Goal: Communication & Community: Answer question/provide support

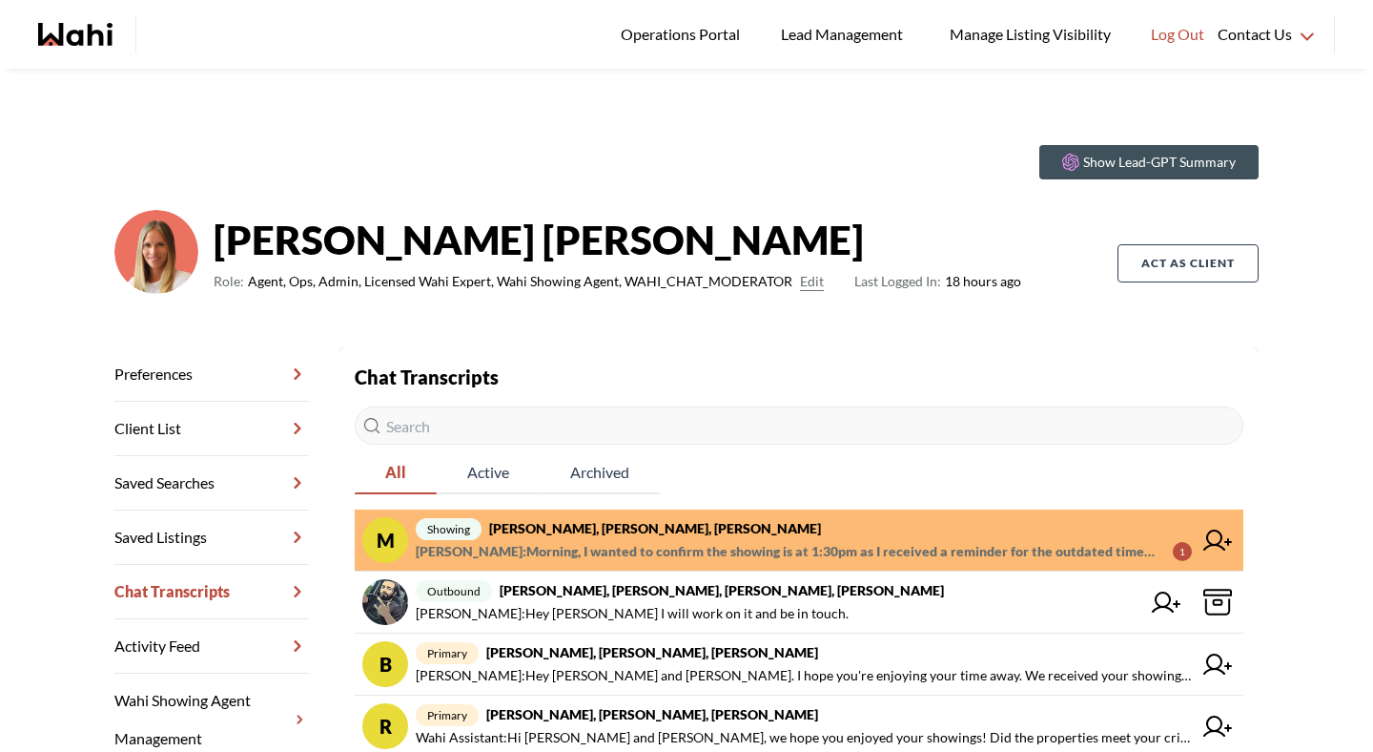
click at [609, 535] on strong "Michael Man, Maria Odejar, Paul, Michelle" at bounding box center [655, 528] width 332 height 16
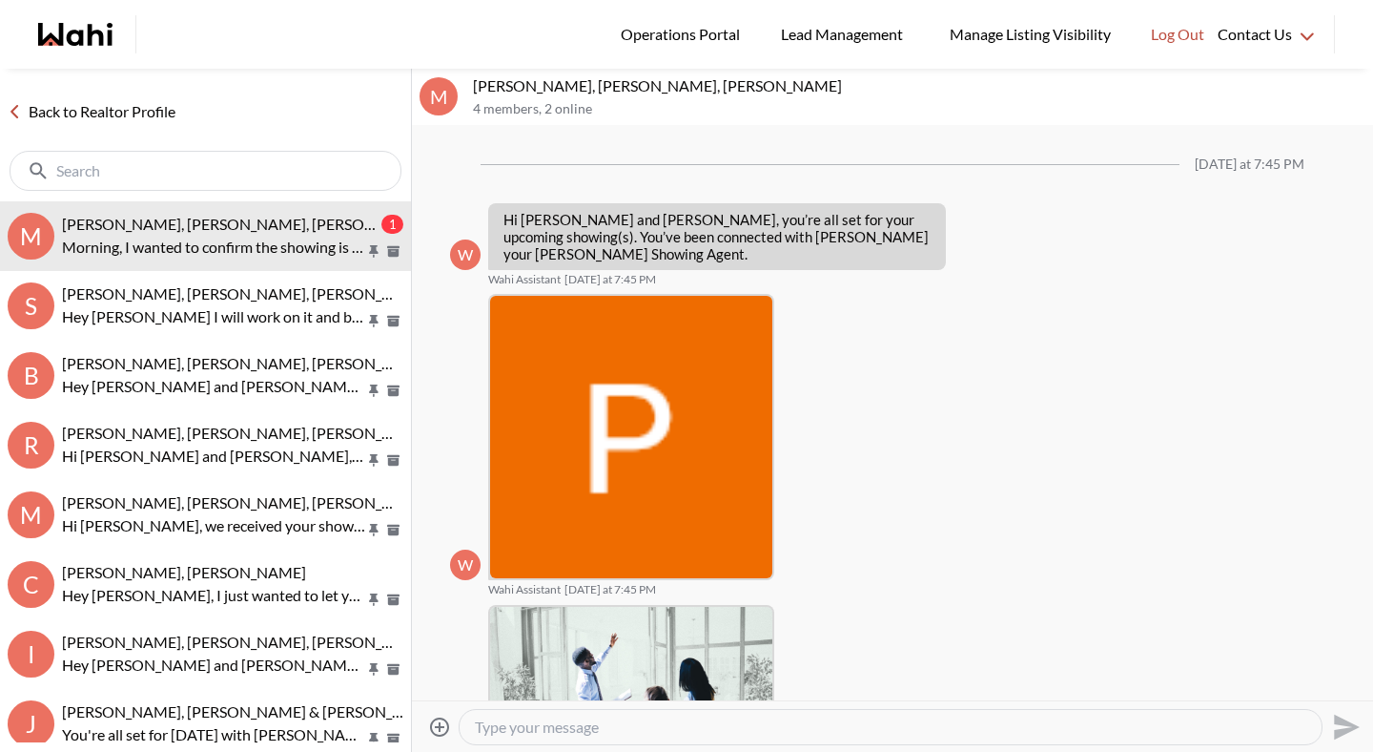
scroll to position [812, 0]
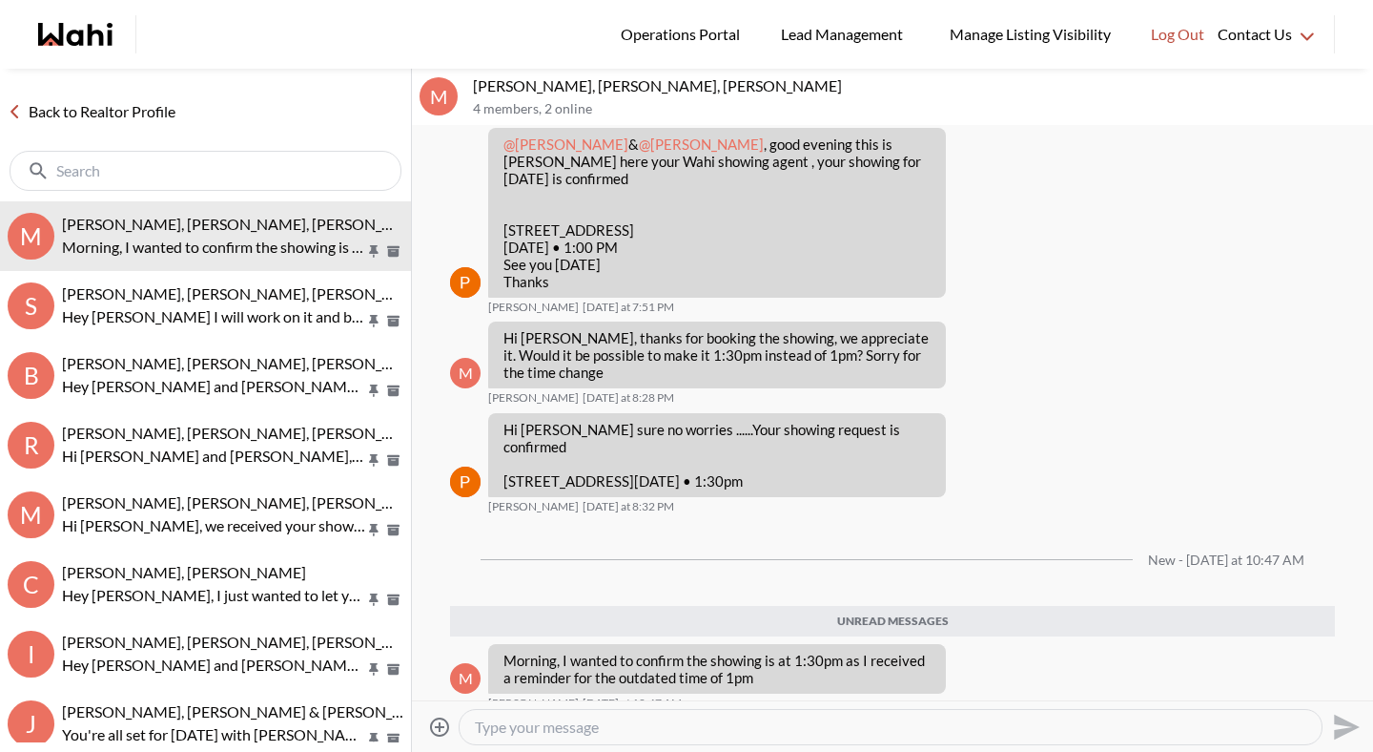
click at [605, 726] on textarea "Type your message" at bounding box center [891, 726] width 832 height 19
click at [601, 731] on textarea "Type your message" at bounding box center [891, 726] width 832 height 19
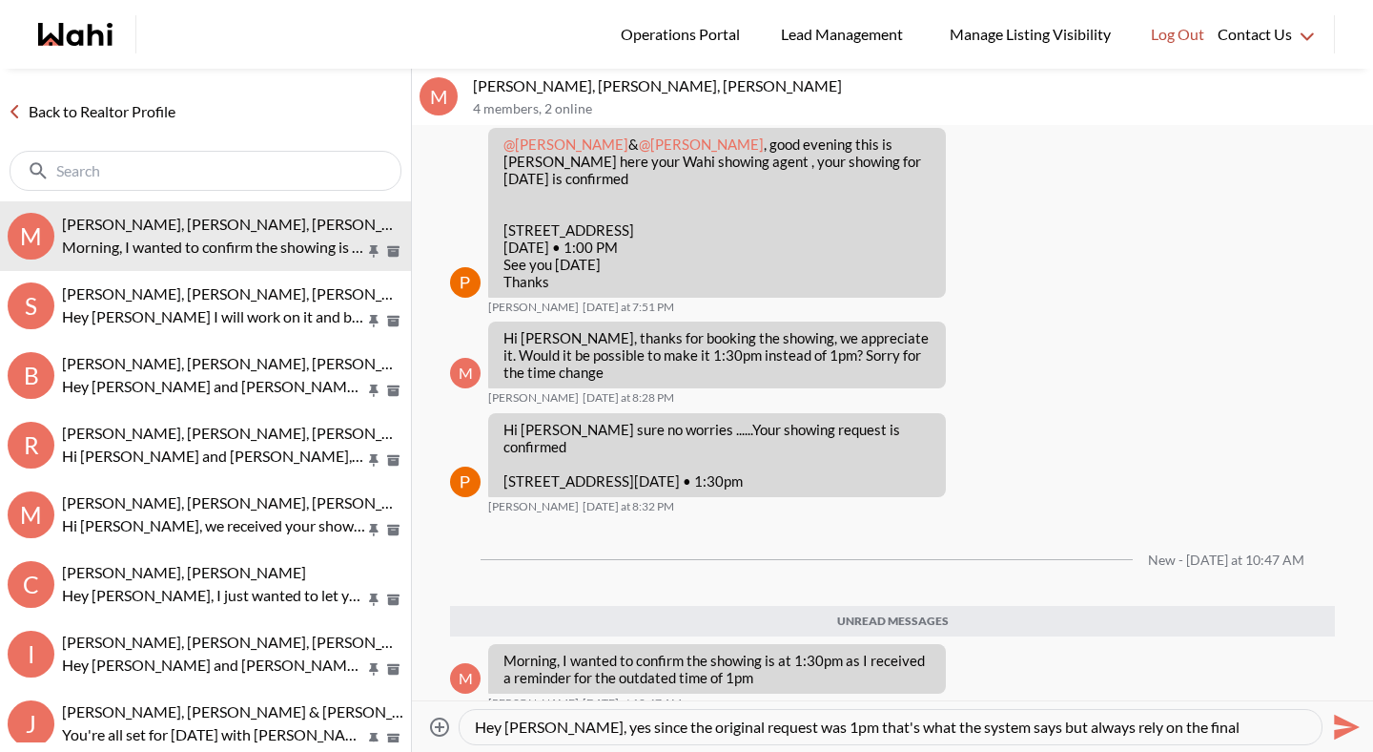
scroll to position [18, 0]
type textarea "Hey Michael, yes since the original request was 1pm that's what the system says…"
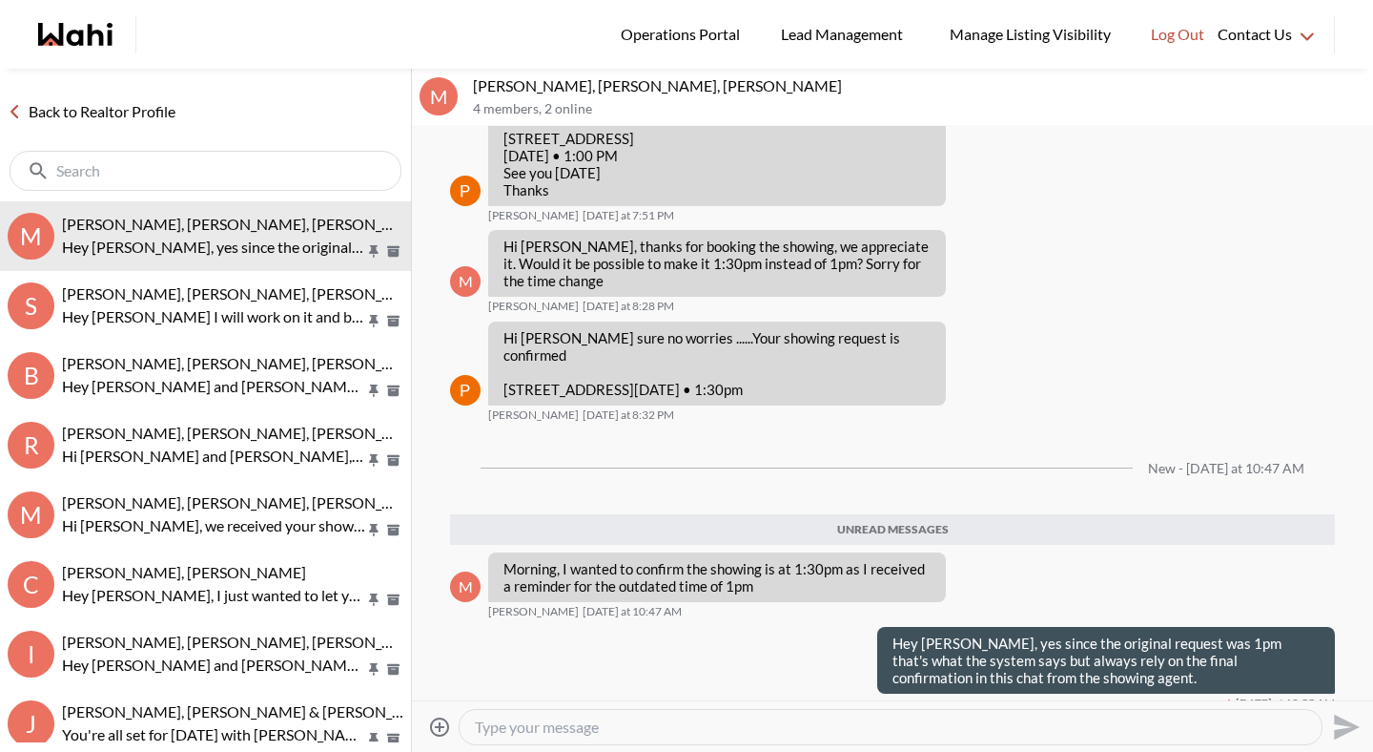
scroll to position [857, 0]
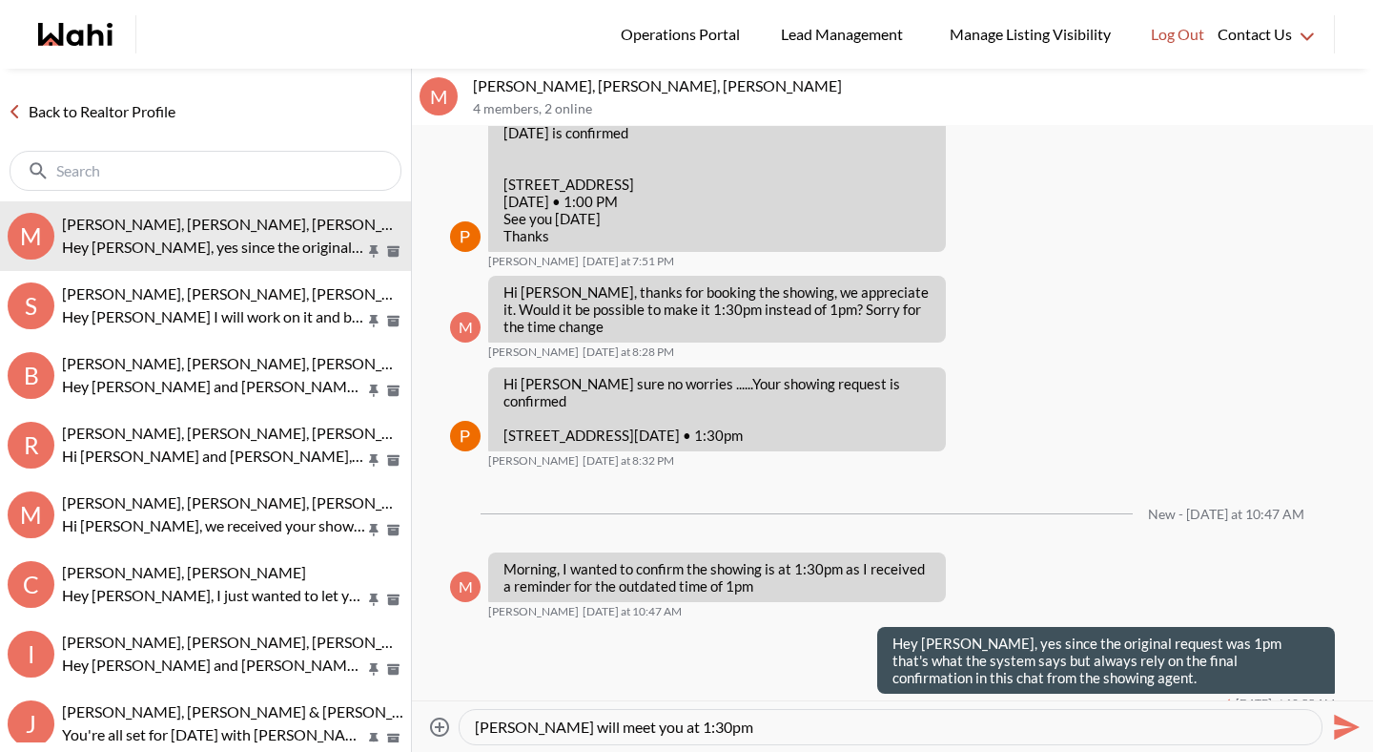
type textarea "Paul will meet you at 1:30pm."
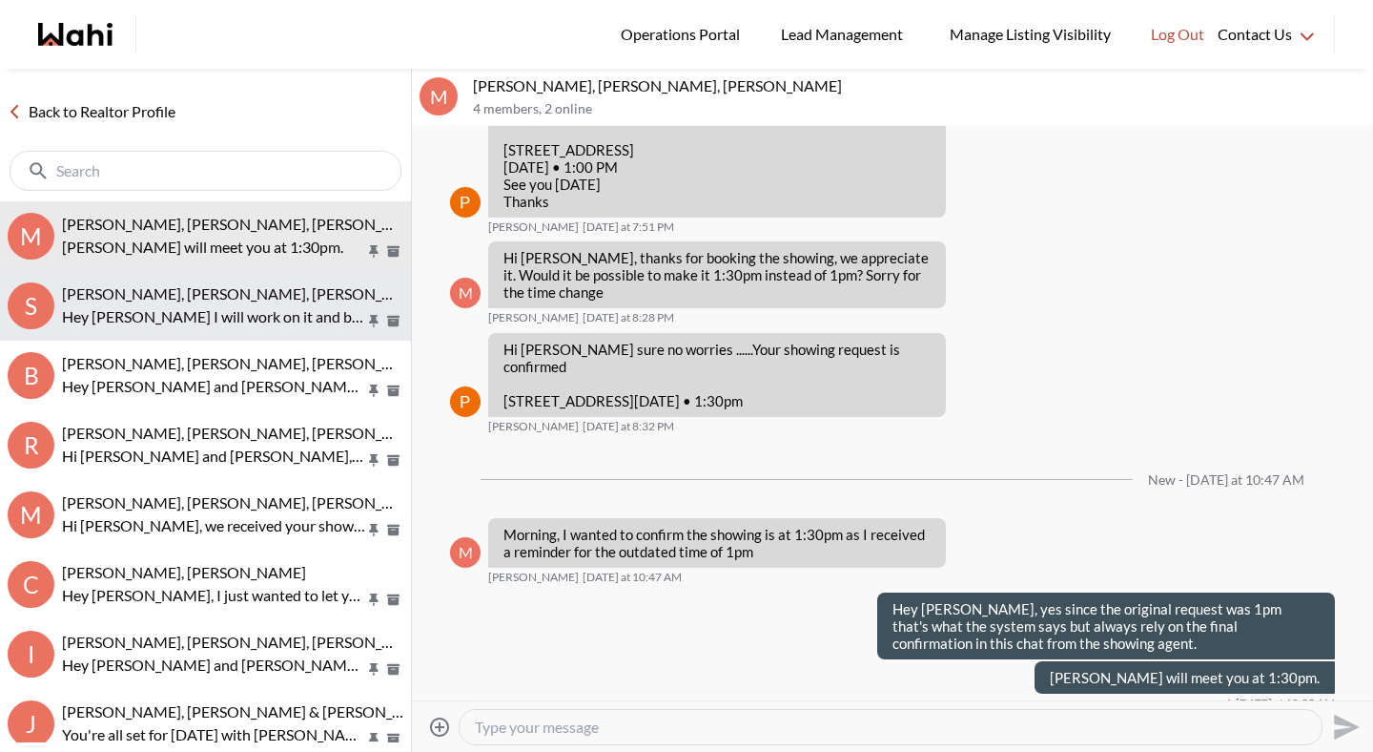
click at [166, 297] on span "Saeid Kanani, Michelle, Paul, Faraz" at bounding box center [309, 293] width 494 height 18
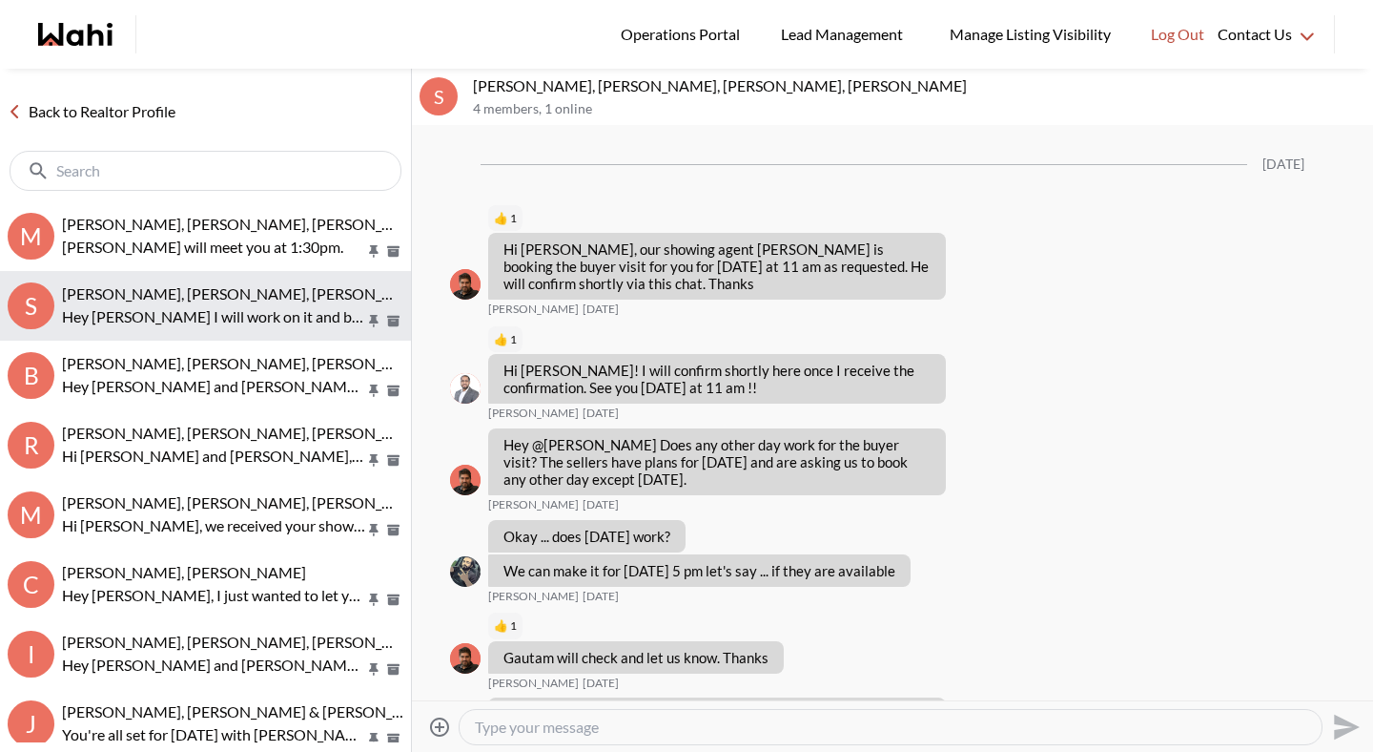
scroll to position [1560, 0]
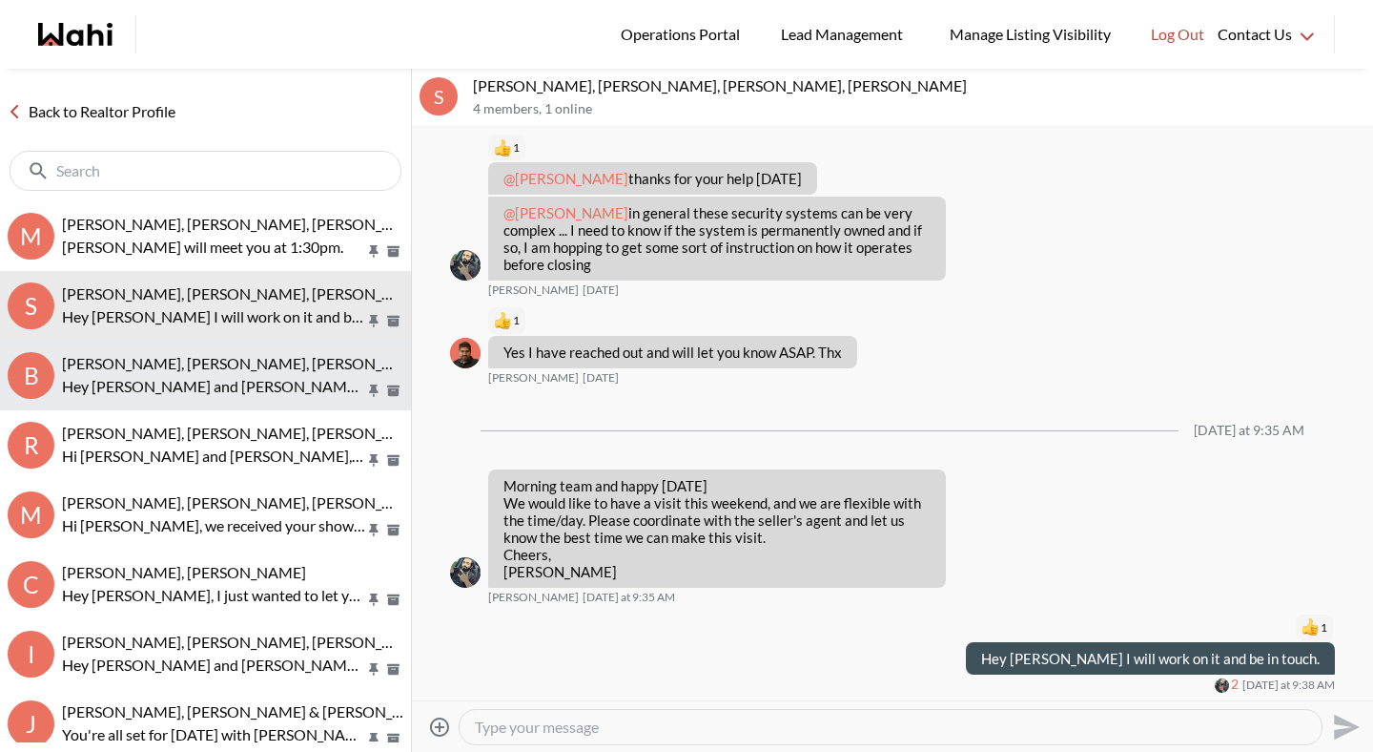
click at [174, 368] on span "Bill Bowen, Sandra Gavinchuk, Michelle" at bounding box center [246, 363] width 369 height 18
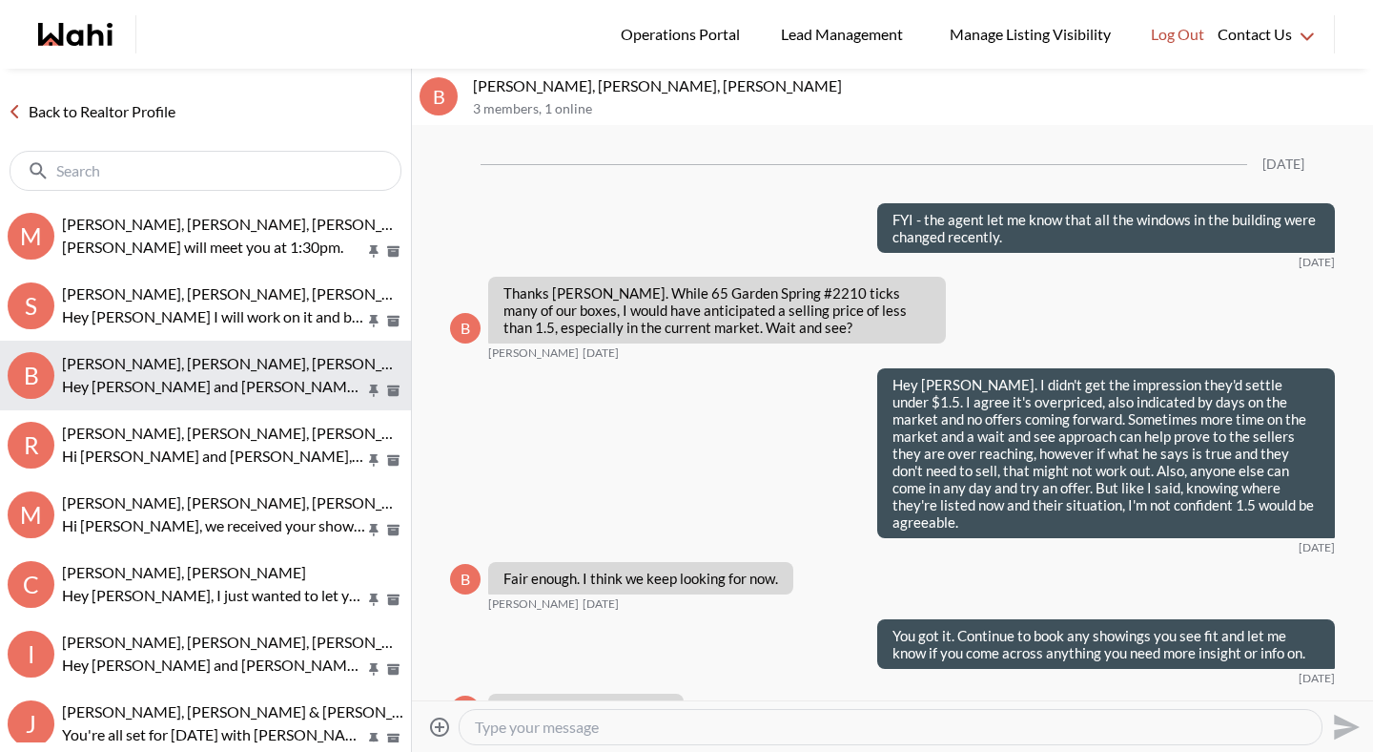
scroll to position [2777, 0]
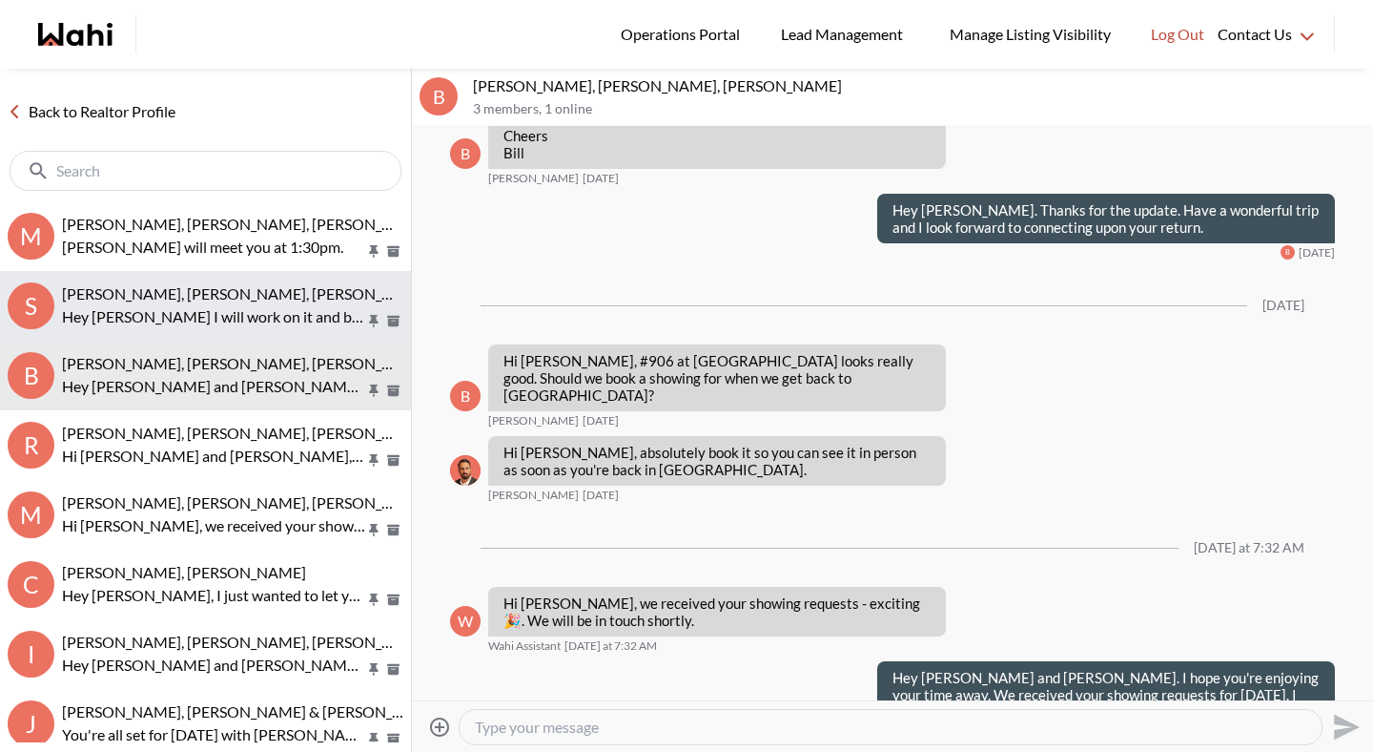
click at [178, 313] on p "Hey Saeid I will work on it and be in touch." at bounding box center [213, 316] width 303 height 23
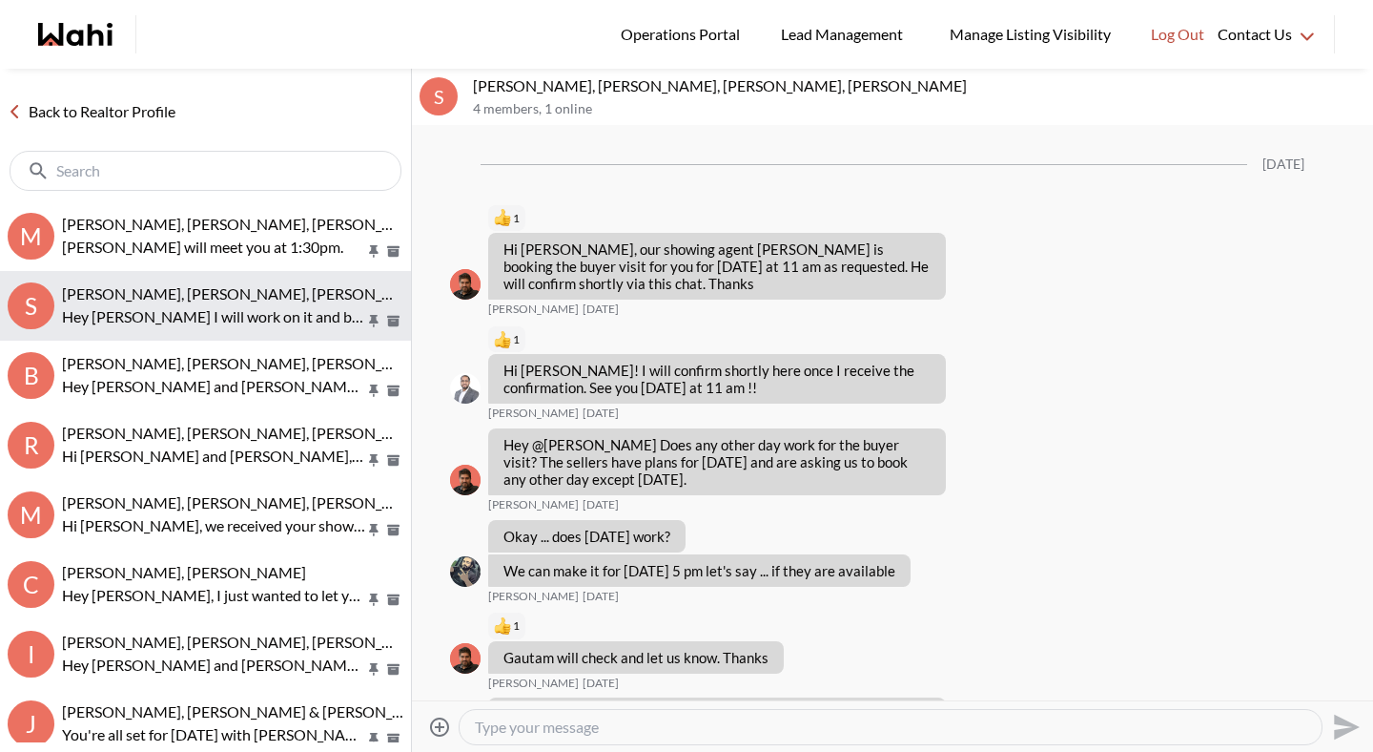
scroll to position [1560, 0]
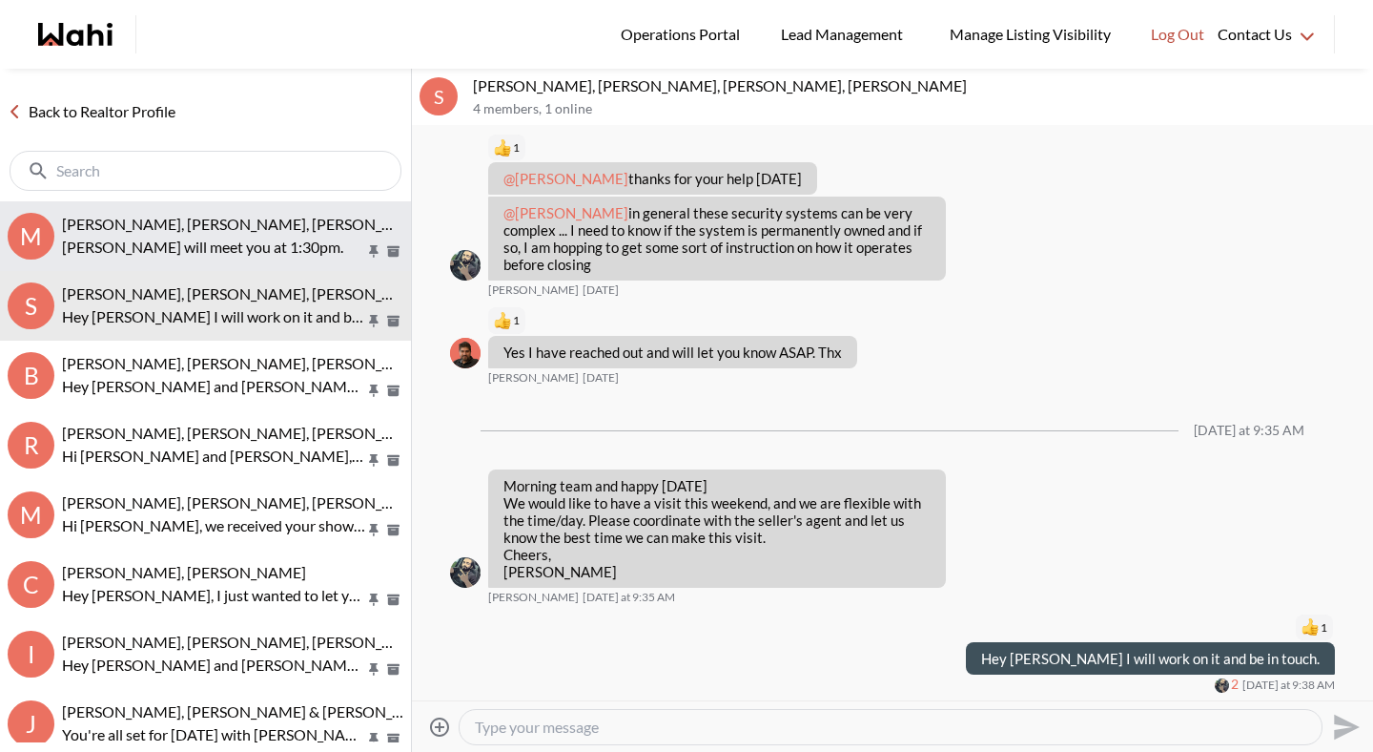
click at [178, 249] on p "Paul will meet you at 1:30pm." at bounding box center [213, 247] width 303 height 23
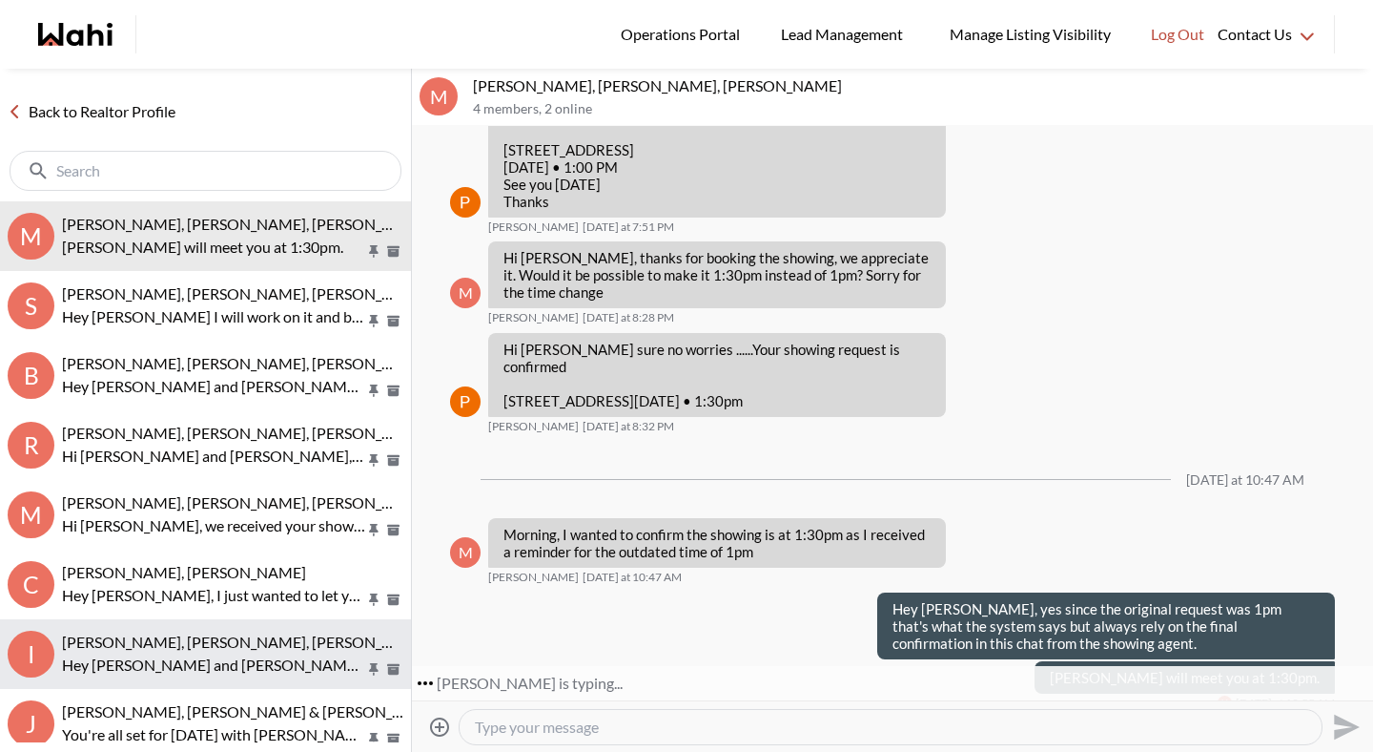
scroll to position [1026, 0]
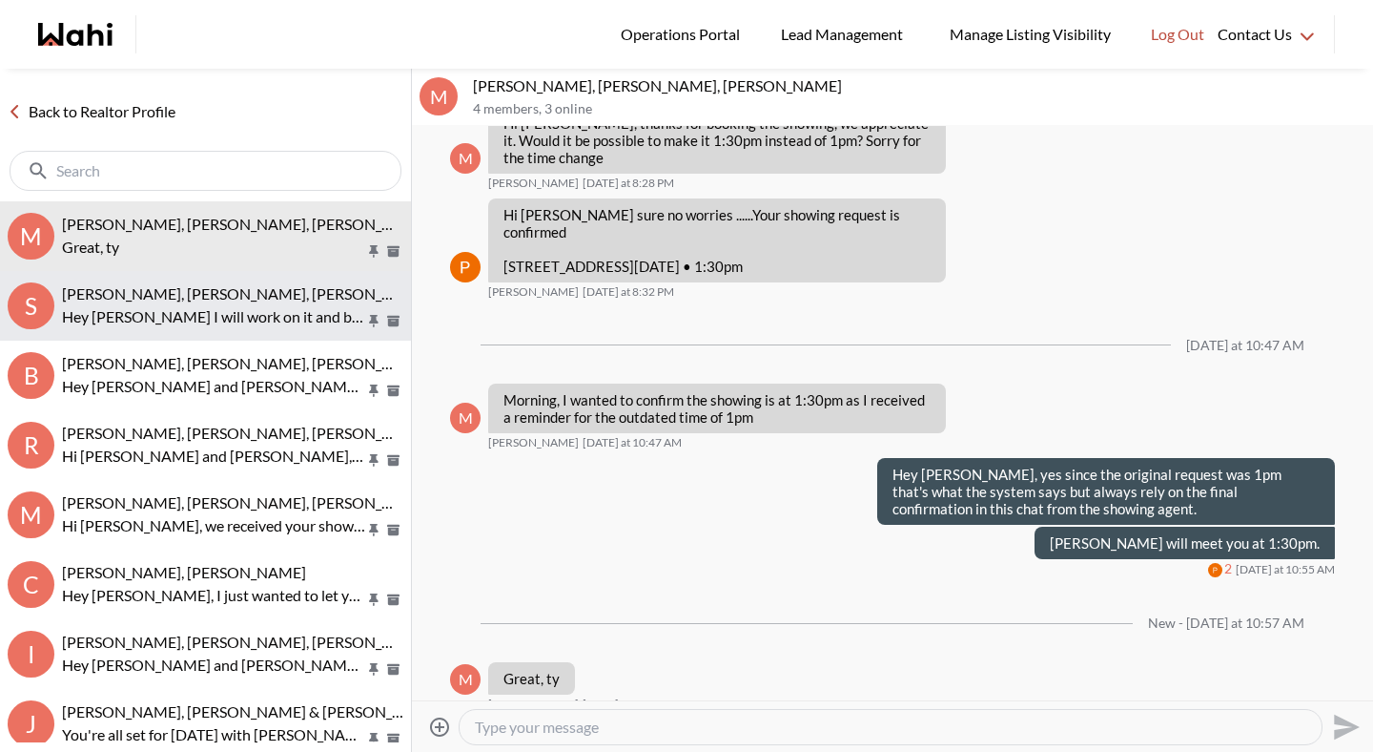
click at [182, 300] on span "Saeid Kanani, Michelle, Paul, Faraz" at bounding box center [309, 293] width 494 height 18
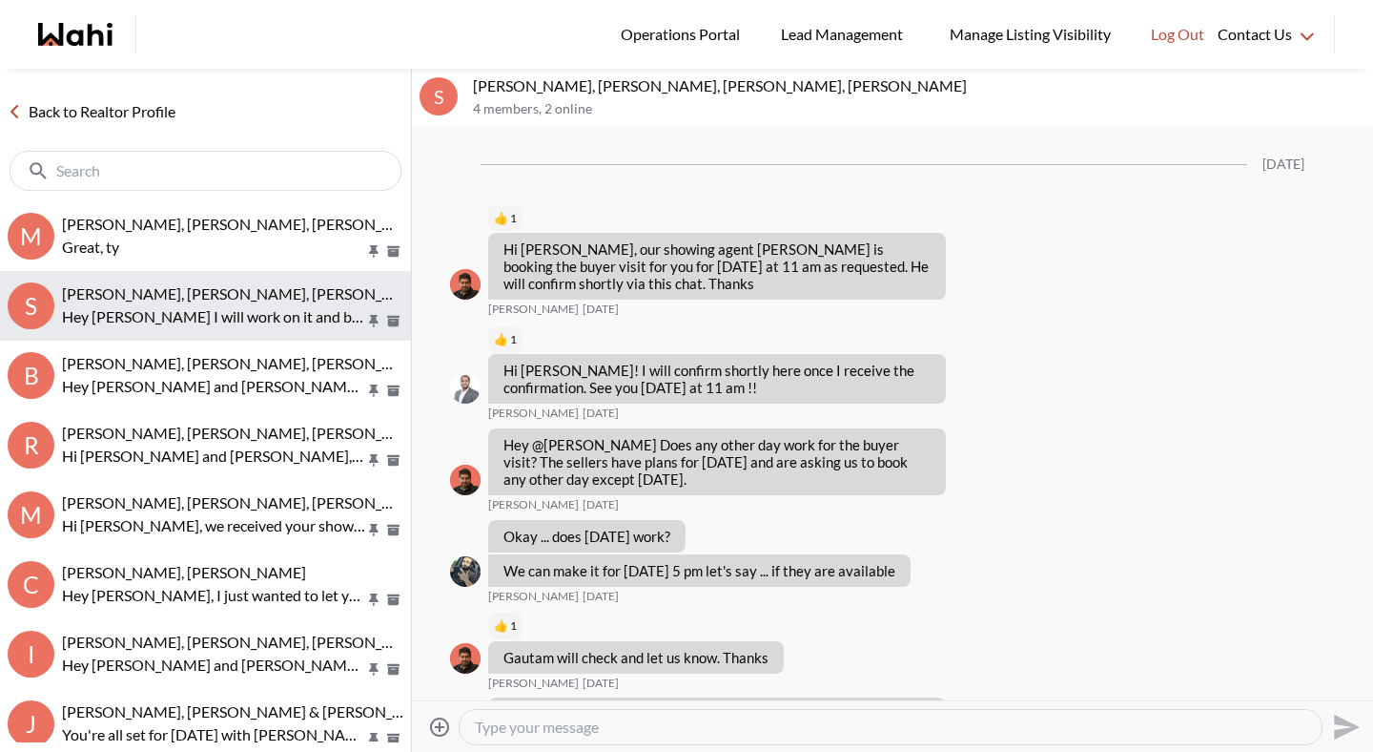
scroll to position [1560, 0]
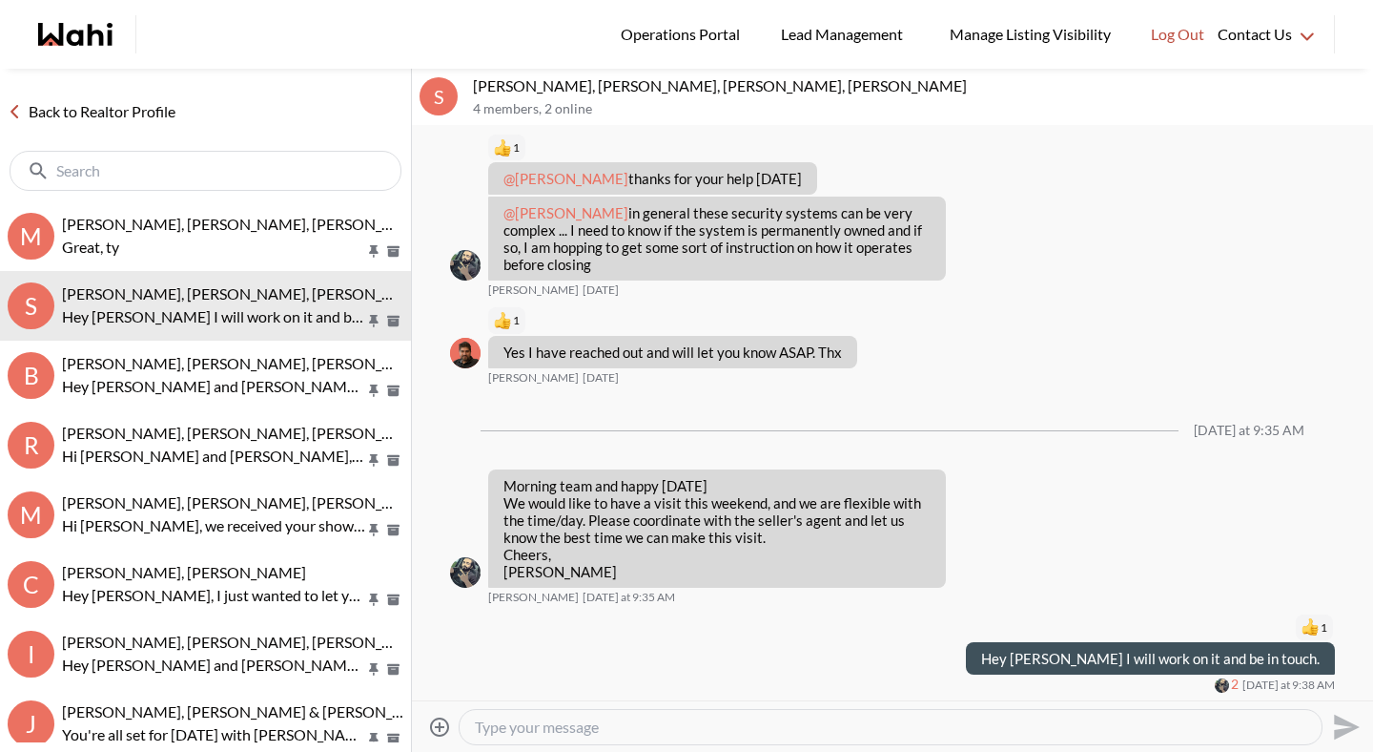
click at [166, 114] on link "Back to Realtor Profile" at bounding box center [91, 111] width 183 height 25
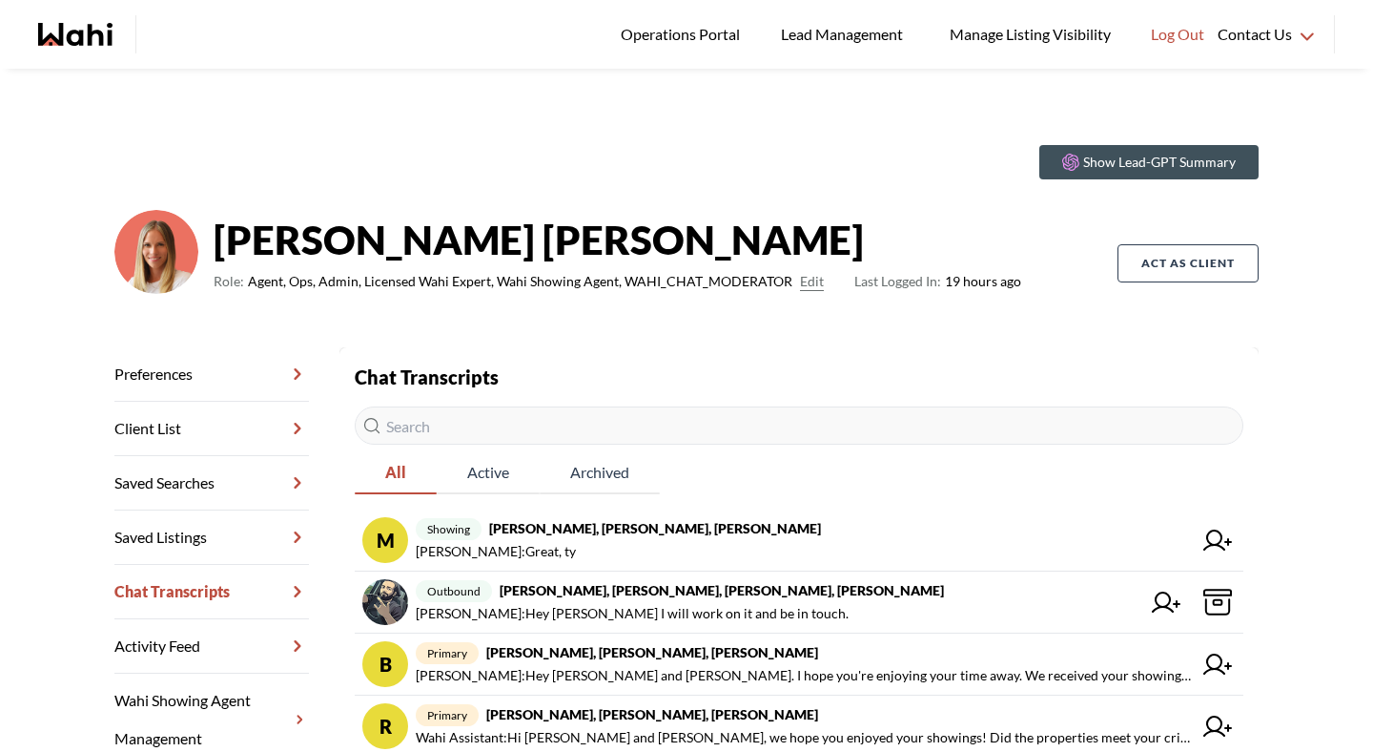
click at [440, 441] on input "text" at bounding box center [799, 425] width 889 height 38
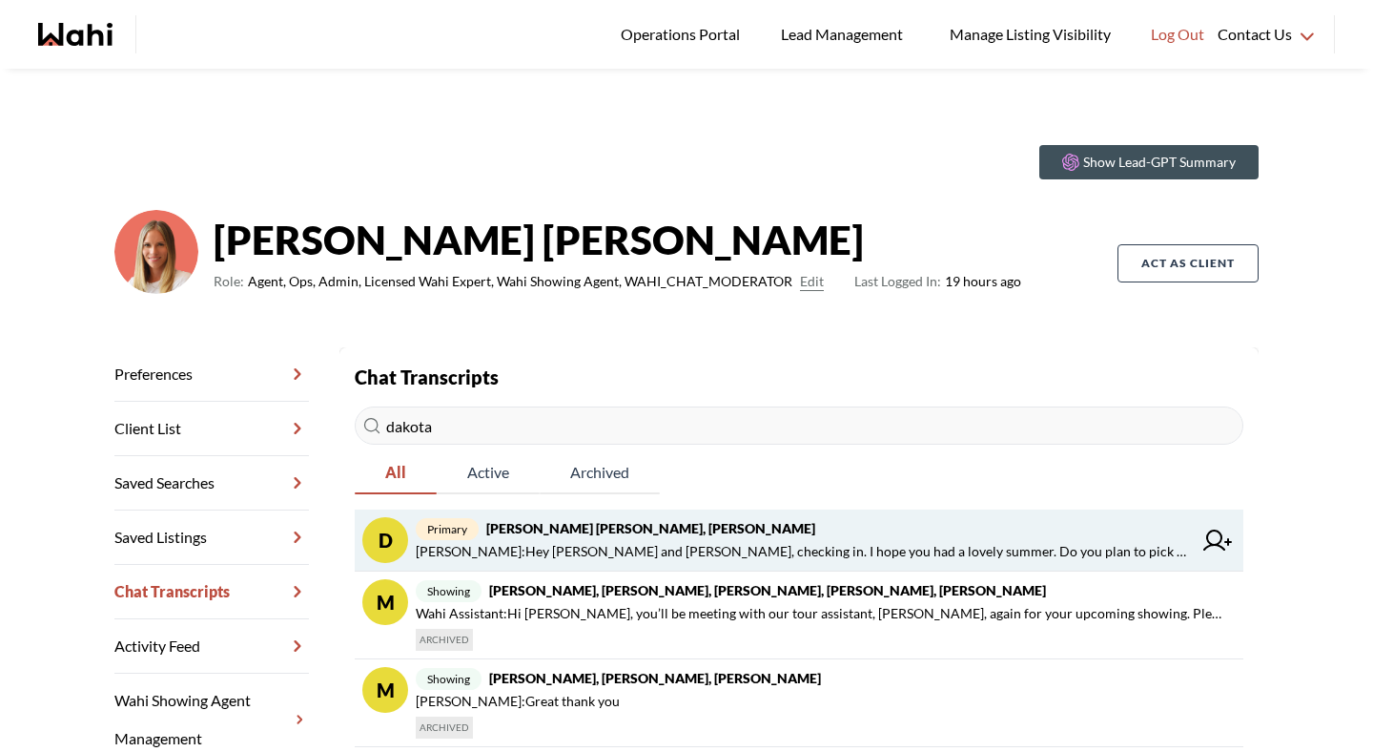
type input "dakota"
click at [511, 529] on strong "Dakota Penn, Shelby Moorhead, Michelle, Rohit" at bounding box center [650, 528] width 329 height 16
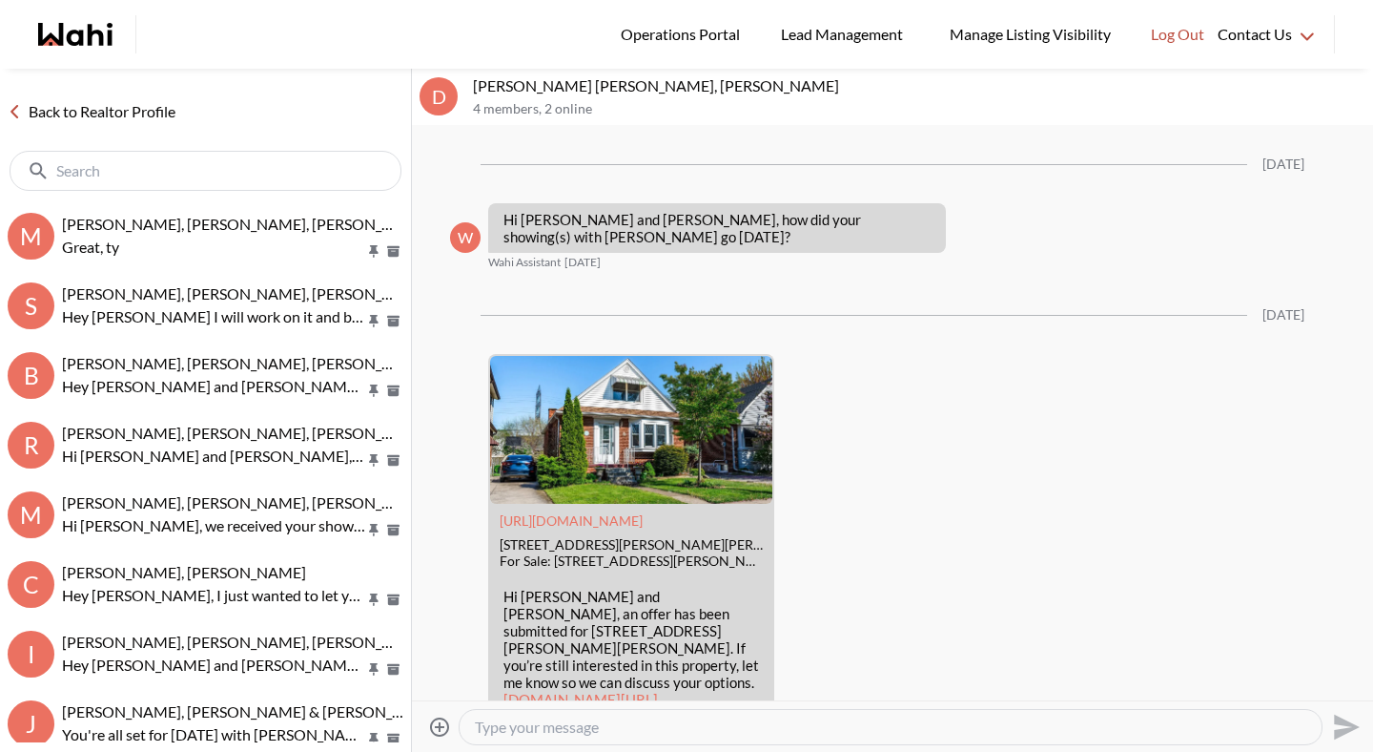
scroll to position [3683, 0]
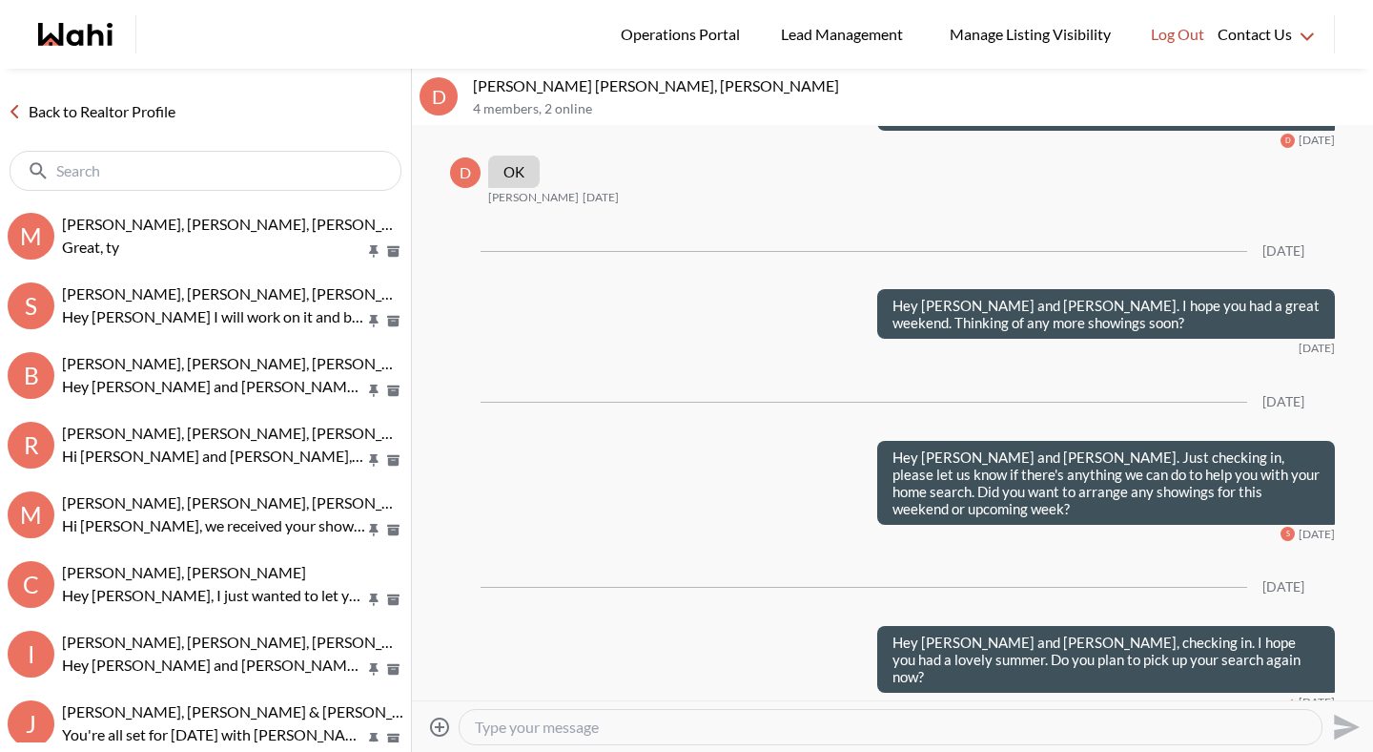
click at [543, 720] on textarea "Type your message" at bounding box center [891, 726] width 832 height 19
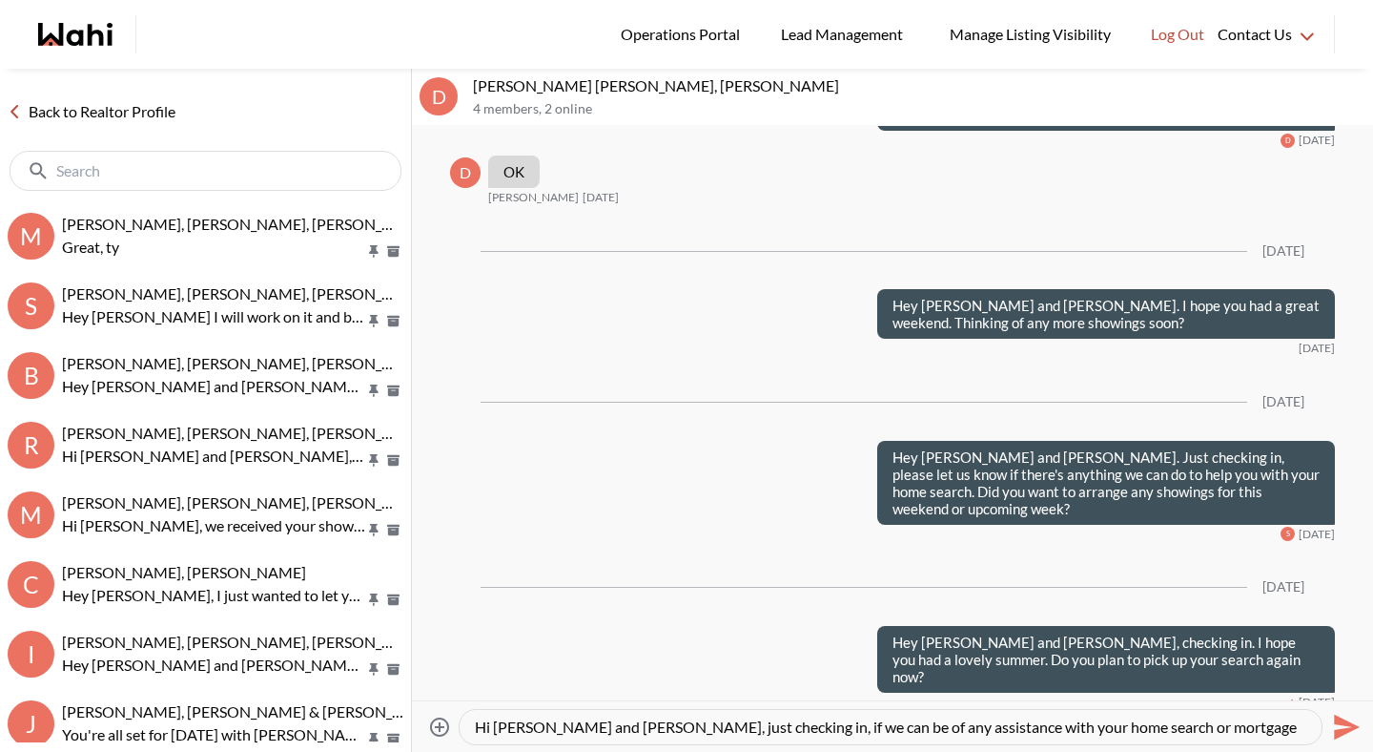
scroll to position [18, 0]
type textarea "Hi Dakota and Shelby, just checking in, if we can be of any assistance with you…"
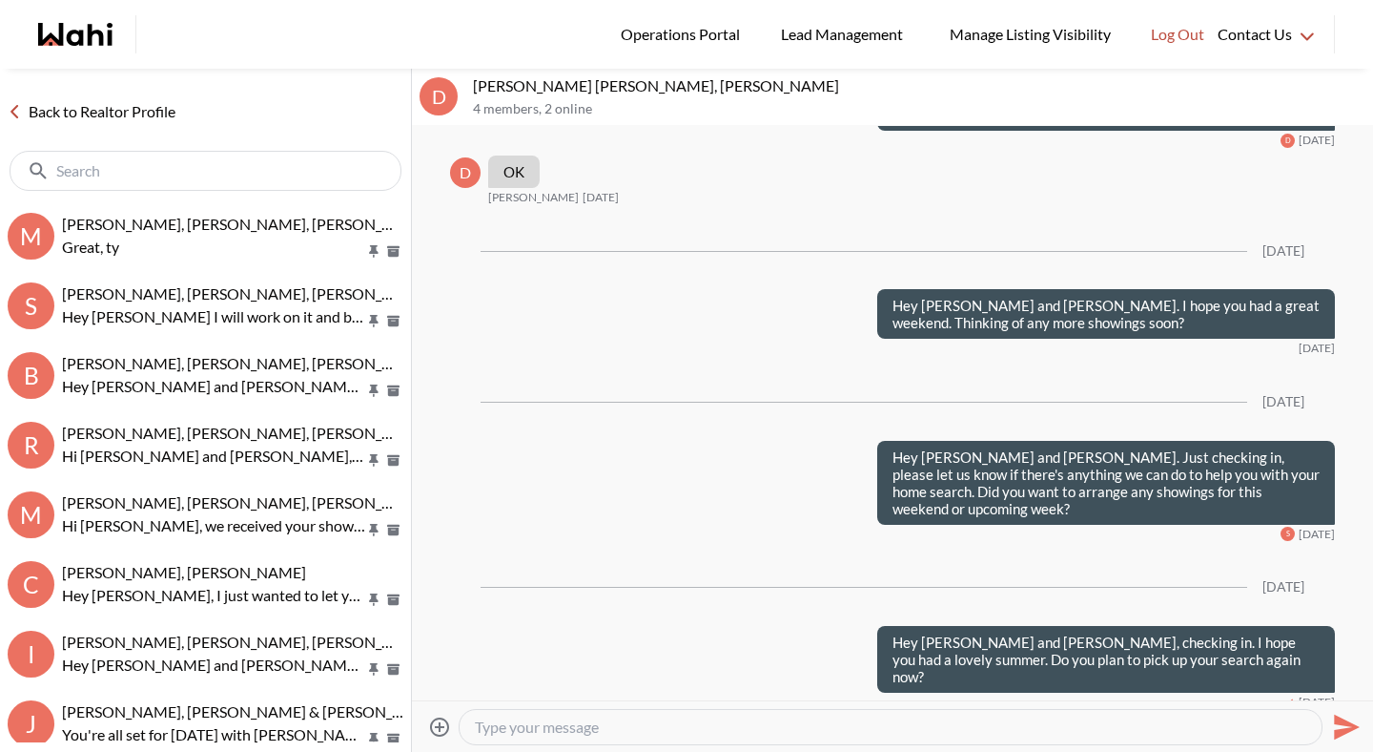
scroll to position [0, 0]
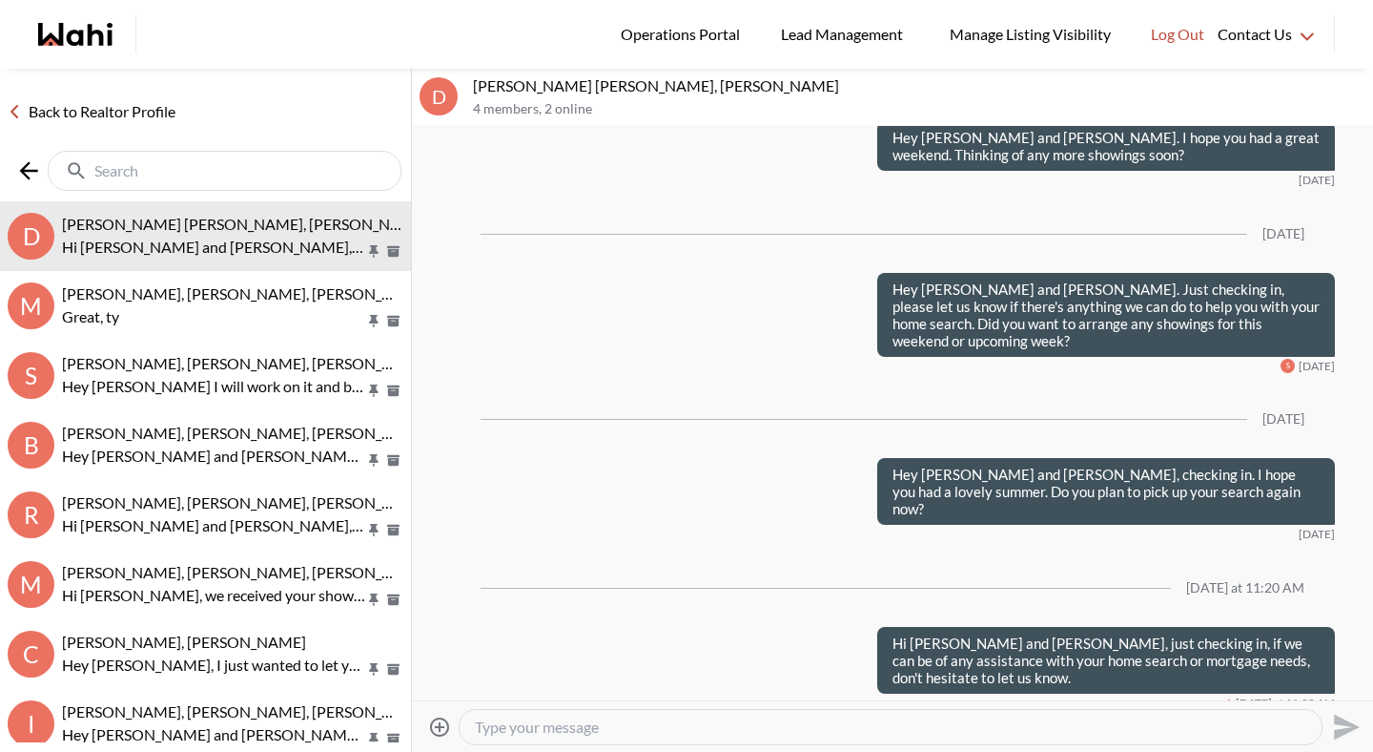
click at [314, 166] on input "text" at bounding box center [226, 170] width 264 height 19
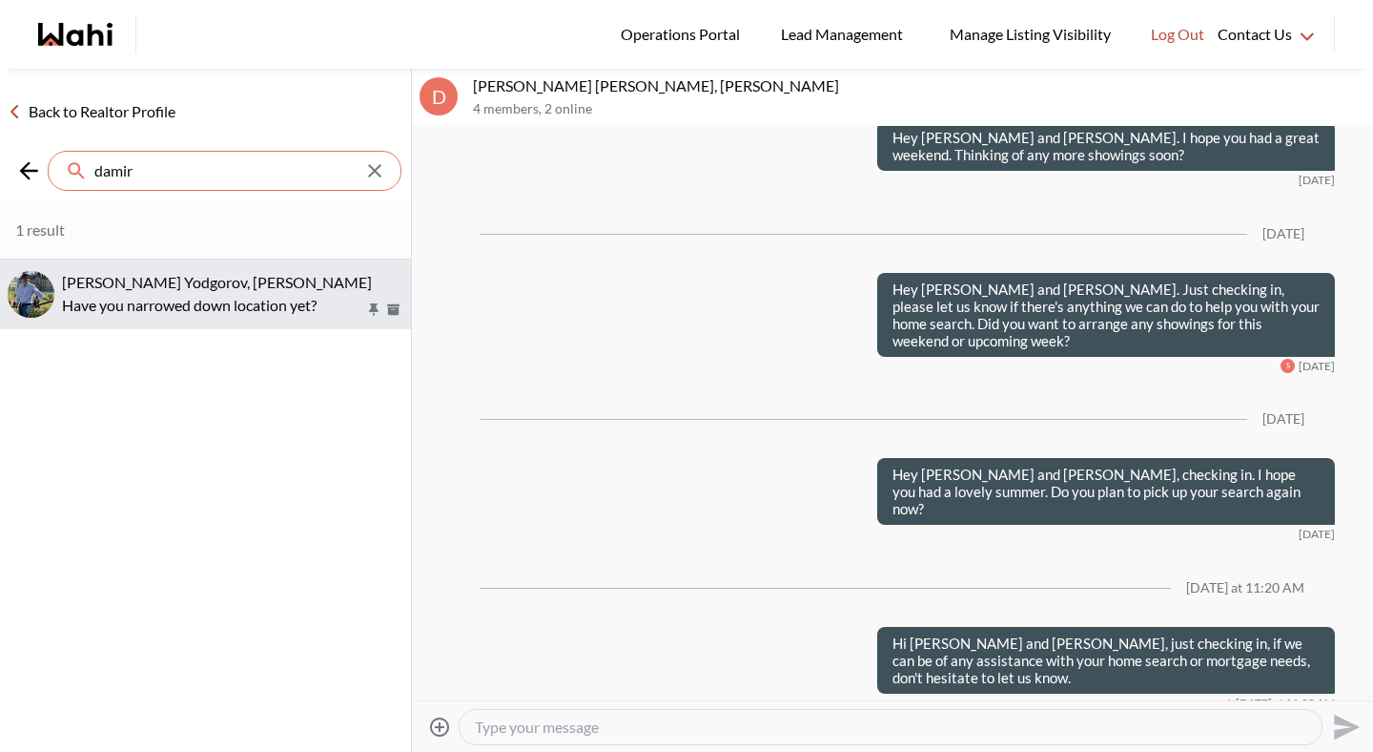
type input "damir"
click at [154, 271] on button "Damir Yodgorov, Michelle Have you narrowed down location yet?" at bounding box center [205, 294] width 411 height 70
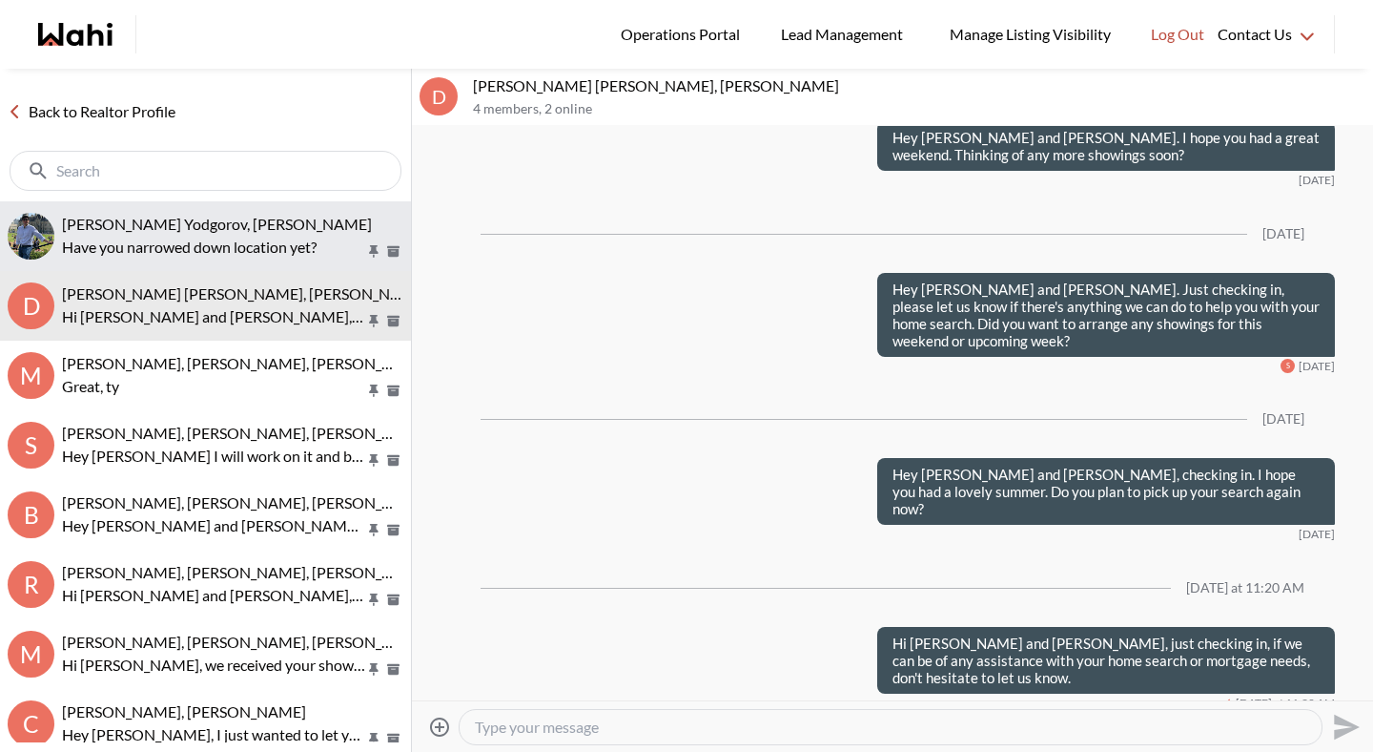
click at [147, 231] on span "Damir Yodgorov, Michelle" at bounding box center [217, 224] width 310 height 18
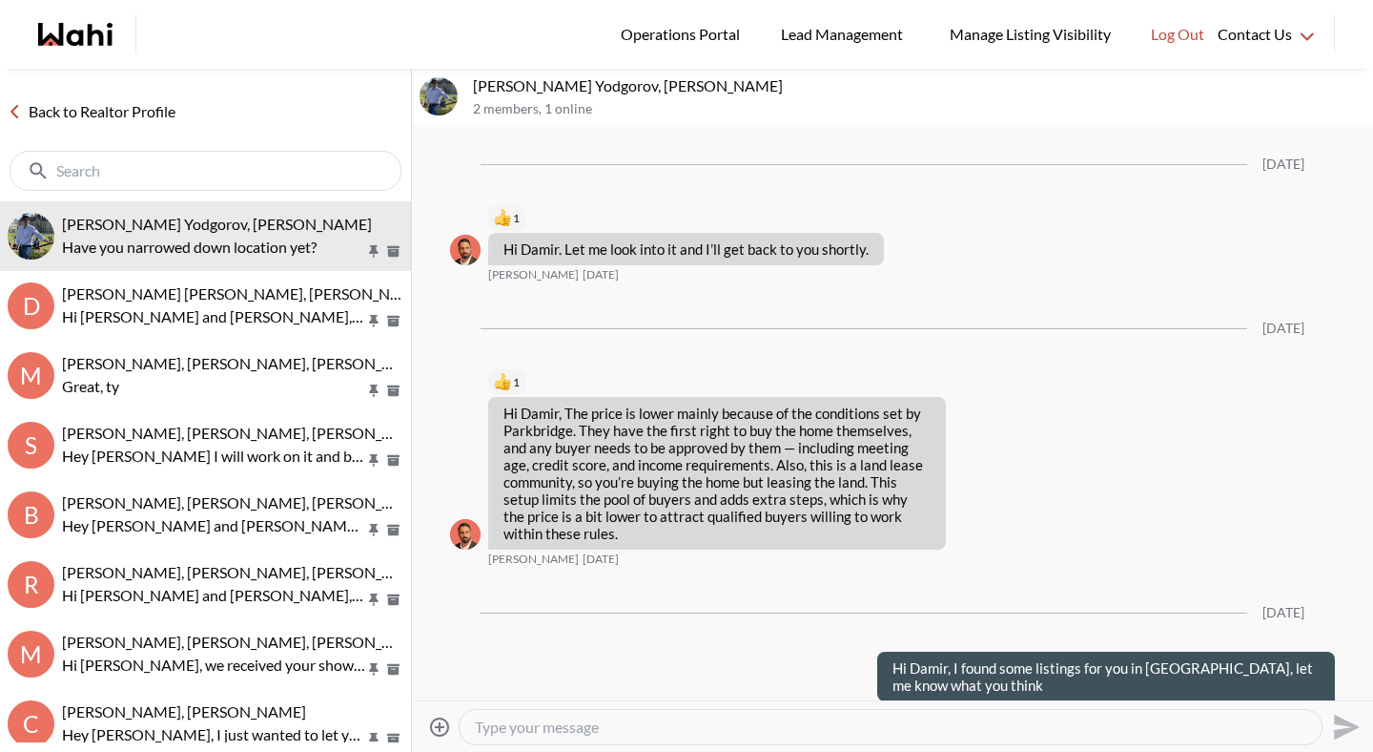
scroll to position [2647, 0]
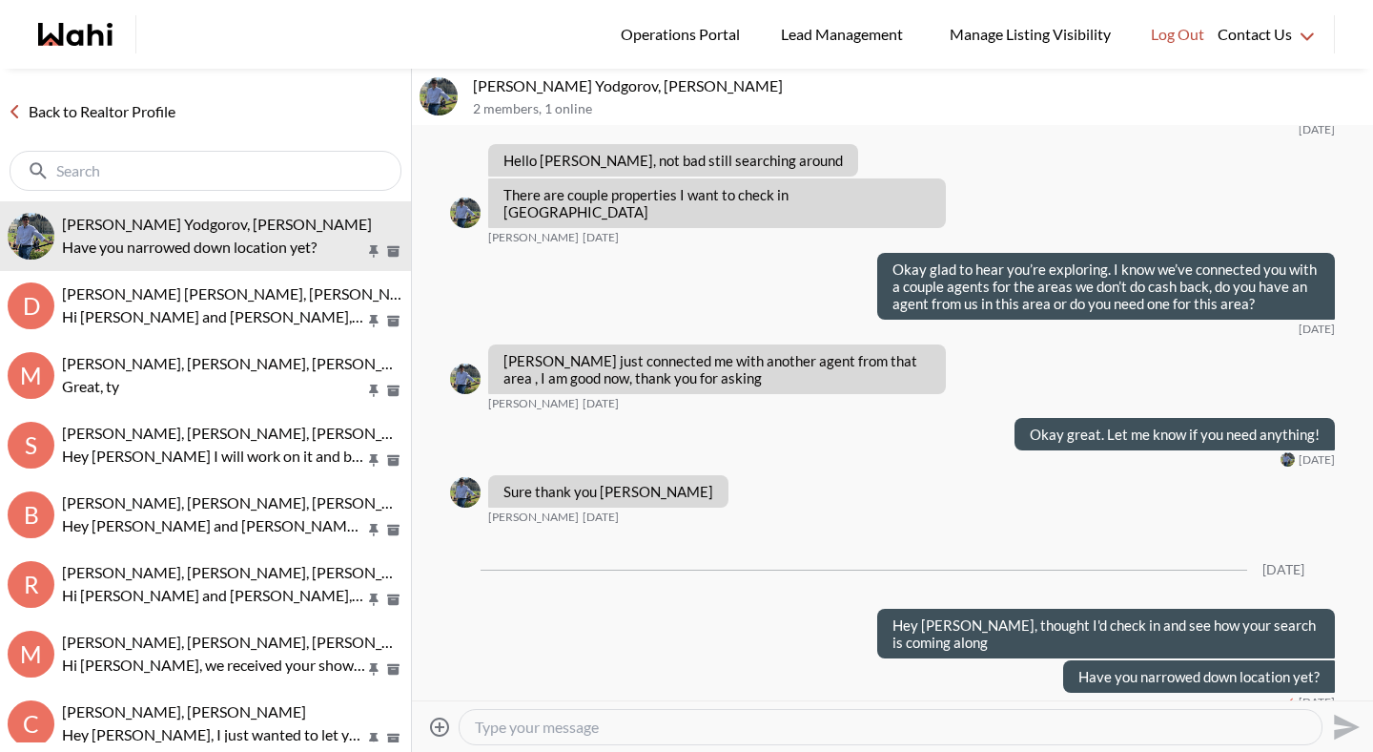
click at [504, 724] on textarea "Type your message" at bounding box center [891, 726] width 832 height 19
type textarea "Hey Damir!"
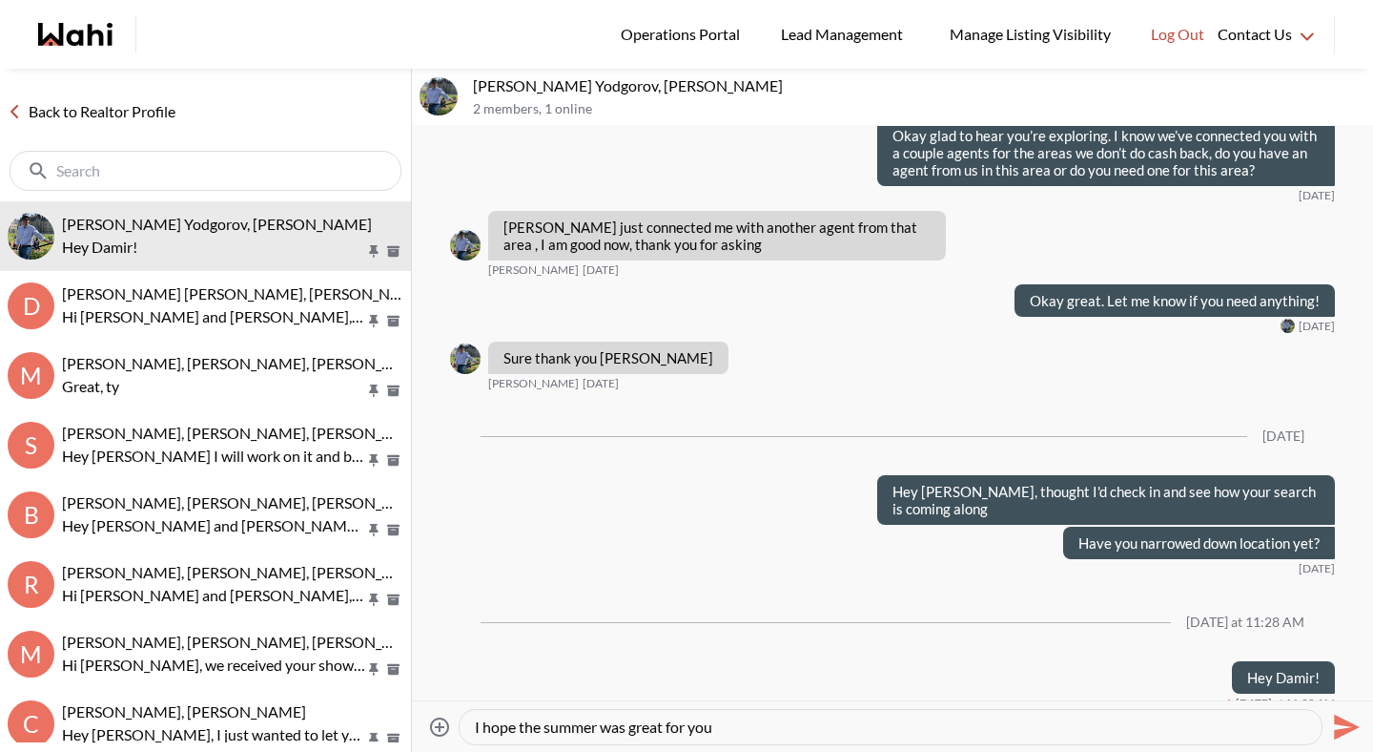
type textarea "I hope the summer was great for you!"
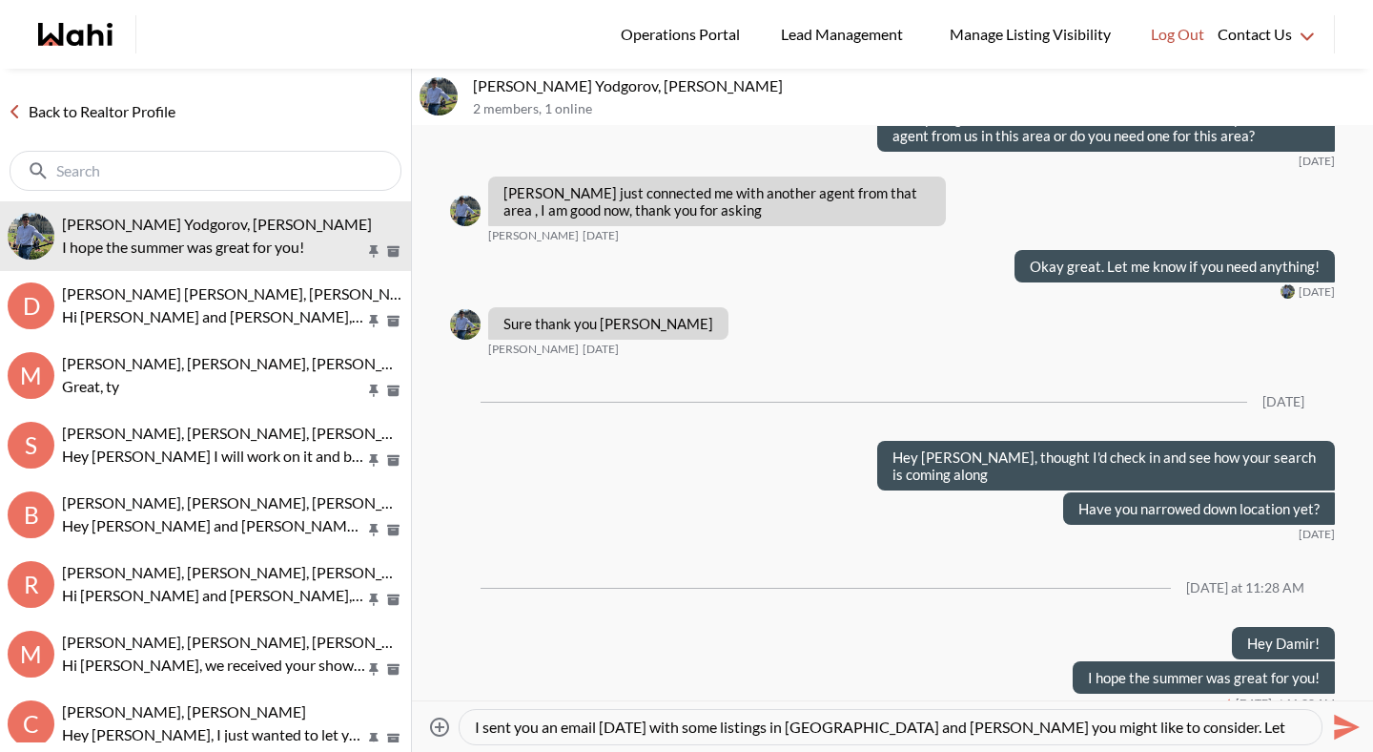
scroll to position [18, 0]
type textarea "I sent you an email today with some listings in Oshawa and Hamilton you might l…"
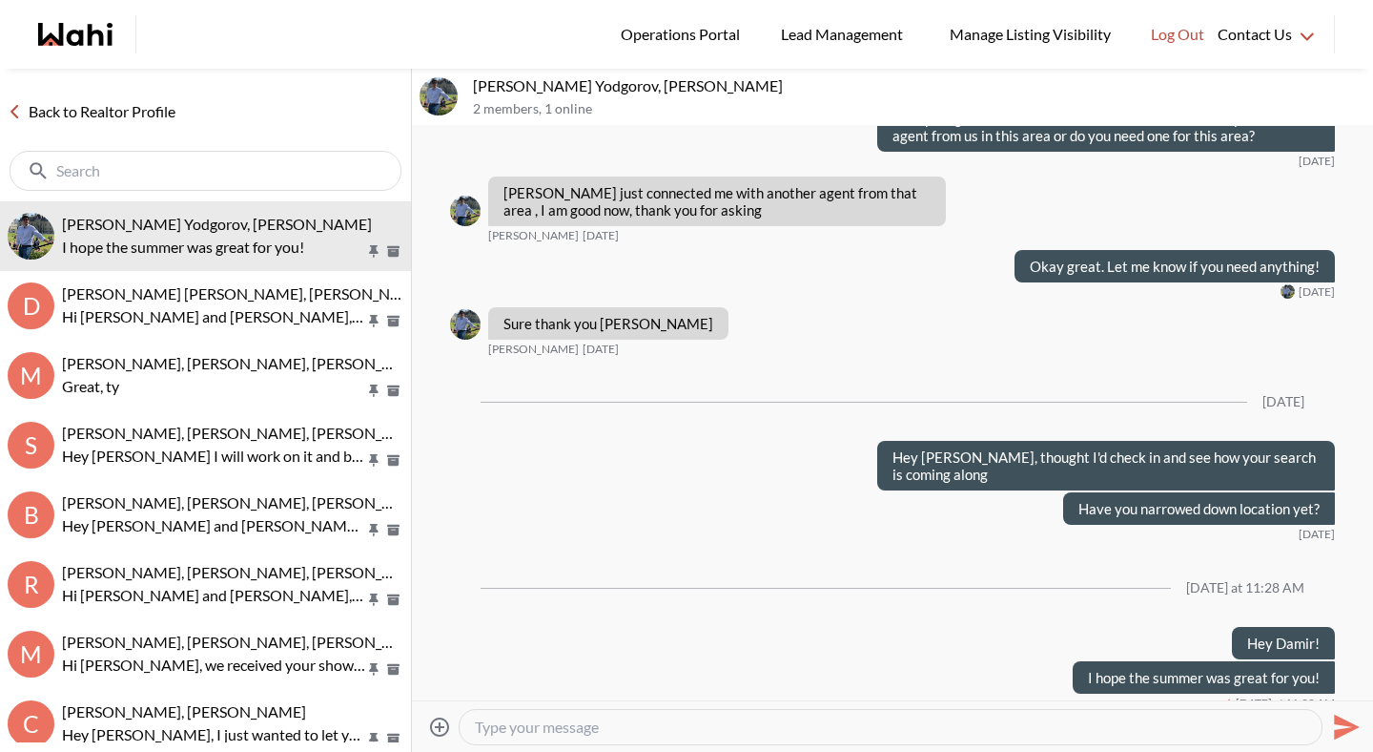
scroll to position [0, 0]
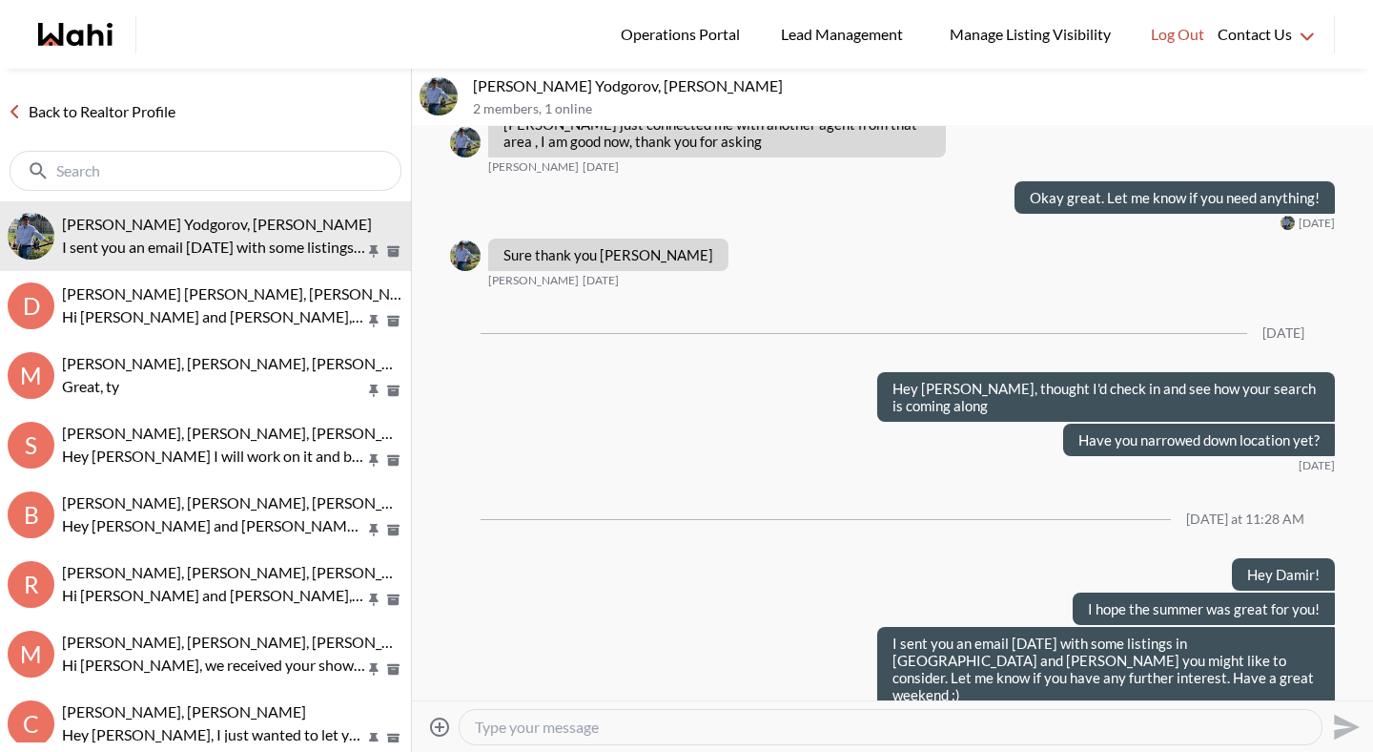
click at [106, 121] on link "Back to Realtor Profile" at bounding box center [91, 111] width 183 height 25
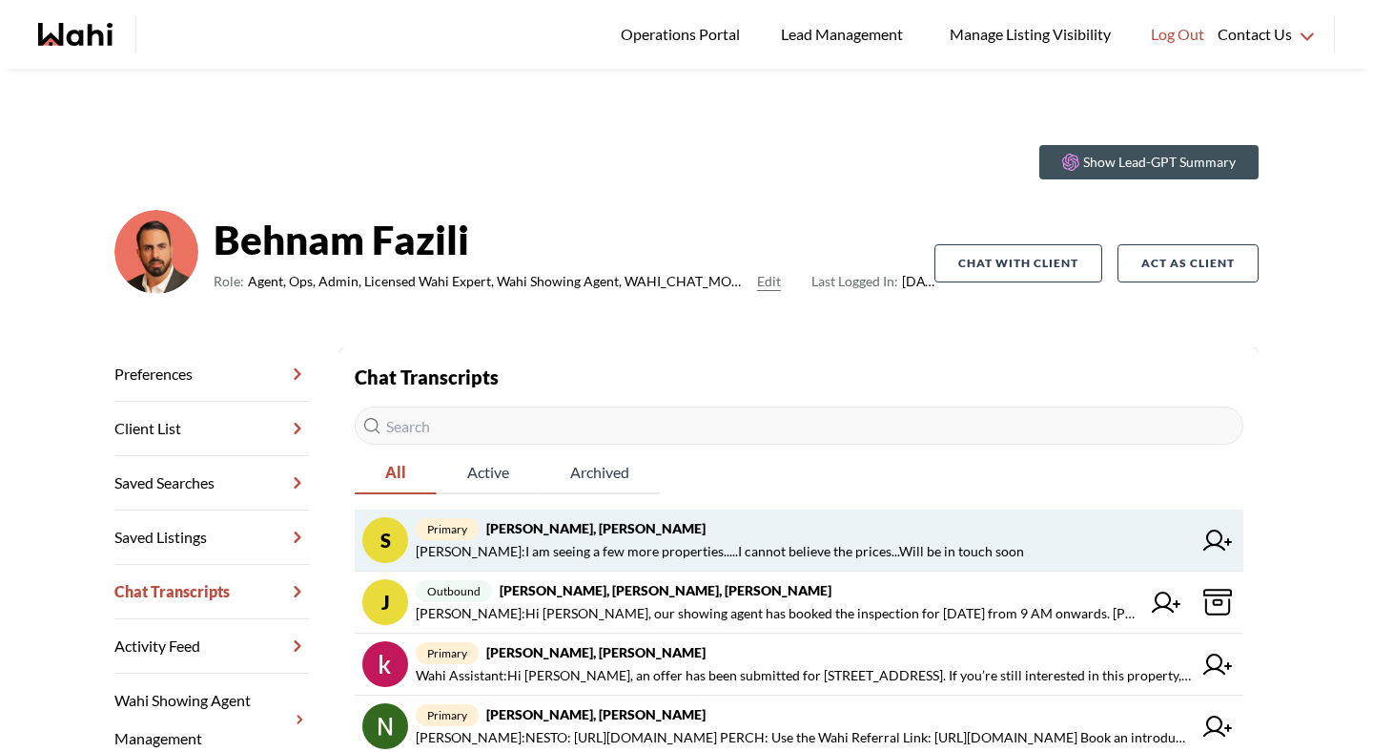
click at [604, 536] on strong "[PERSON_NAME], [PERSON_NAME]" at bounding box center [595, 528] width 219 height 16
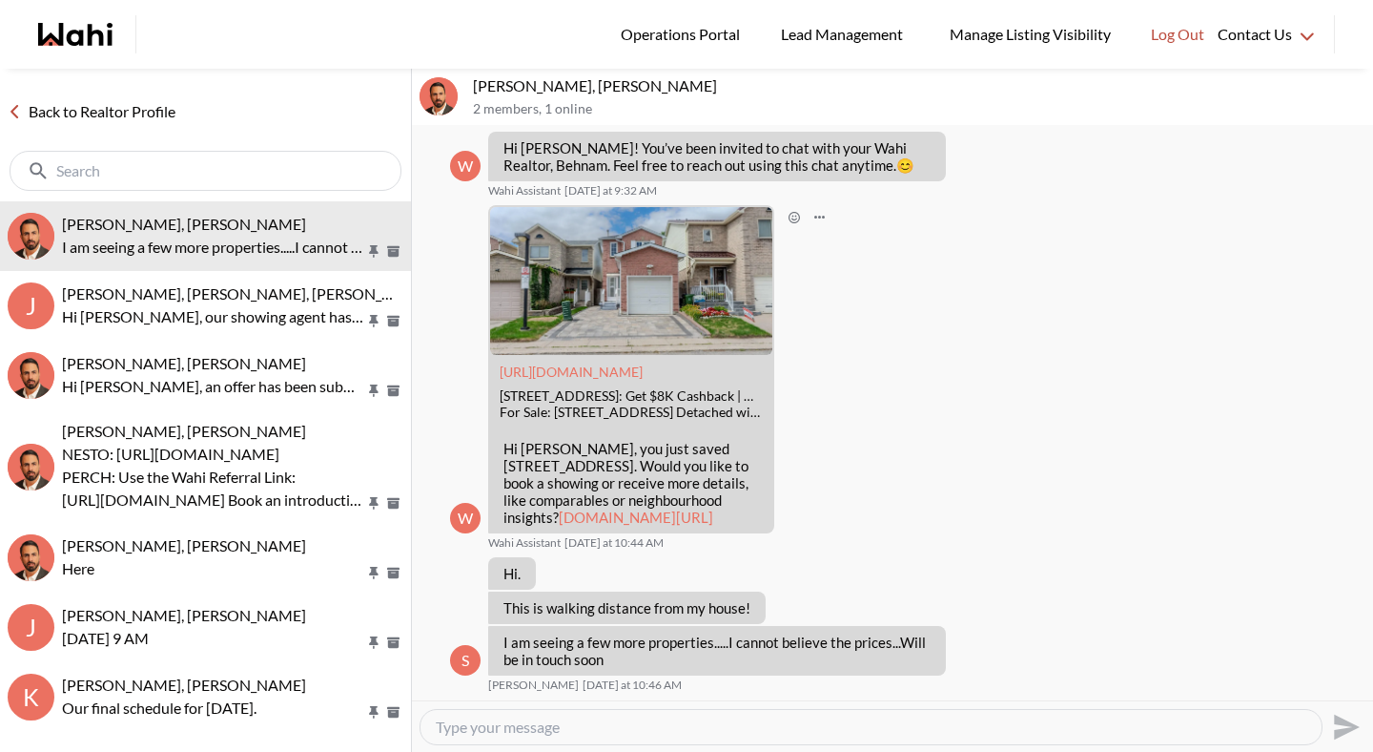
scroll to position [122, 0]
click at [558, 729] on textarea "Type your message" at bounding box center [871, 726] width 871 height 19
type textarea "That's great! Let us know if we can be of any assistance :)"
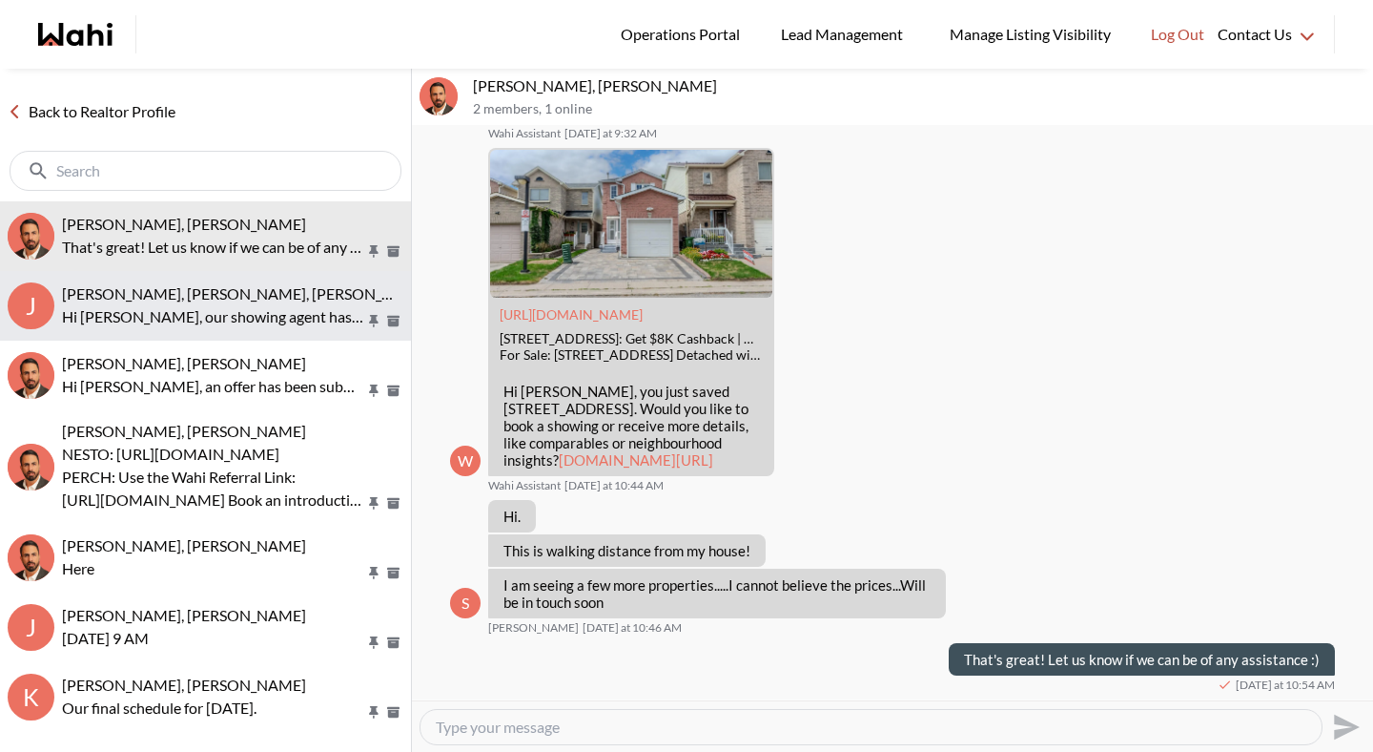
click at [210, 332] on button "J Josh Hortaleza, Behnam, Paul, Faraz Hi Josh, our showing agent has booked the…" at bounding box center [205, 306] width 411 height 70
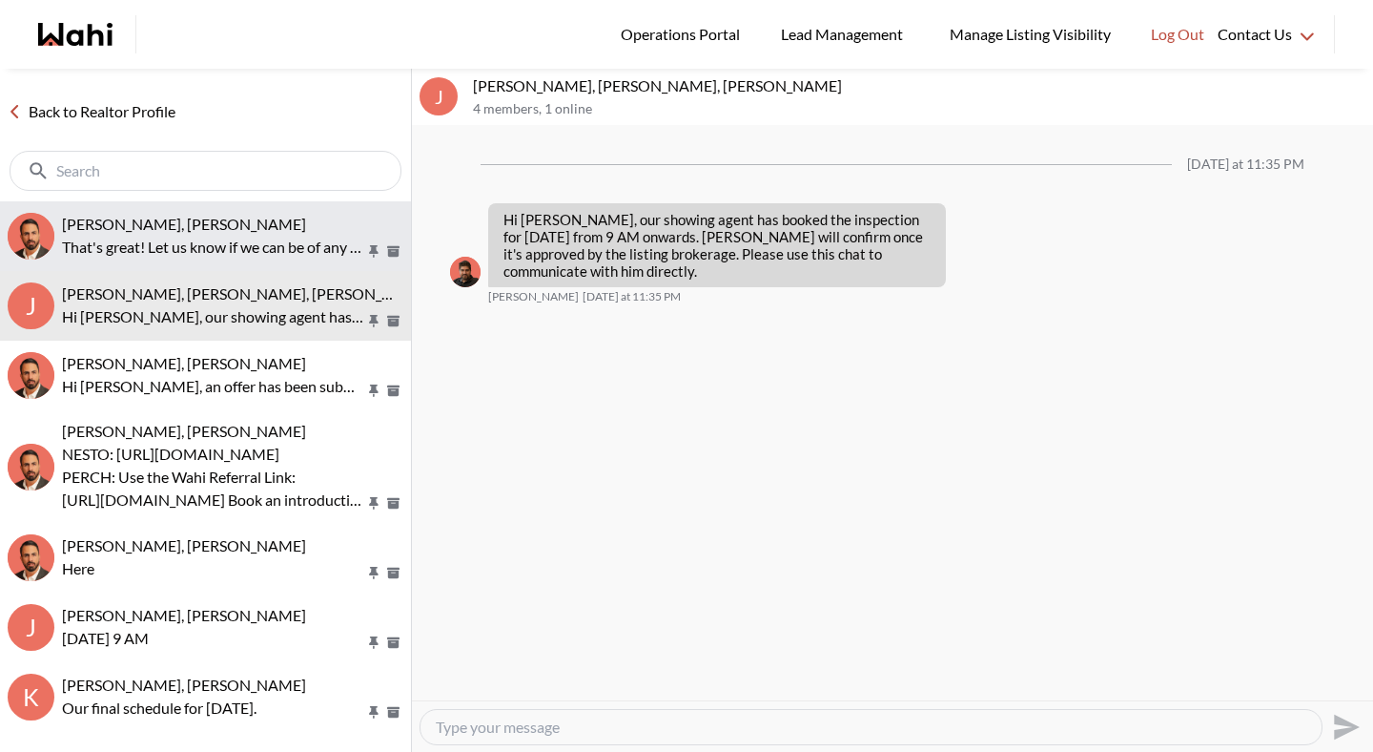
click at [180, 232] on span "Shireen Sookdeo, Behnam" at bounding box center [184, 224] width 244 height 18
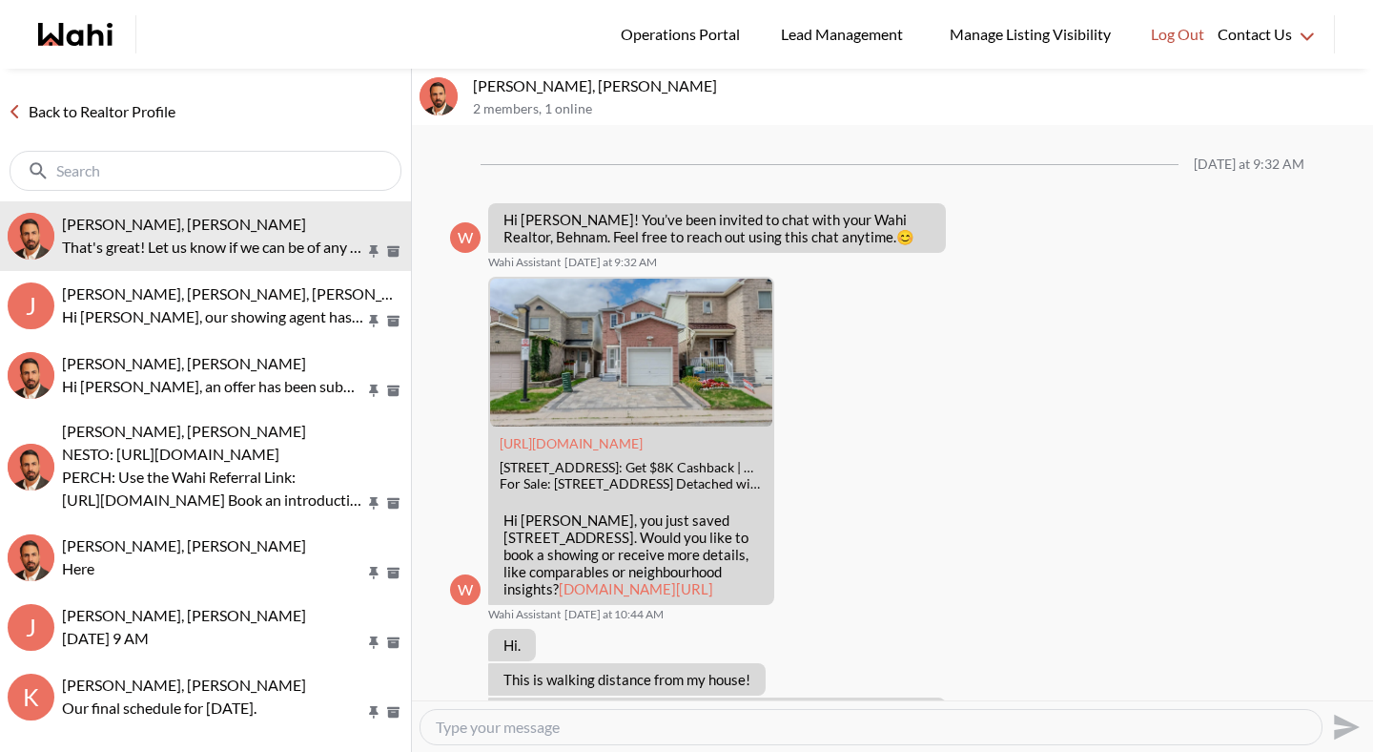
scroll to position [179, 0]
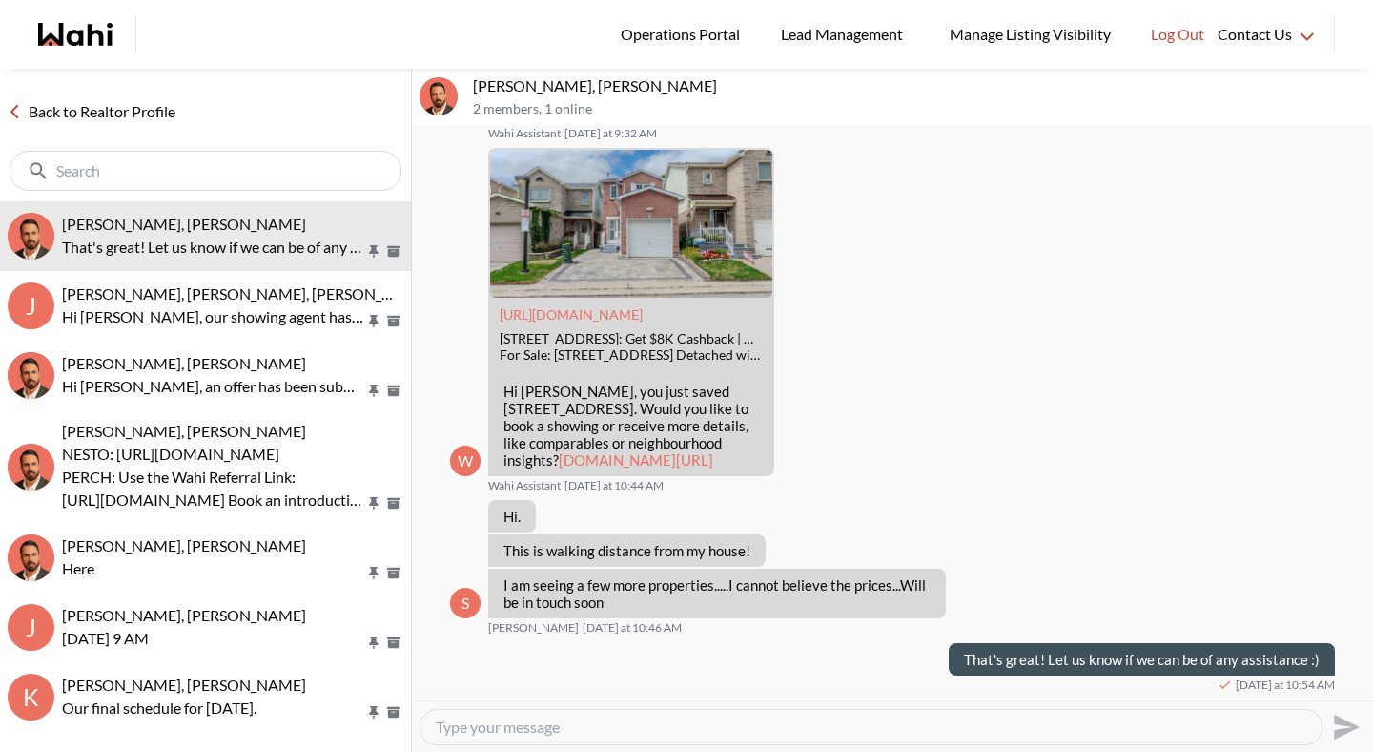
click at [143, 107] on link "Back to Realtor Profile" at bounding box center [91, 111] width 183 height 25
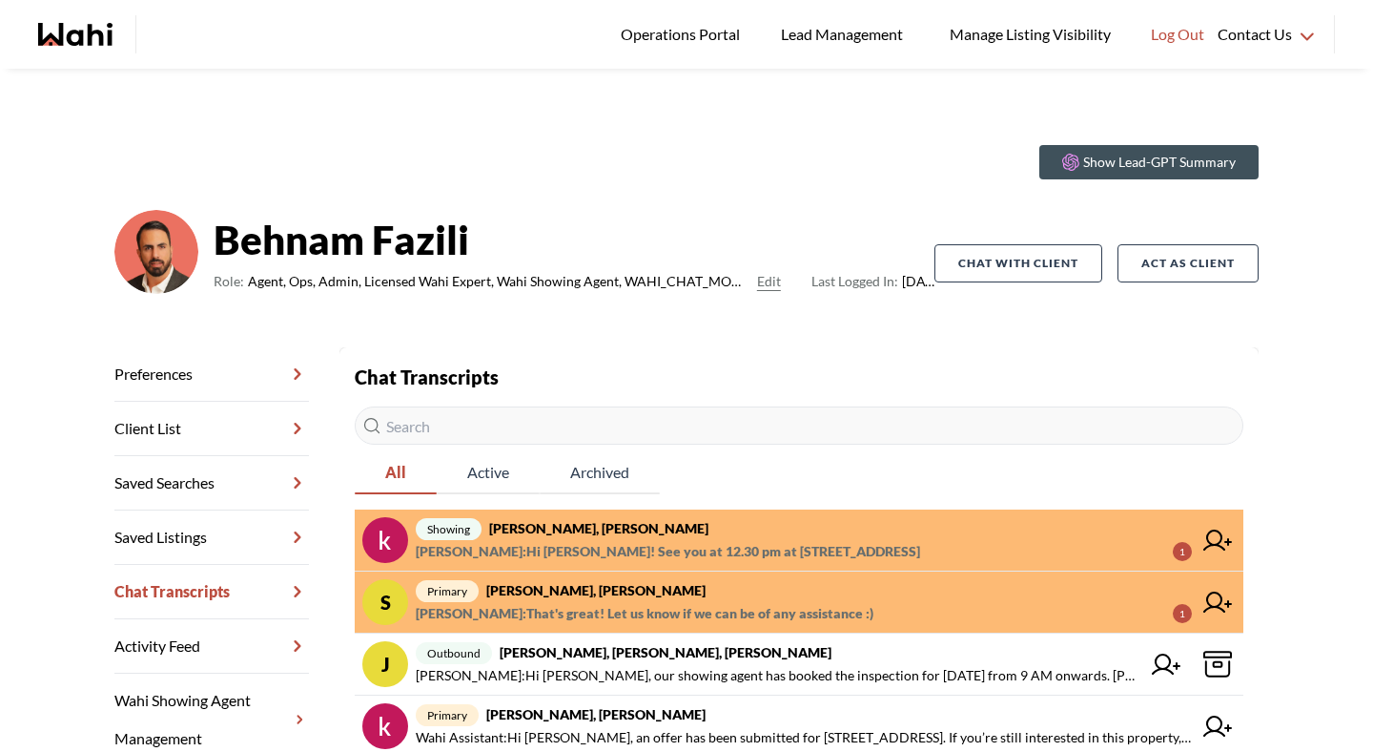
click at [666, 606] on span "Michelle Ryckman : That's great! Let us know if we can be of any assistance :)" at bounding box center [645, 613] width 458 height 23
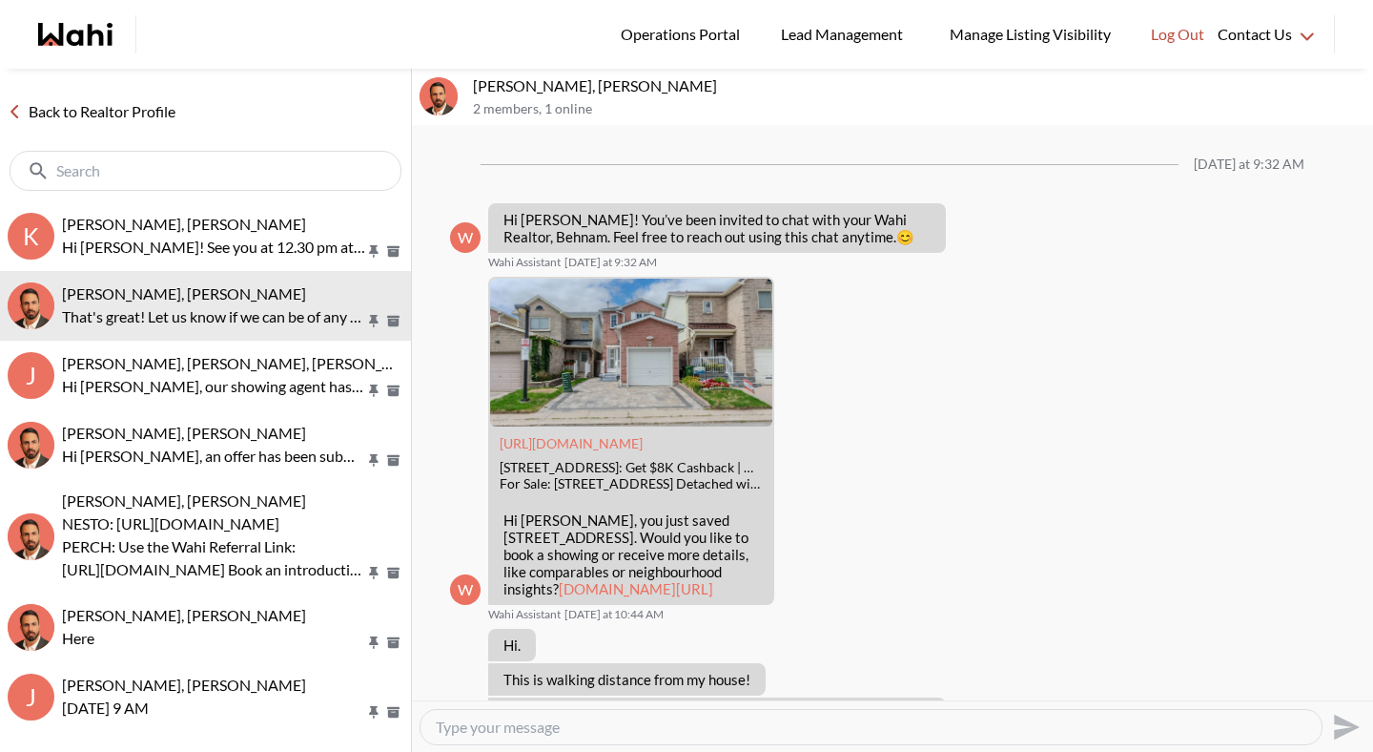
scroll to position [179, 0]
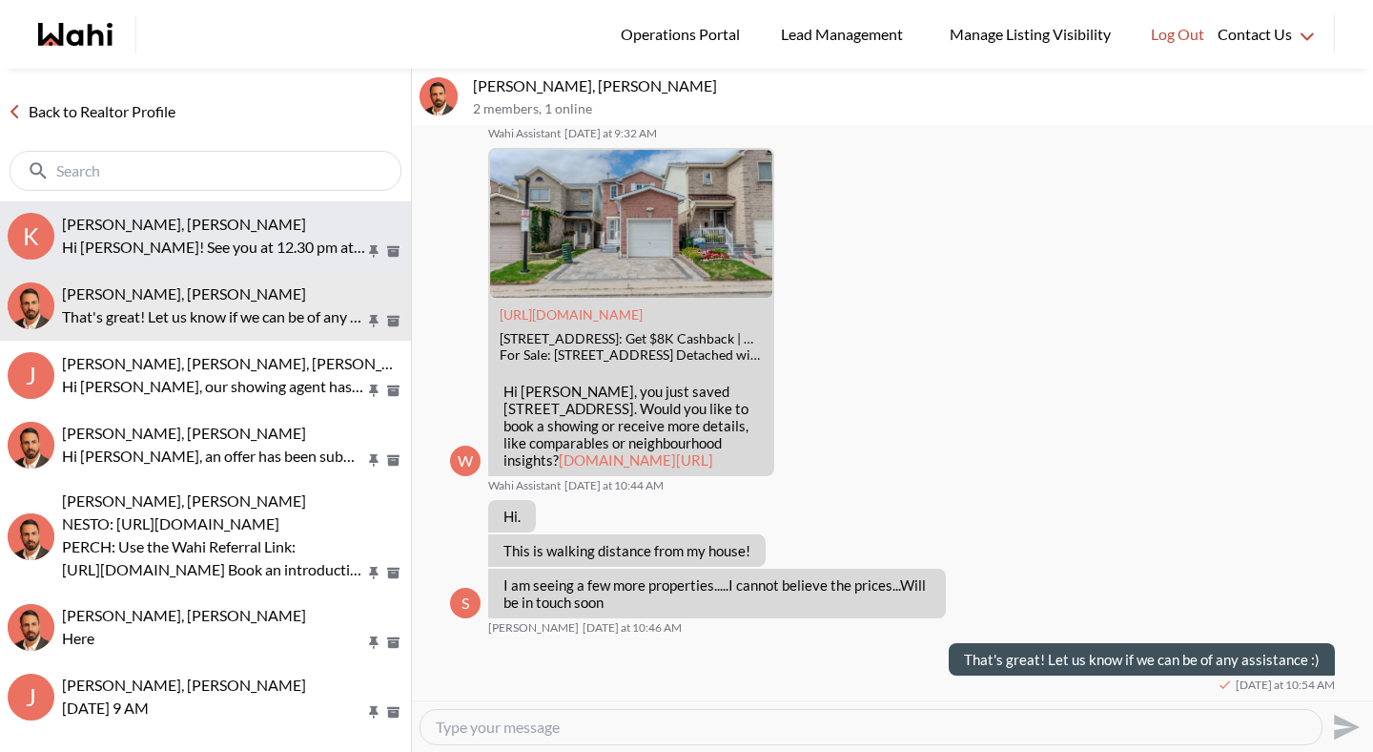
click at [250, 223] on span "khalid Alvi, Gautam, Behnam" at bounding box center [184, 224] width 244 height 18
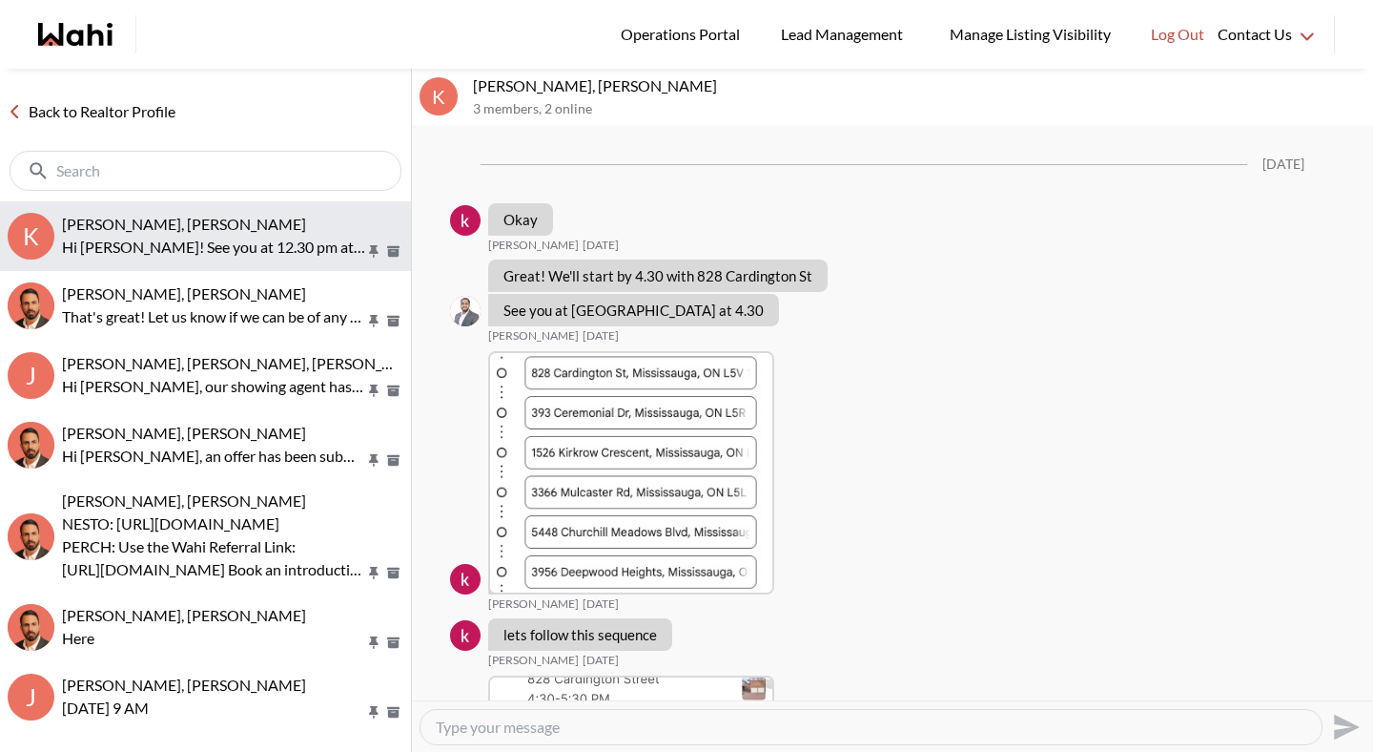
scroll to position [2993, 0]
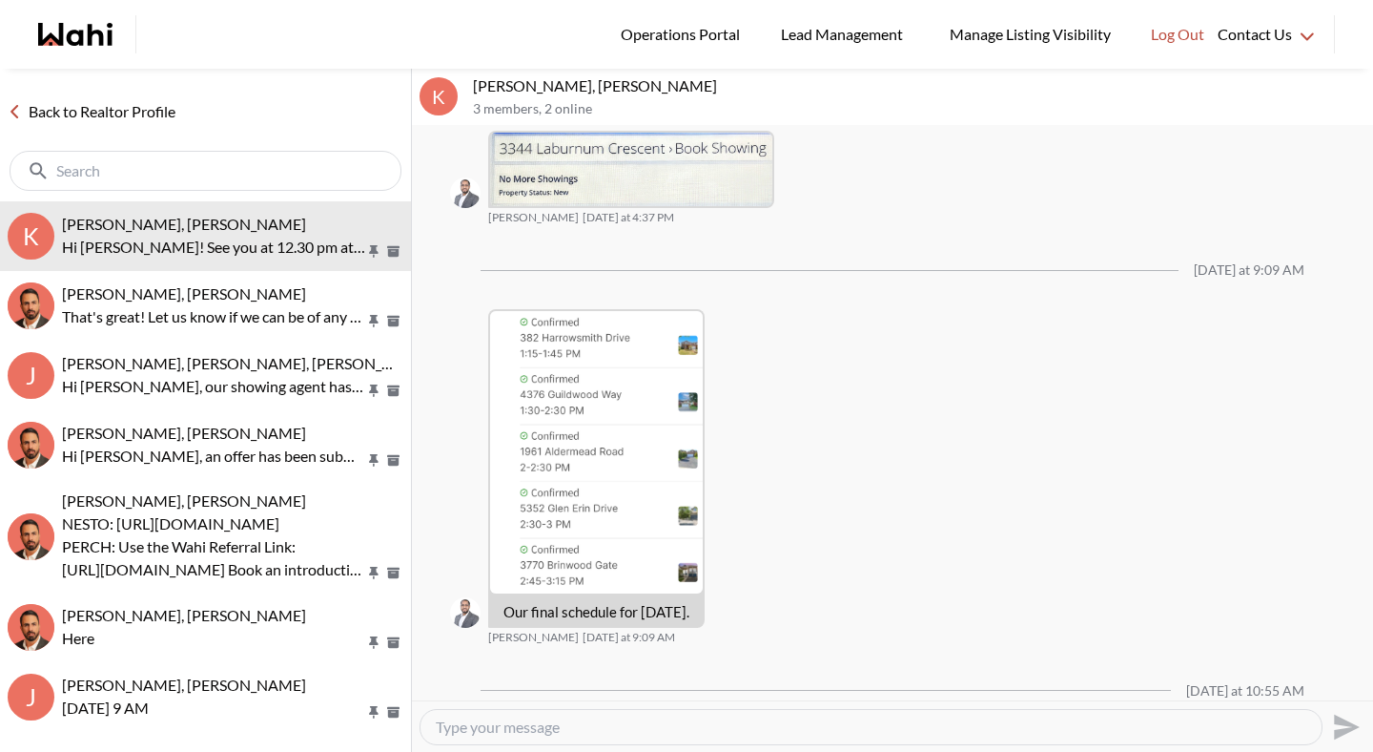
click at [150, 109] on link "Back to Realtor Profile" at bounding box center [91, 111] width 183 height 25
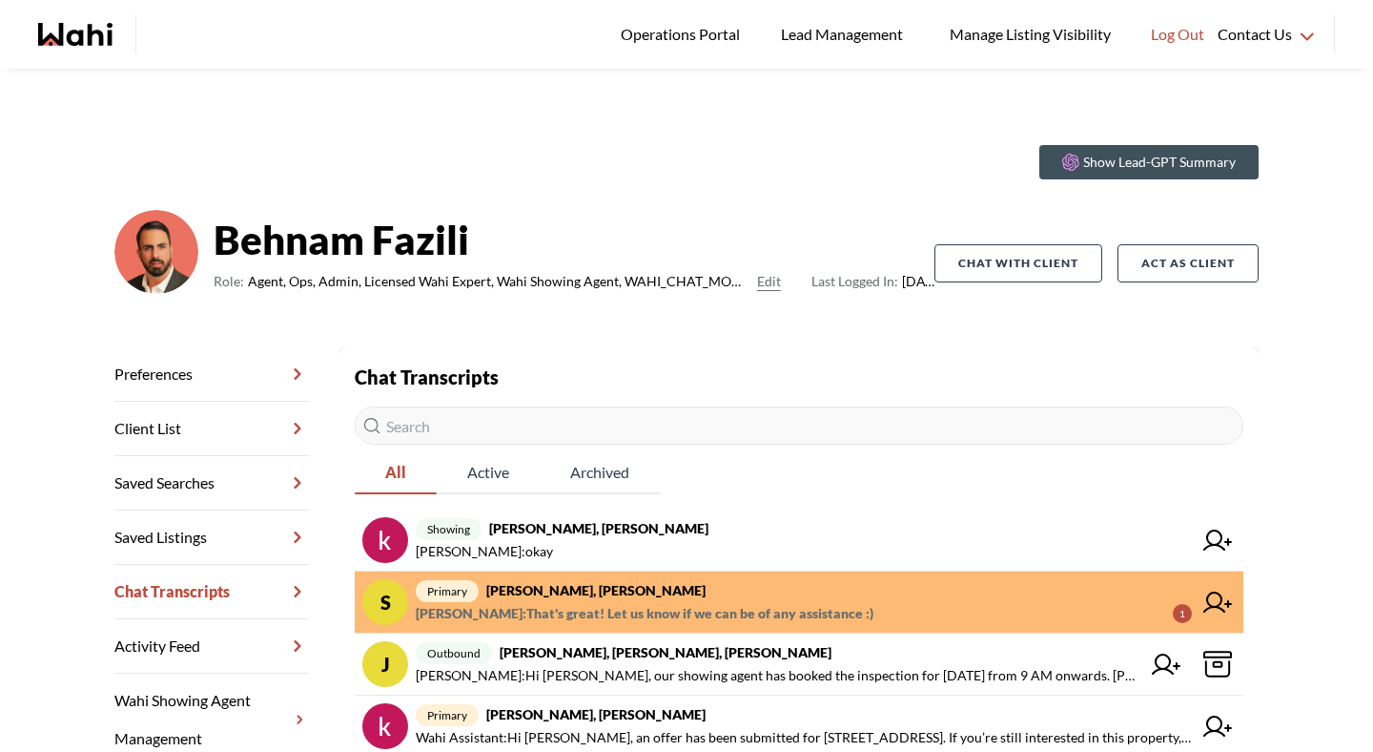
click at [705, 591] on span "primary Shireen Sookdeo, Behnam" at bounding box center [804, 590] width 776 height 23
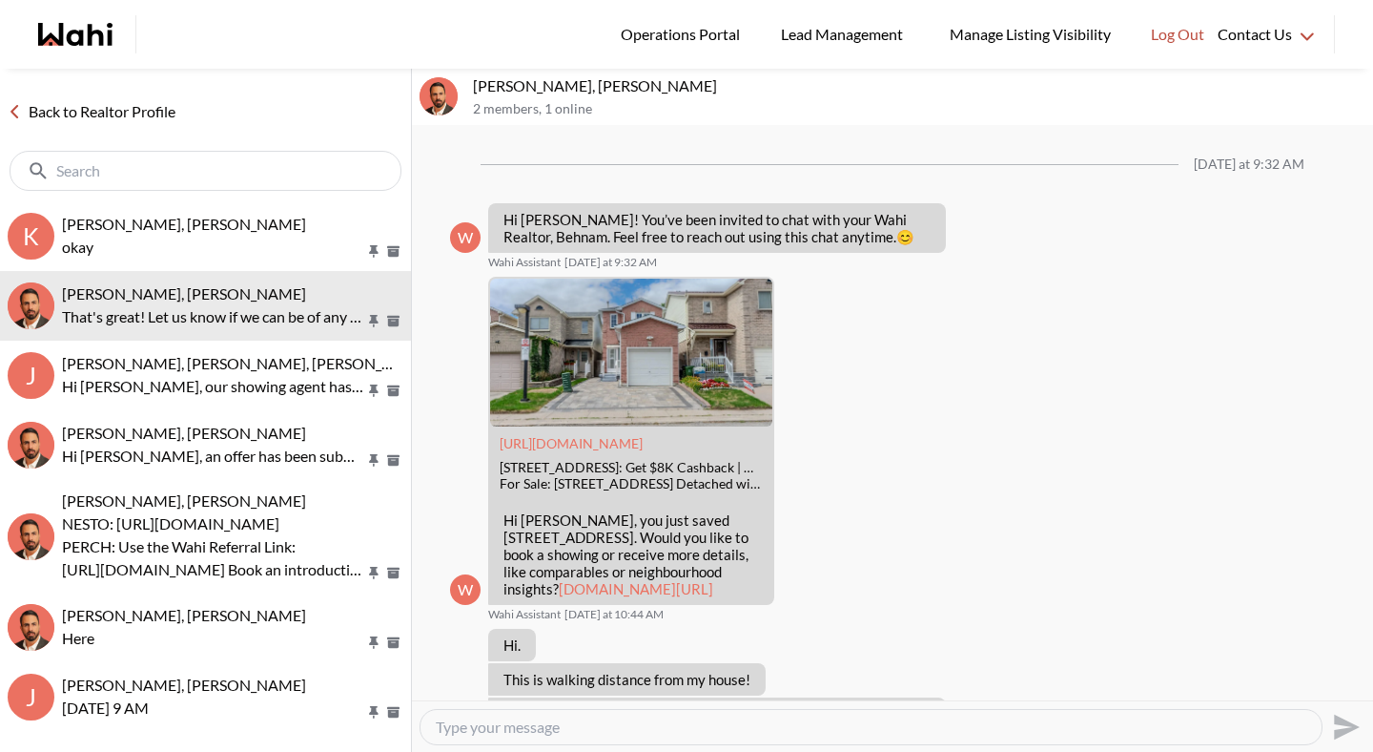
scroll to position [179, 0]
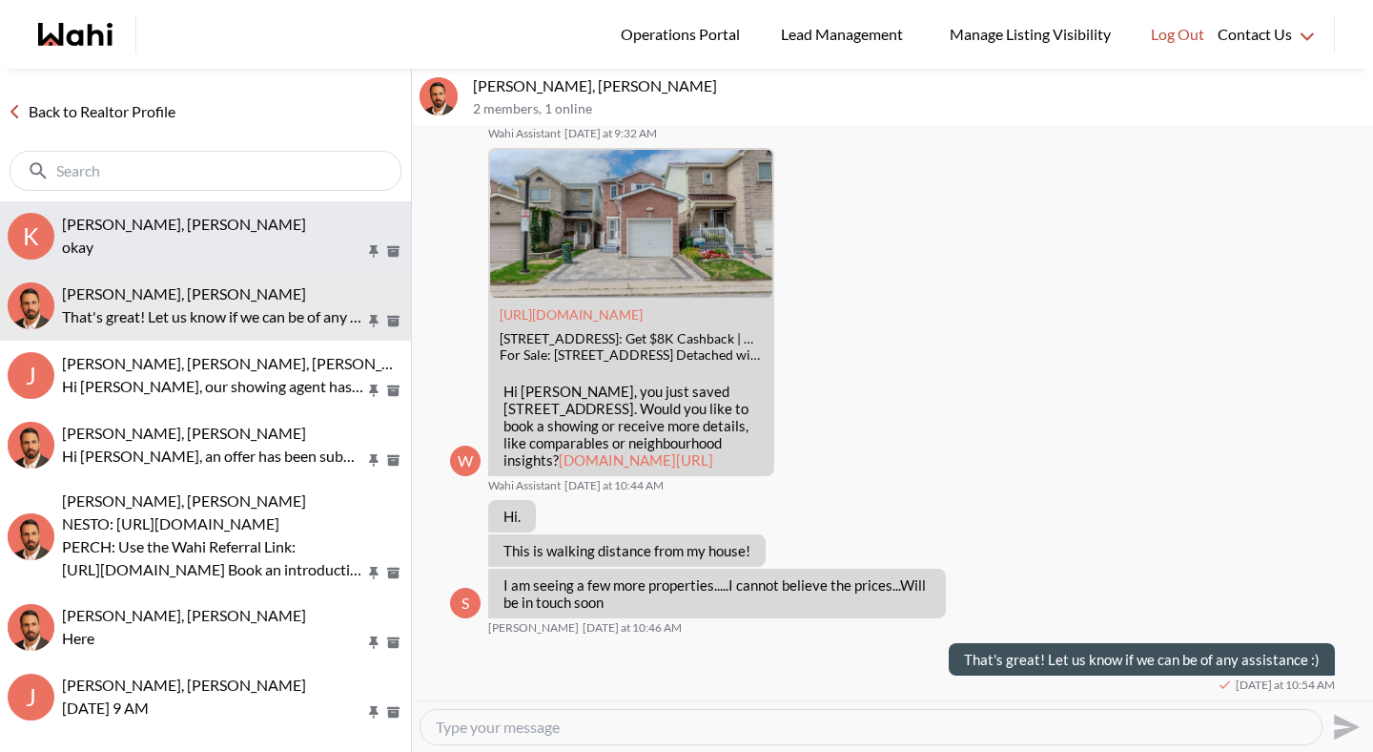
click at [155, 218] on span "khalid Alvi, Gautam, Behnam" at bounding box center [184, 224] width 244 height 18
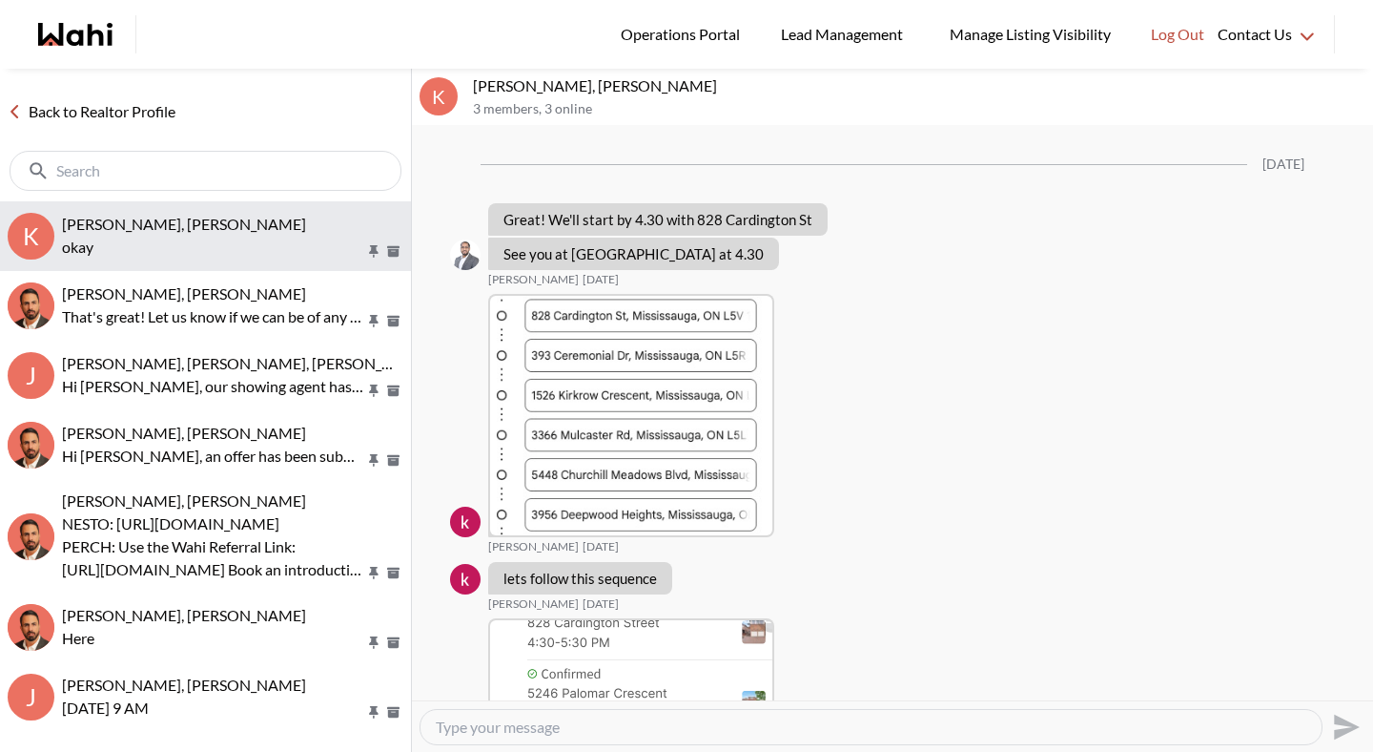
scroll to position [2993, 0]
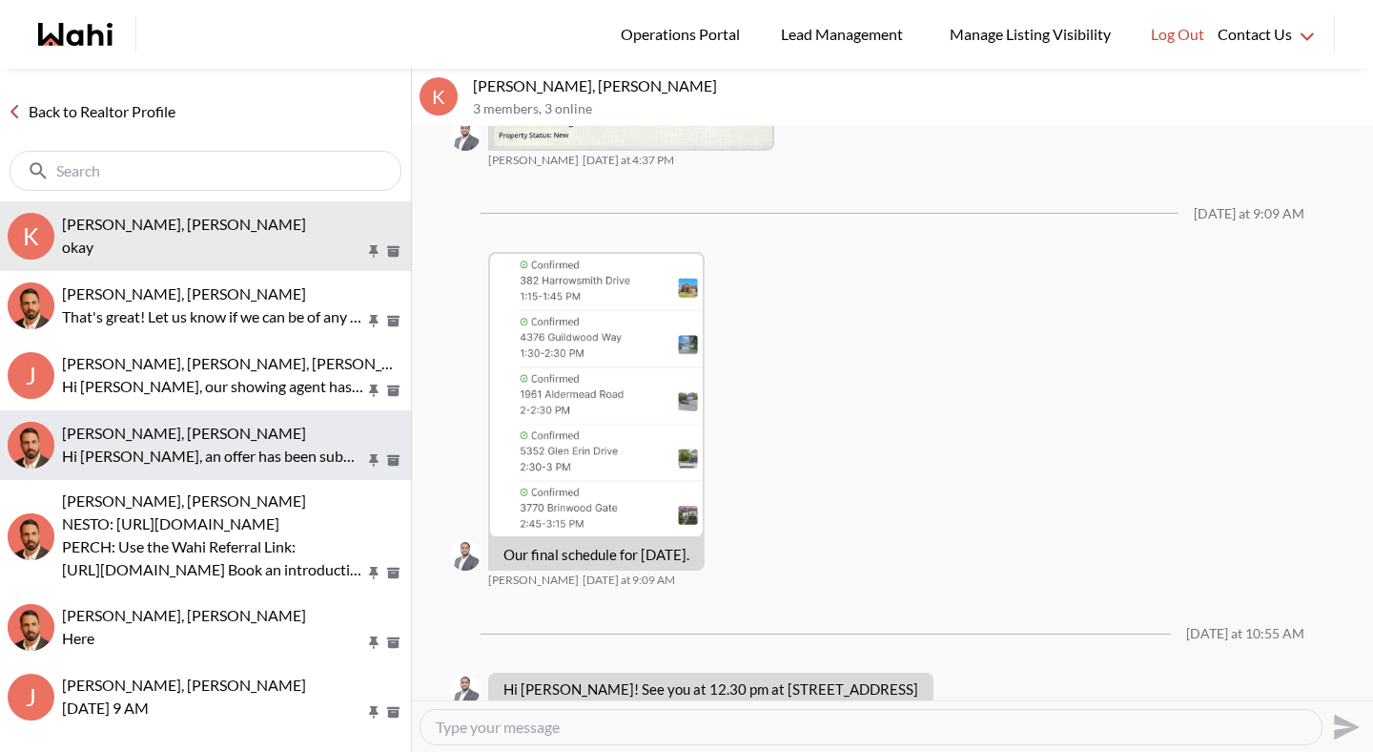
click at [149, 458] on p "Hi [PERSON_NAME], an offer has been submitted for [STREET_ADDRESS]. If you’re s…" at bounding box center [213, 455] width 303 height 23
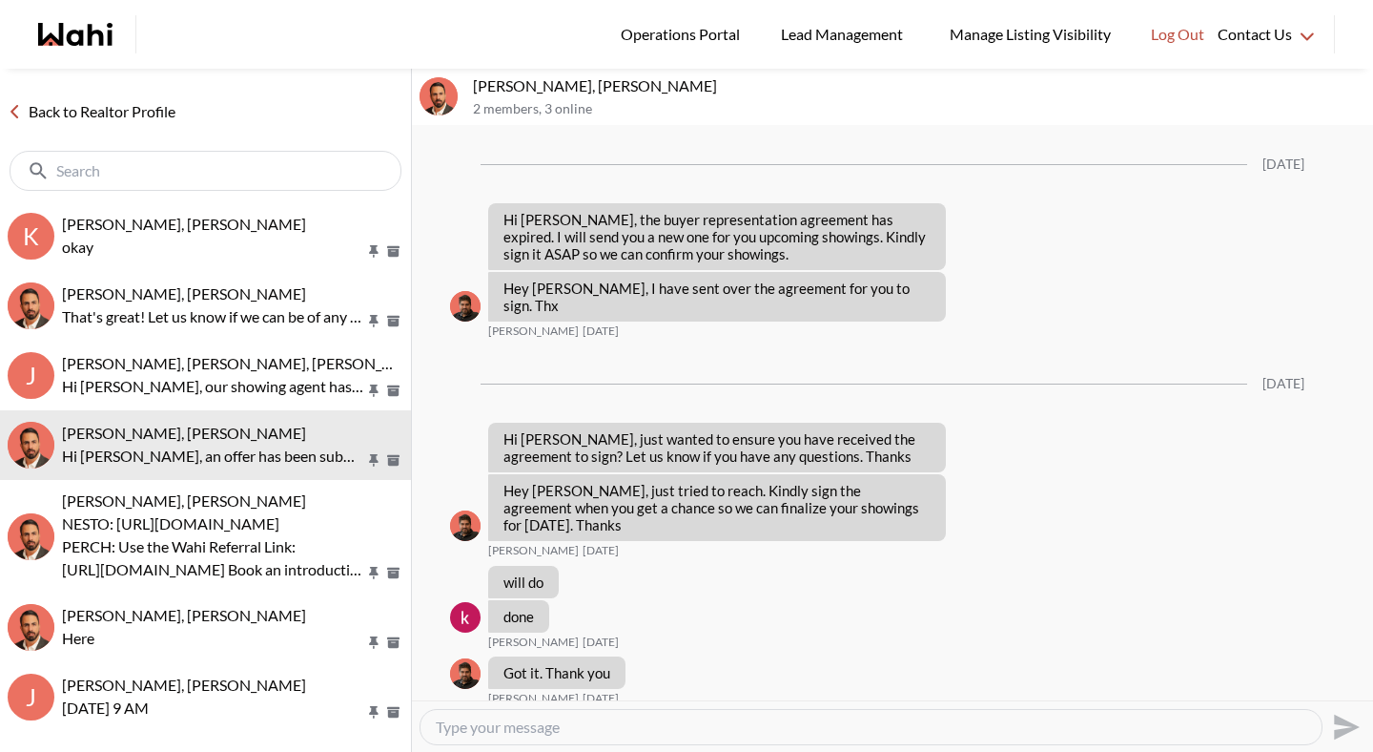
scroll to position [3550, 0]
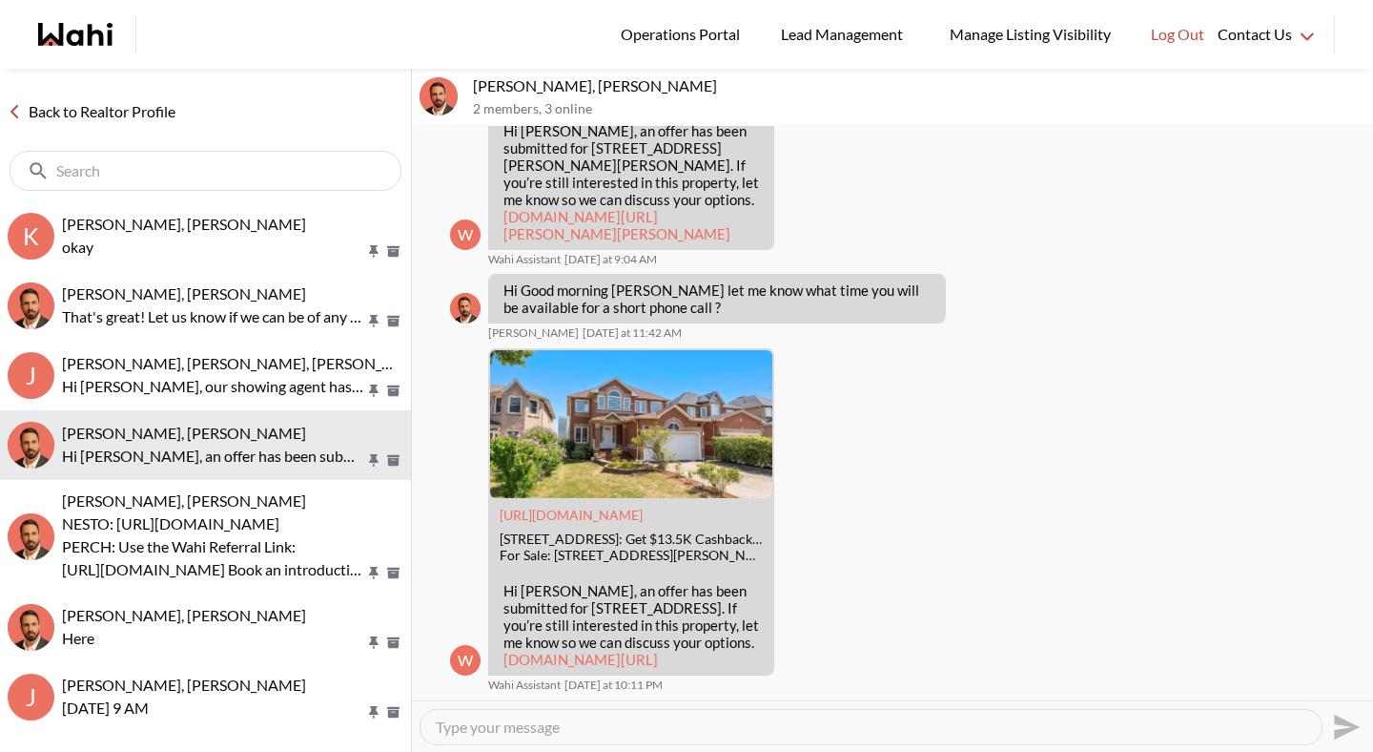
click at [92, 102] on link "Back to Realtor Profile" at bounding box center [91, 111] width 183 height 25
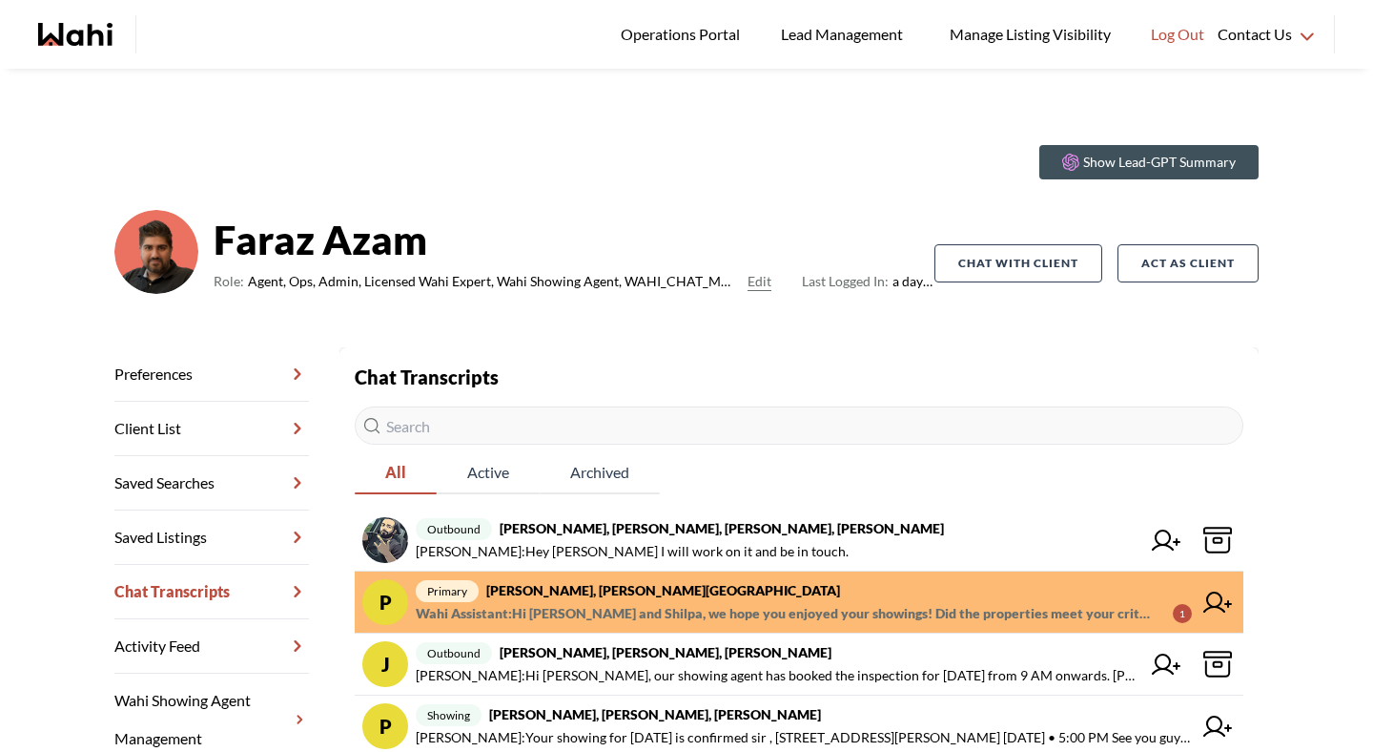
click at [677, 627] on link "P primary Pradeep Pradhan, Shilpa Pradhan, Faraz Wahi Assistant : Hi Pradeep an…" at bounding box center [799, 602] width 889 height 62
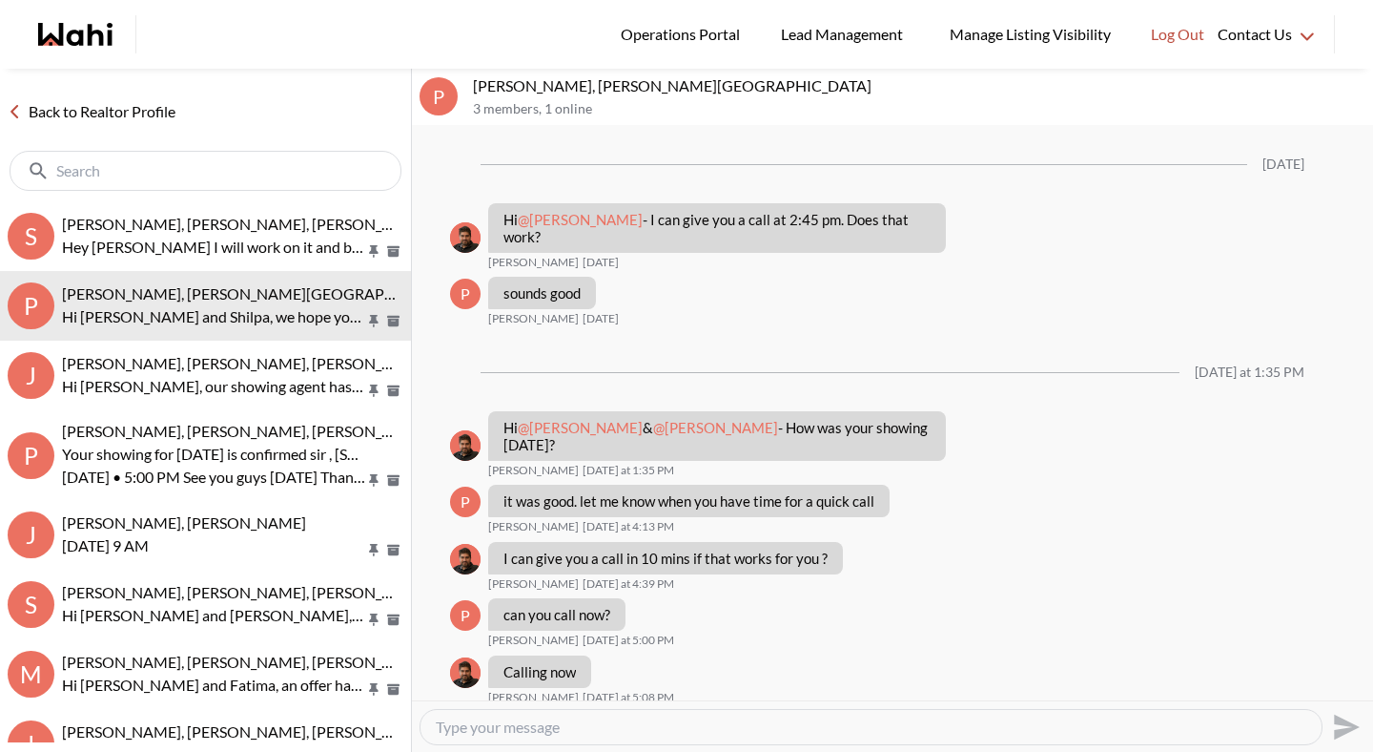
scroll to position [2194, 0]
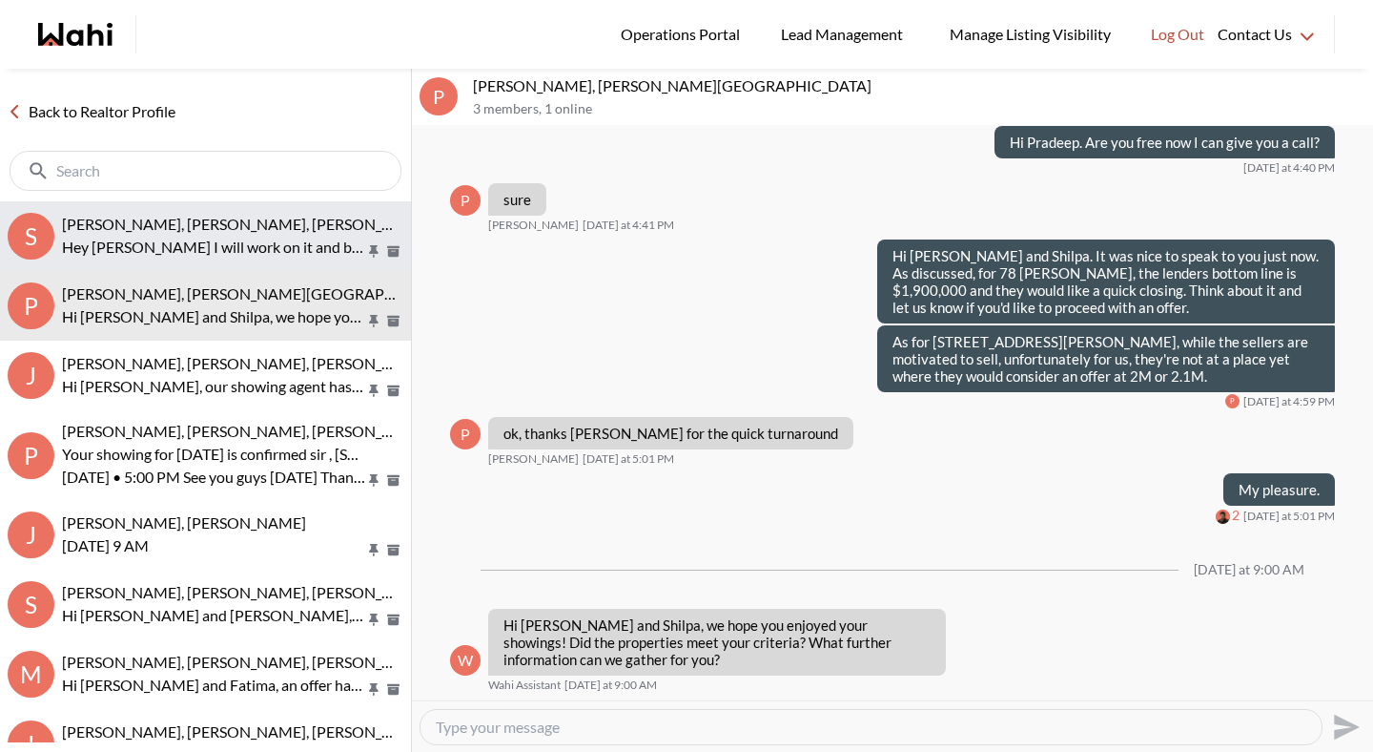
click at [159, 241] on p "Hey Saeid I will work on it and be in touch." at bounding box center [213, 247] width 303 height 23
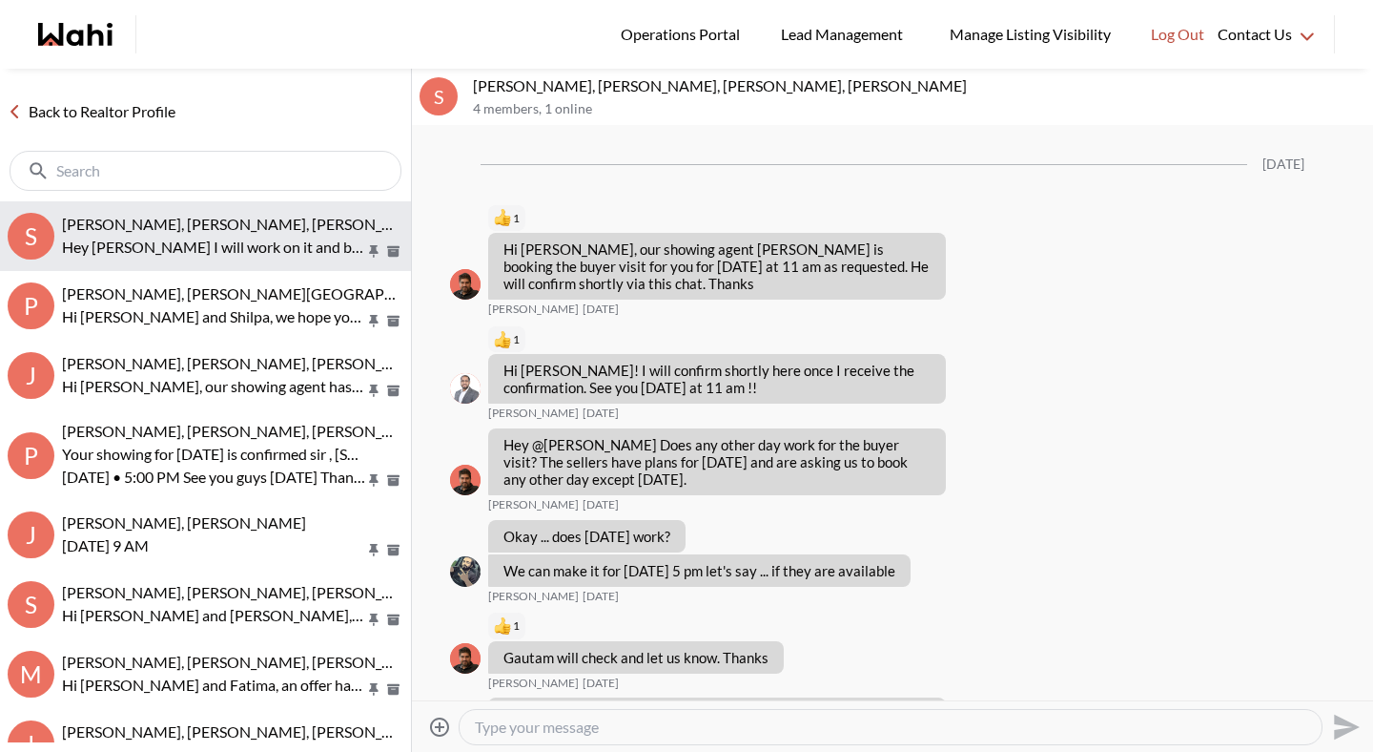
scroll to position [1560, 0]
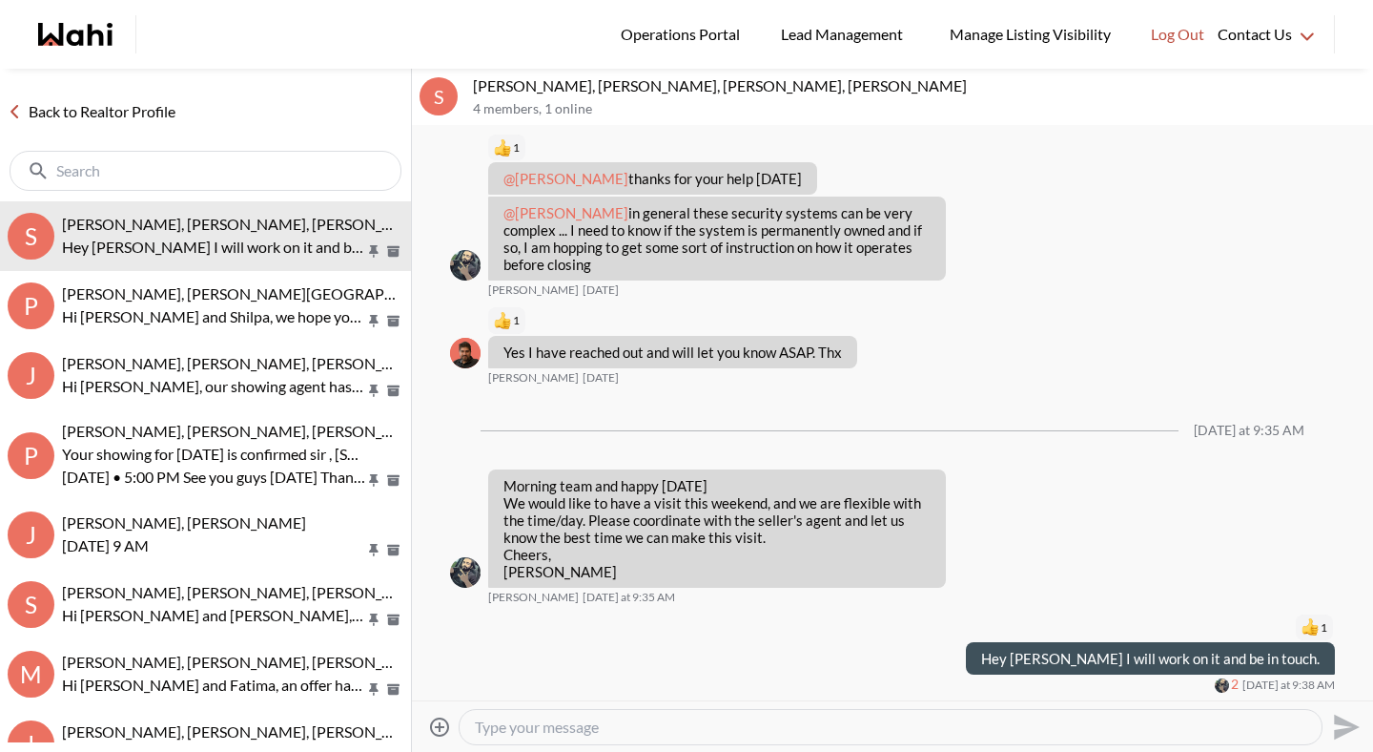
click at [108, 109] on link "Back to Realtor Profile" at bounding box center [91, 111] width 183 height 25
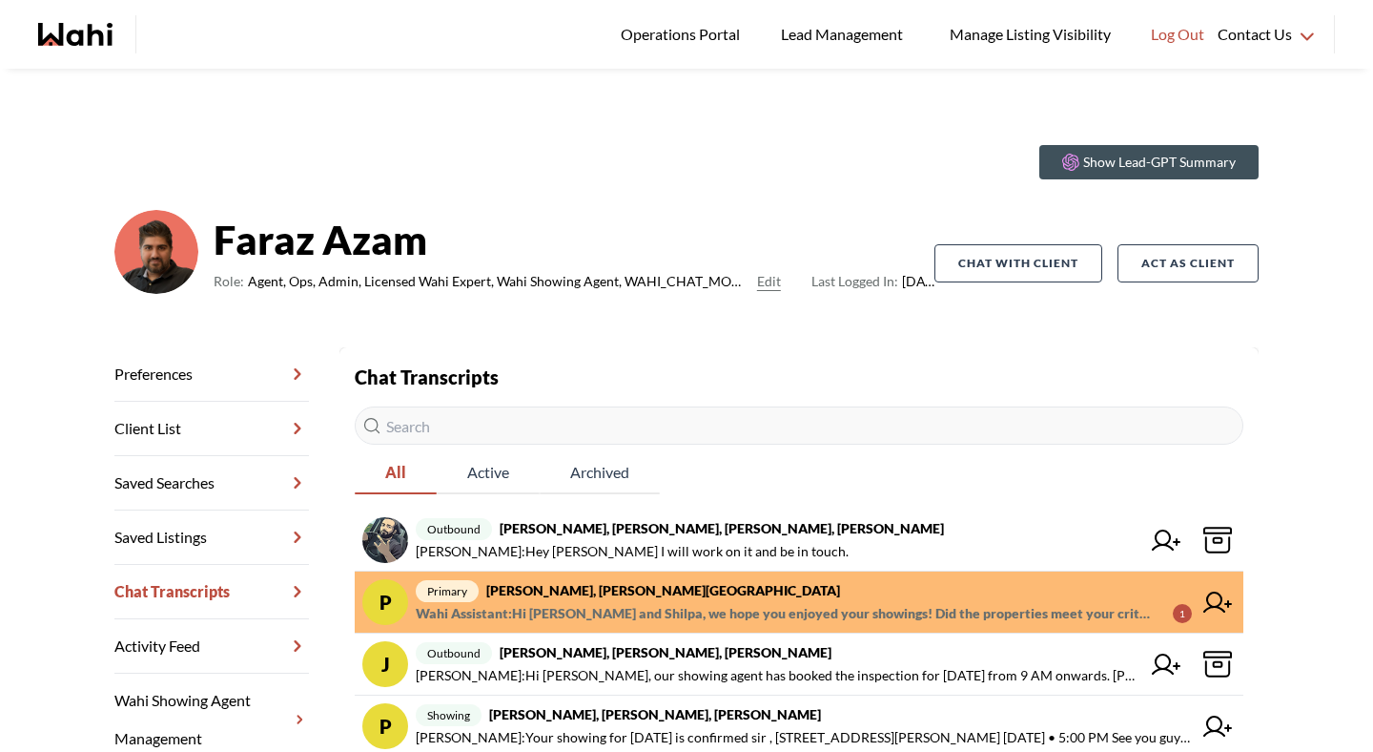
click at [629, 609] on span "Wahi Assistant : Hi Pradeep and Shilpa, we hope you enjoyed your showings! Did …" at bounding box center [787, 613] width 742 height 23
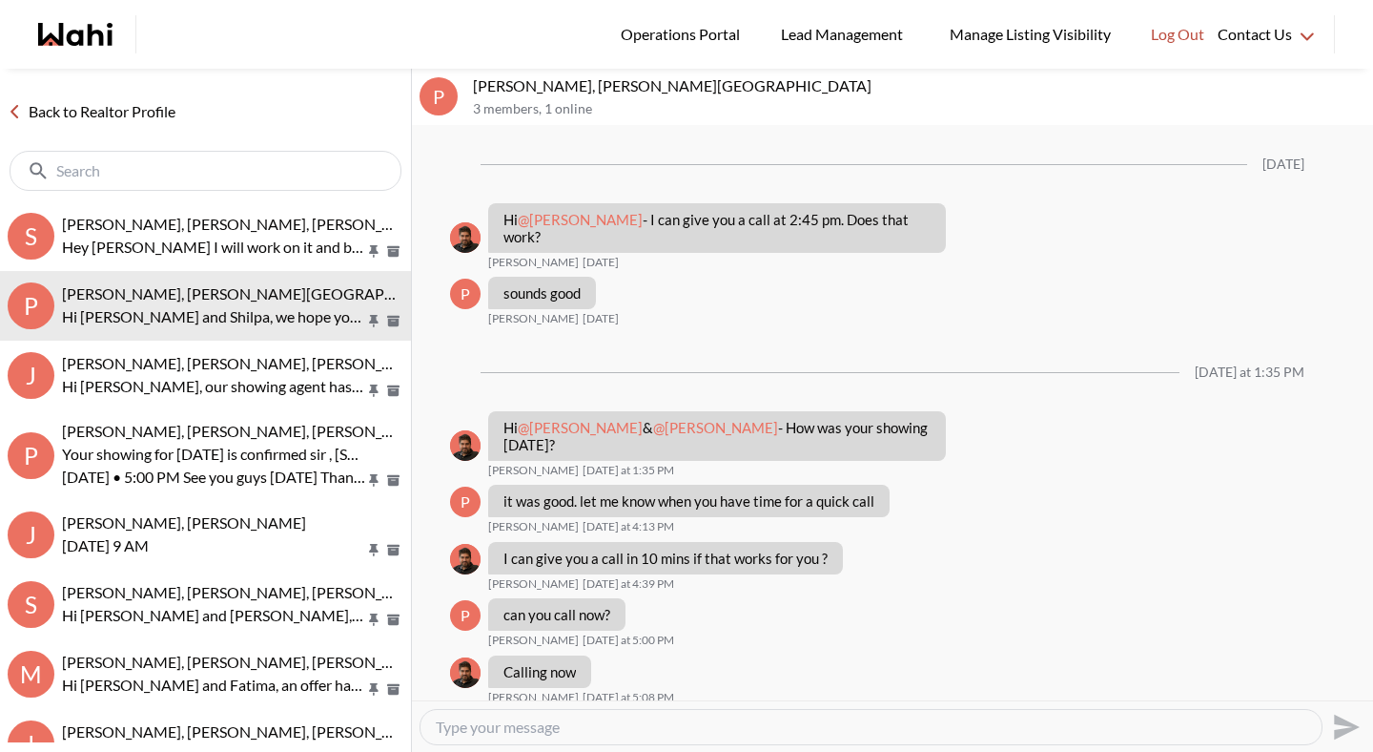
scroll to position [2194, 0]
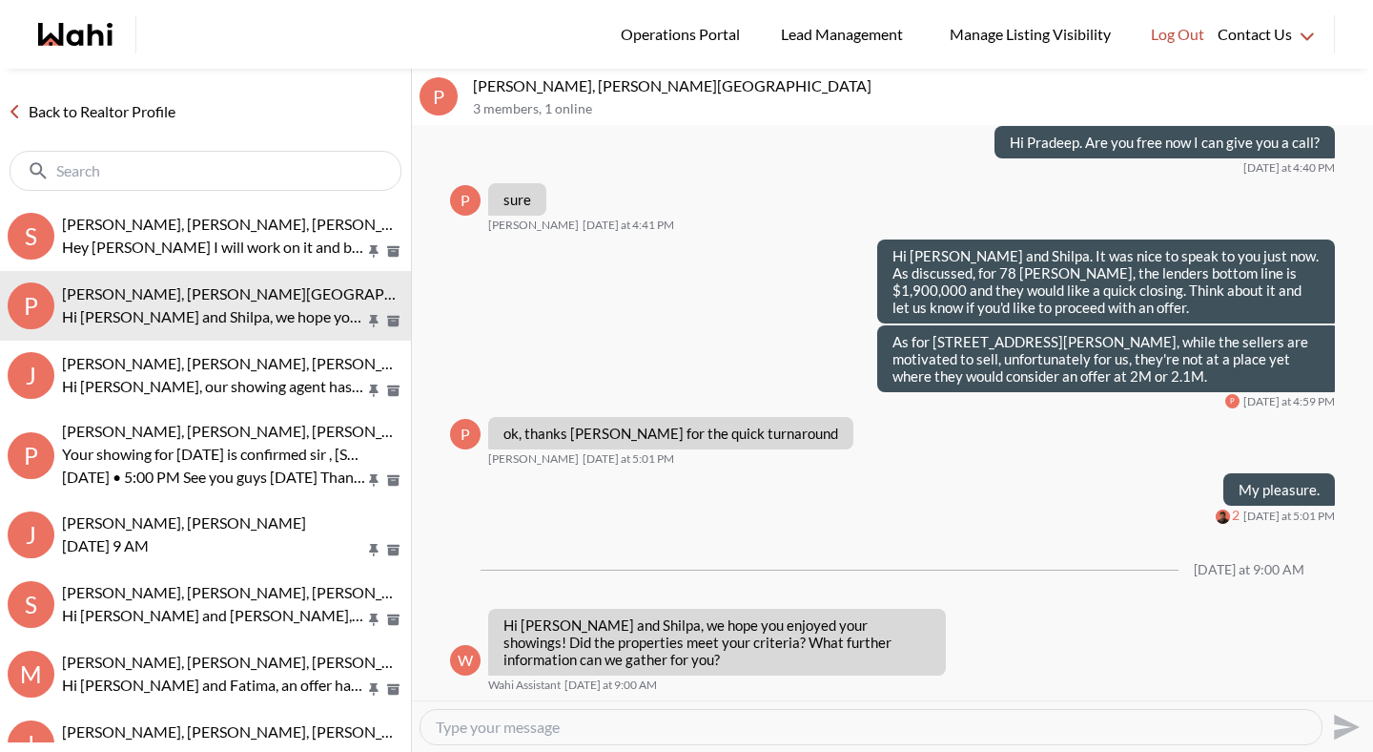
click at [675, 738] on div at bounding box center [871, 727] width 901 height 34
click at [679, 727] on textarea "Type your message" at bounding box center [871, 726] width 871 height 19
type textarea "Hi Pradeep 53 Mccarty Cres has received 1 offer."
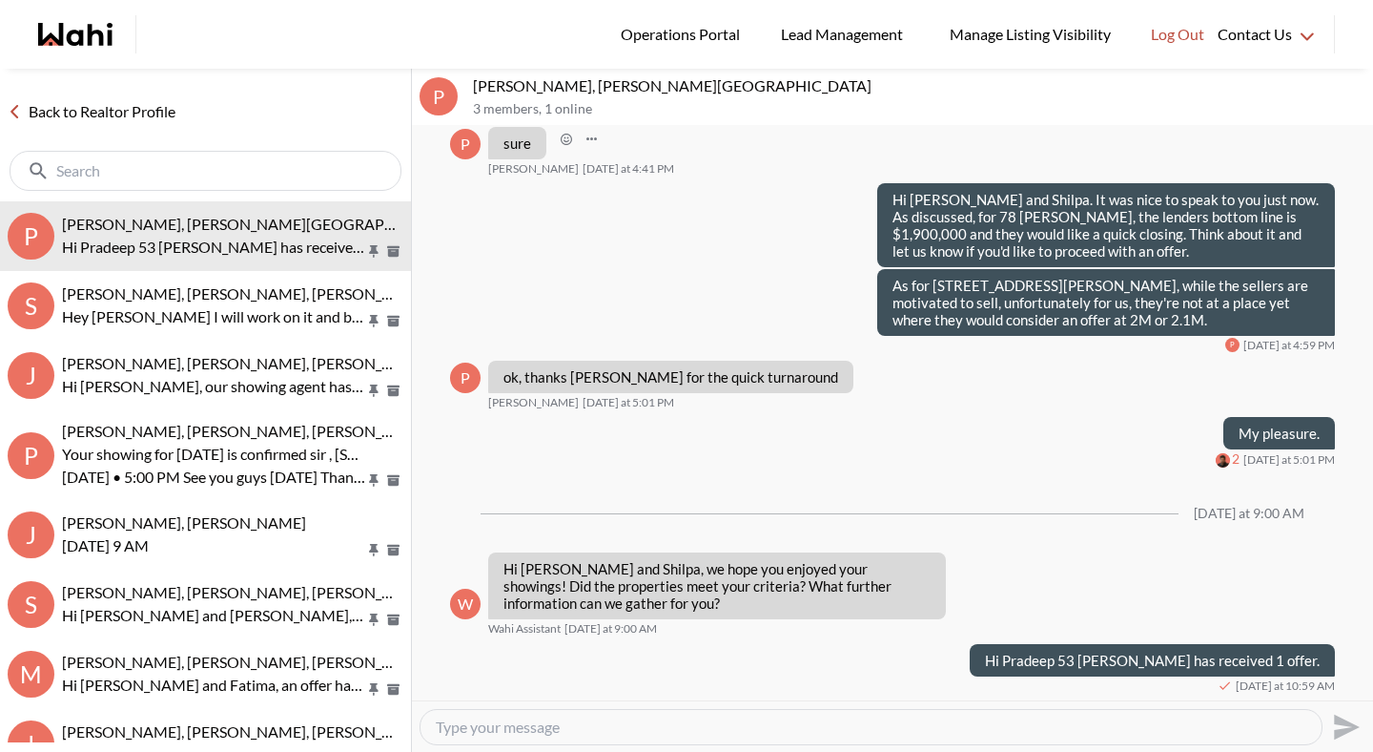
scroll to position [2249, 0]
click at [165, 111] on link "Back to Realtor Profile" at bounding box center [91, 111] width 183 height 25
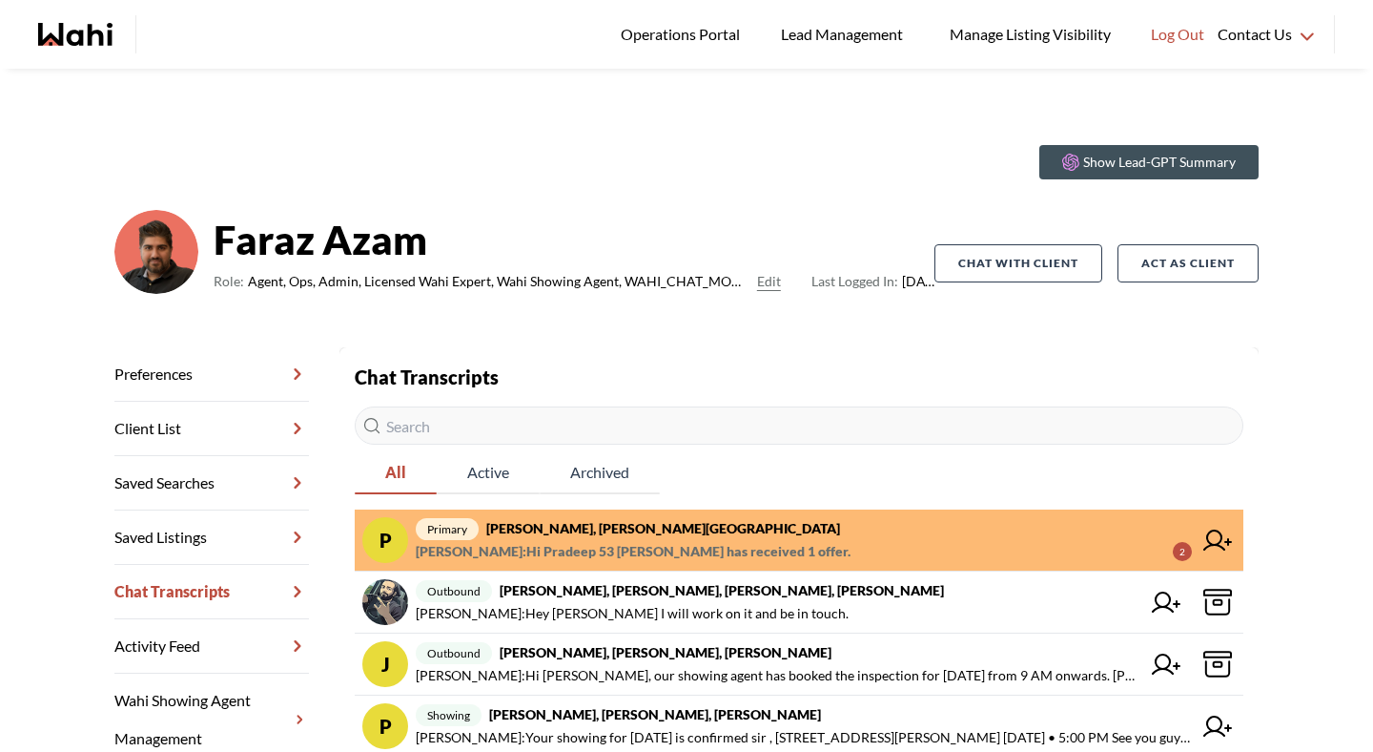
click at [701, 534] on strong "[PERSON_NAME], [PERSON_NAME][GEOGRAPHIC_DATA]" at bounding box center [663, 528] width 354 height 16
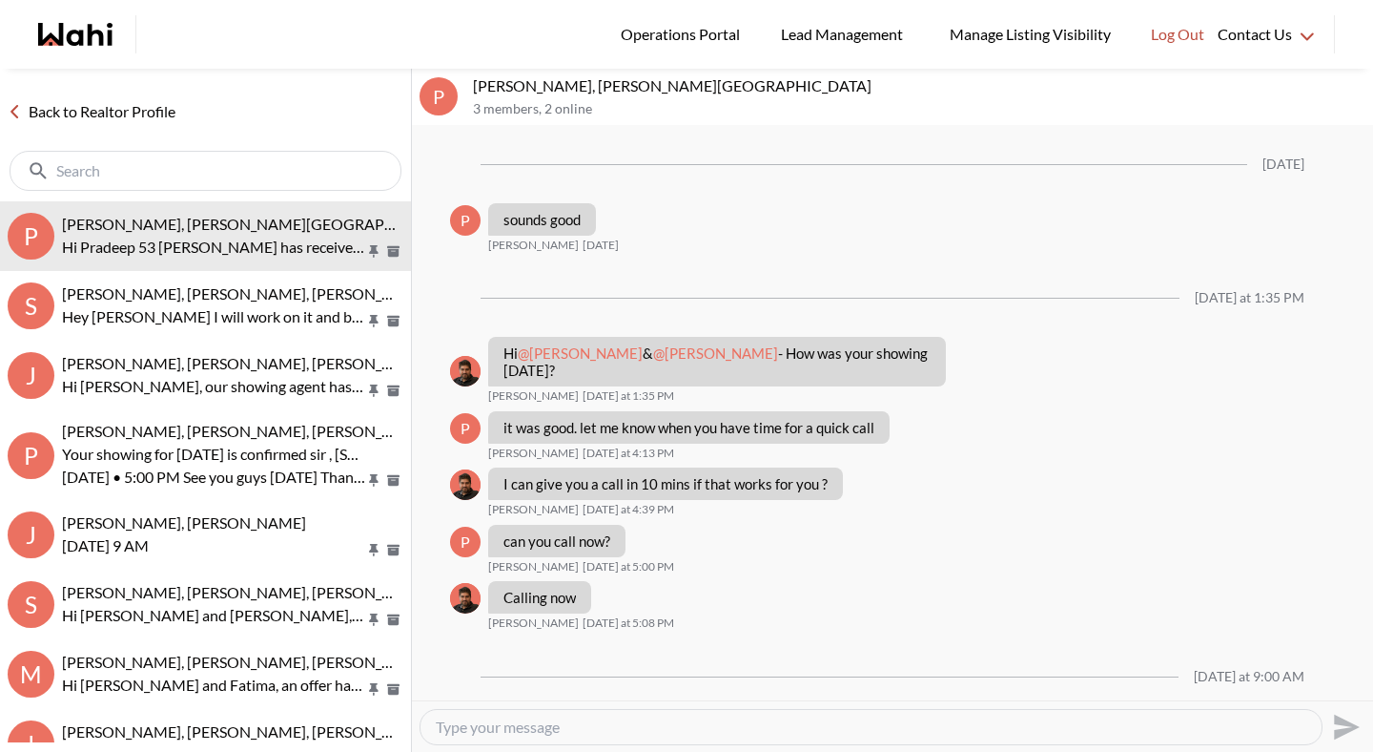
scroll to position [2175, 0]
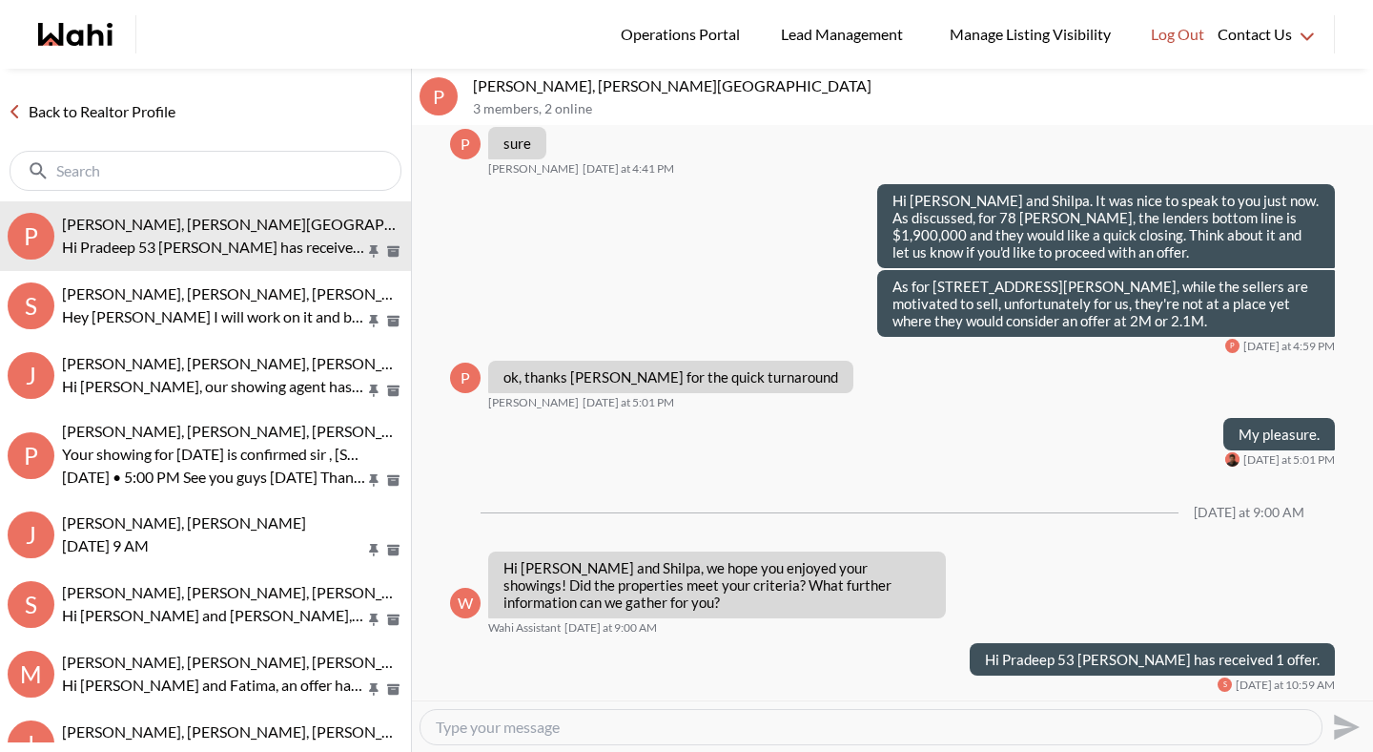
click at [127, 116] on link "Back to Realtor Profile" at bounding box center [91, 111] width 183 height 25
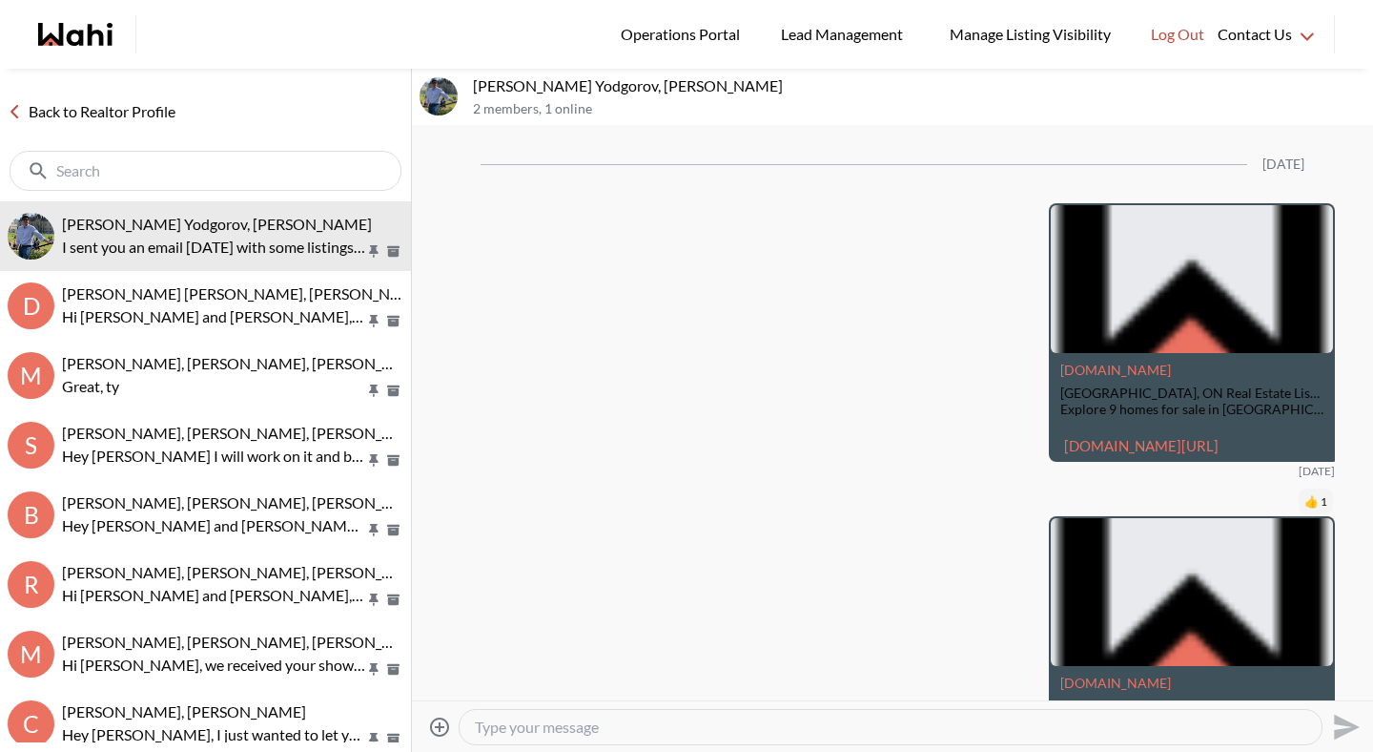
scroll to position [2362, 0]
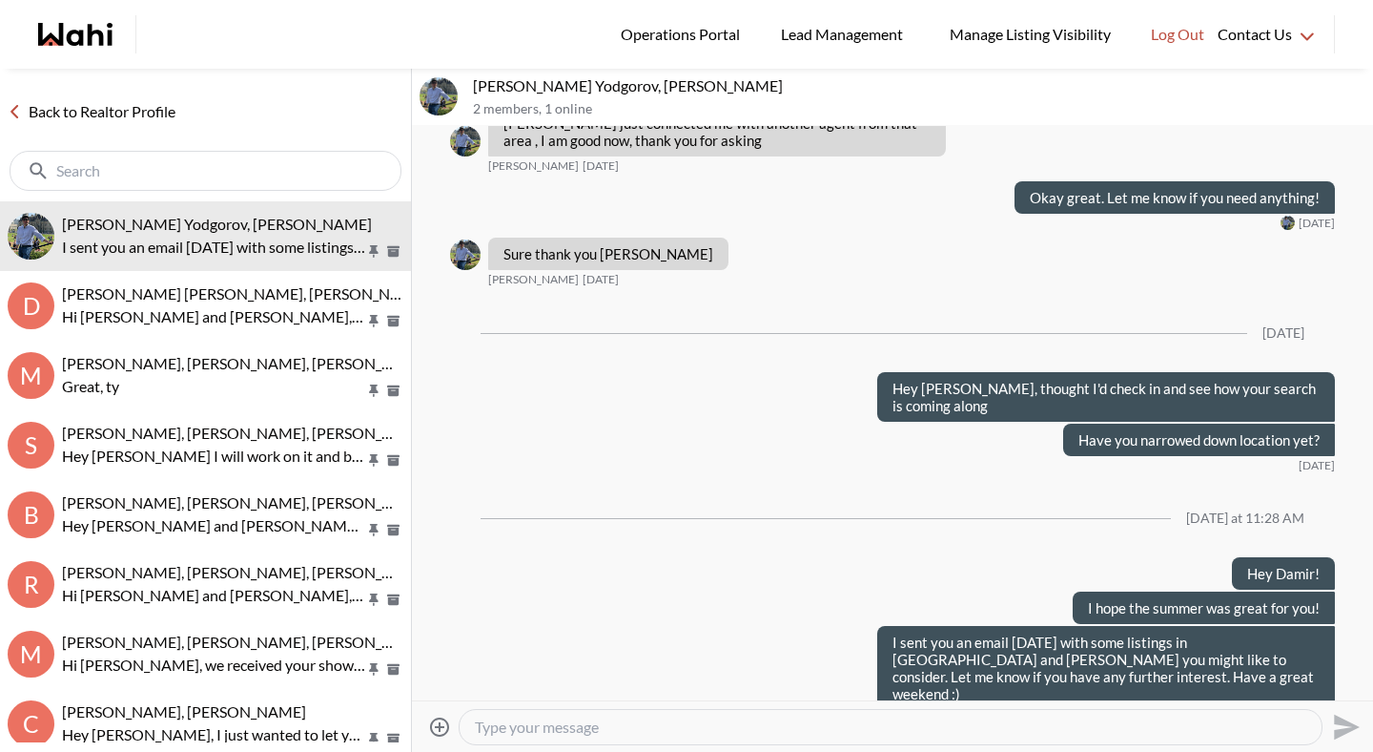
click at [131, 97] on div "Back to Realtor Profile" at bounding box center [205, 135] width 411 height 133
click at [135, 111] on link "Back to Realtor Profile" at bounding box center [91, 111] width 183 height 25
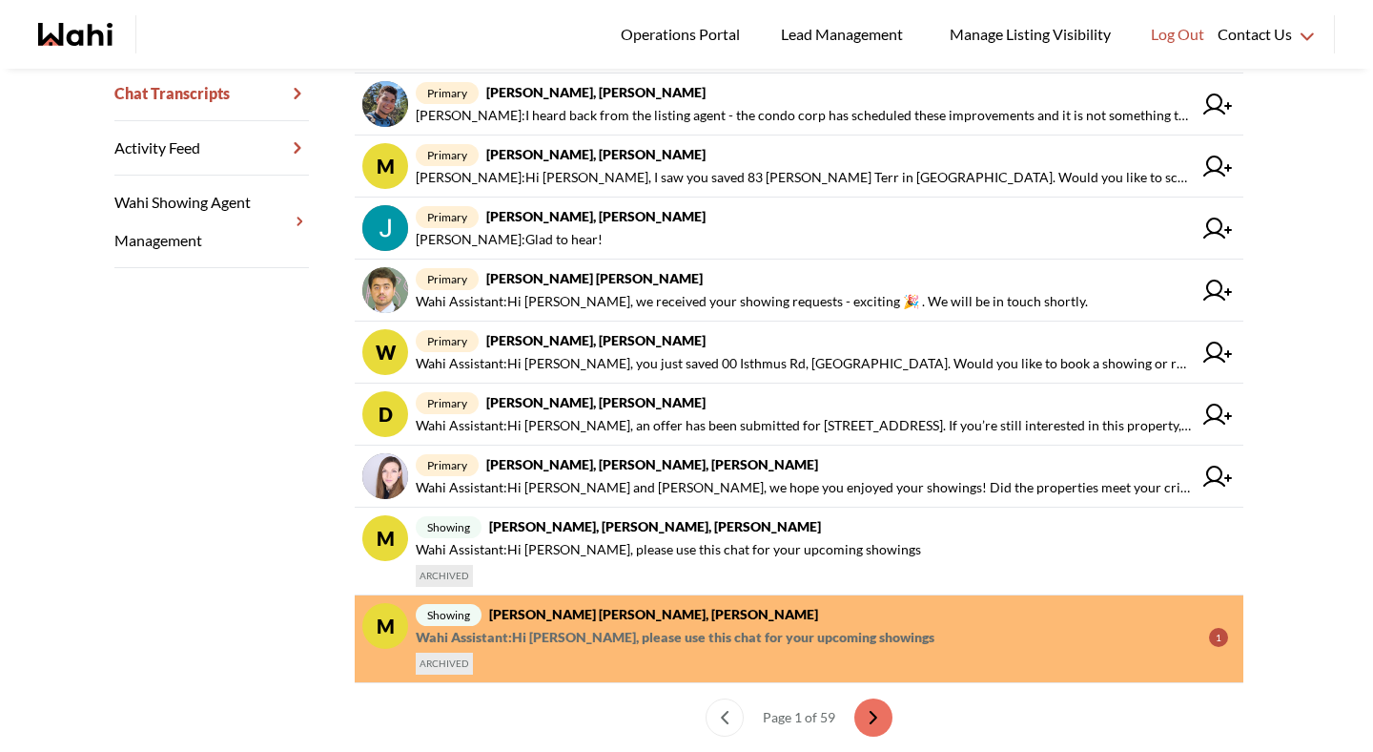
scroll to position [574, 0]
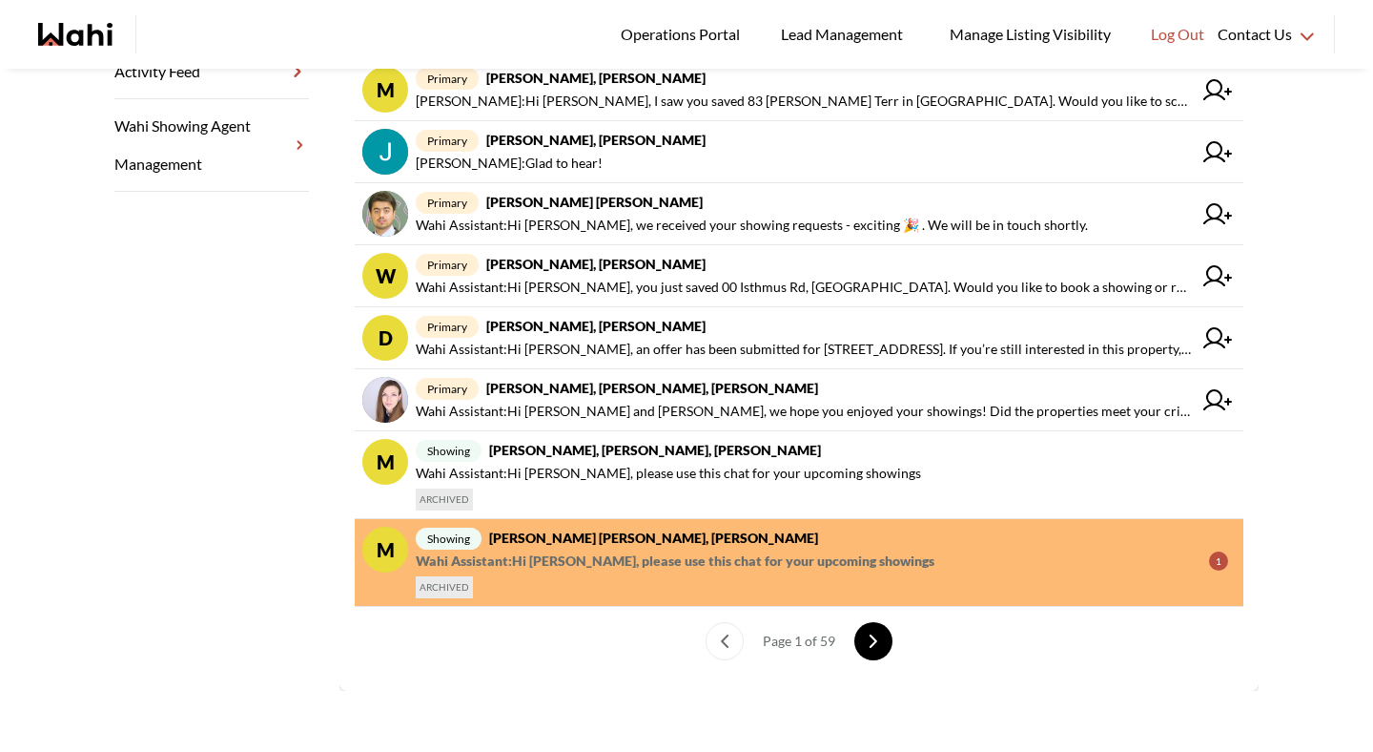
click at [883, 646] on button "next page" at bounding box center [874, 641] width 38 height 38
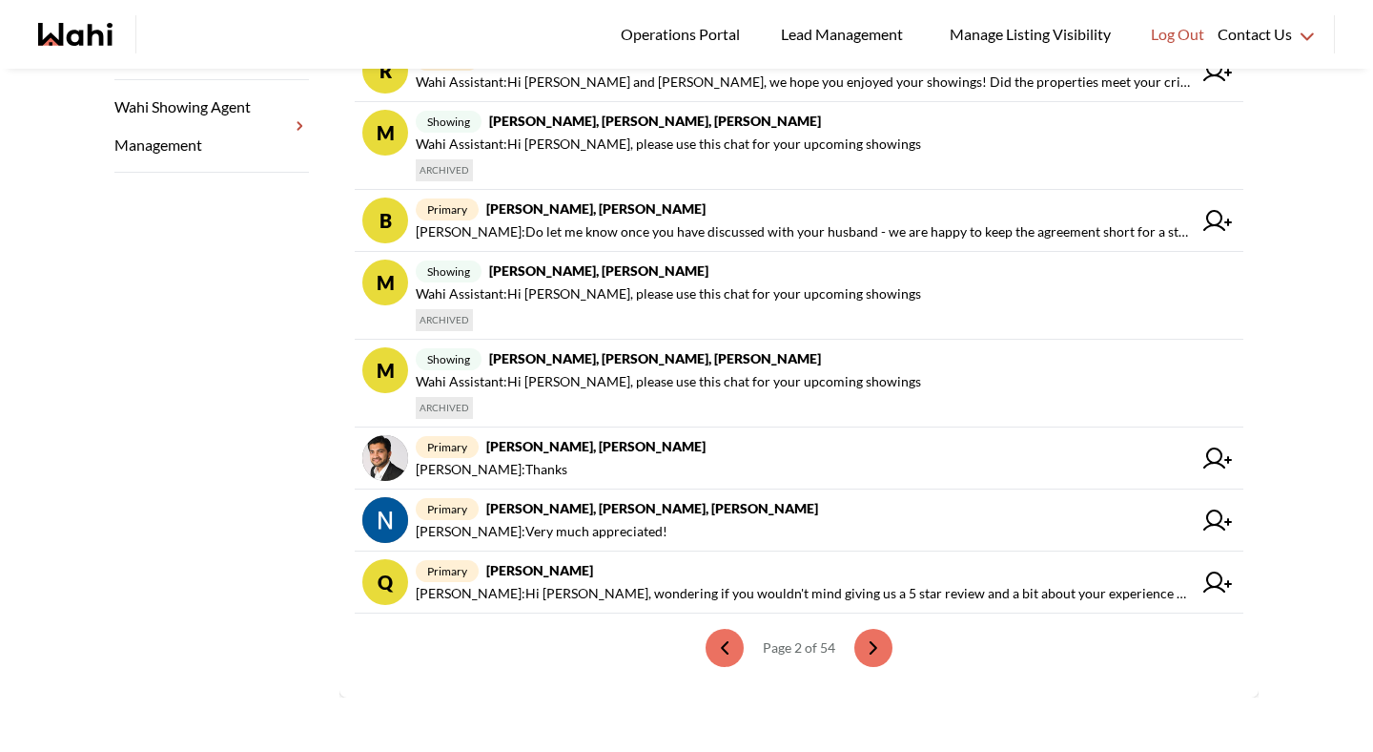
scroll to position [600, 0]
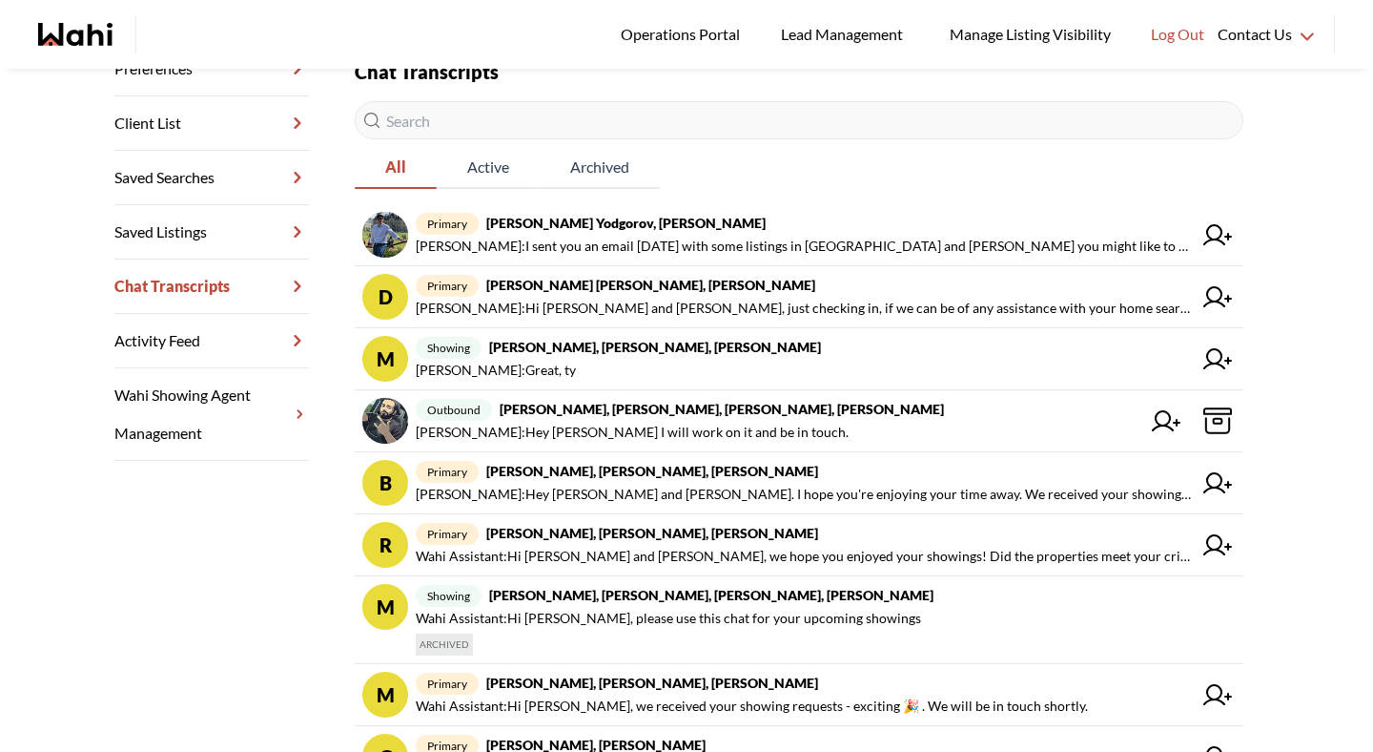
scroll to position [308, 0]
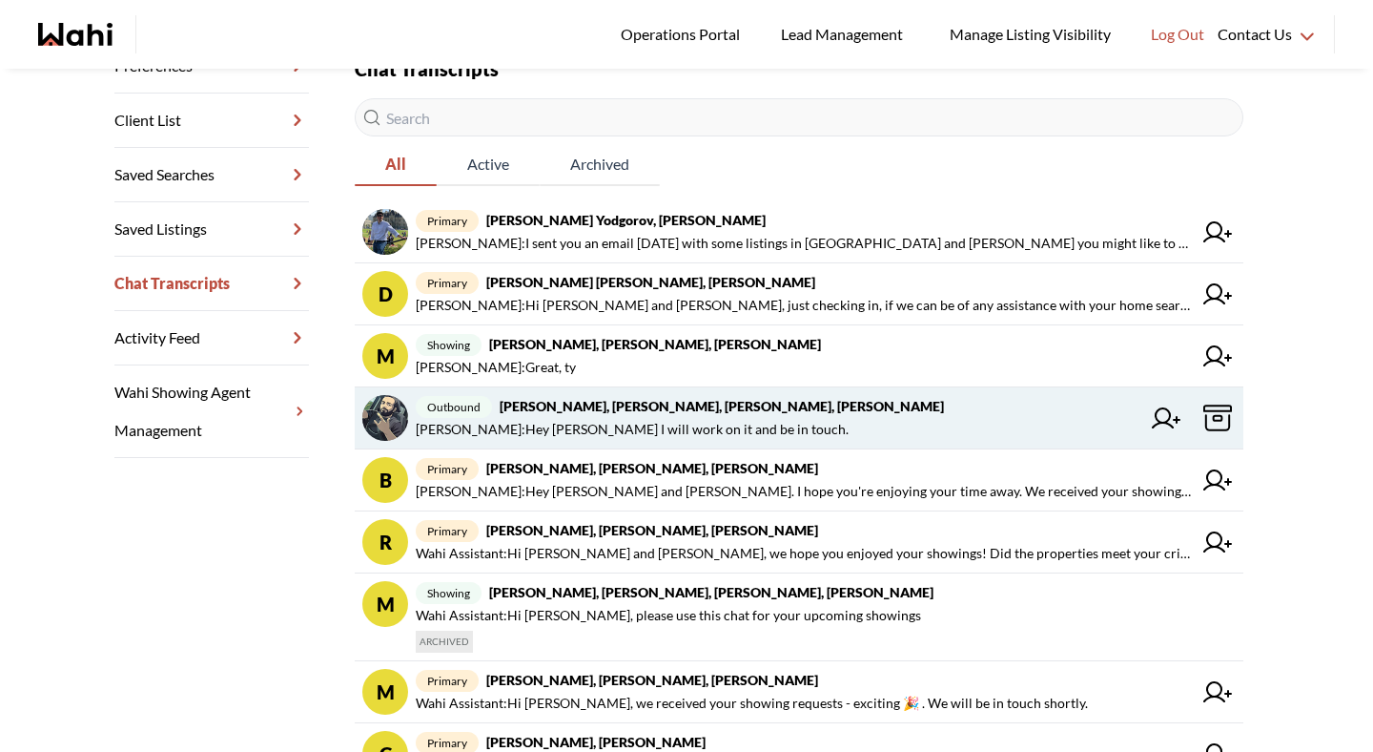
click at [587, 396] on span "outbound [PERSON_NAME], [PERSON_NAME]" at bounding box center [778, 406] width 725 height 23
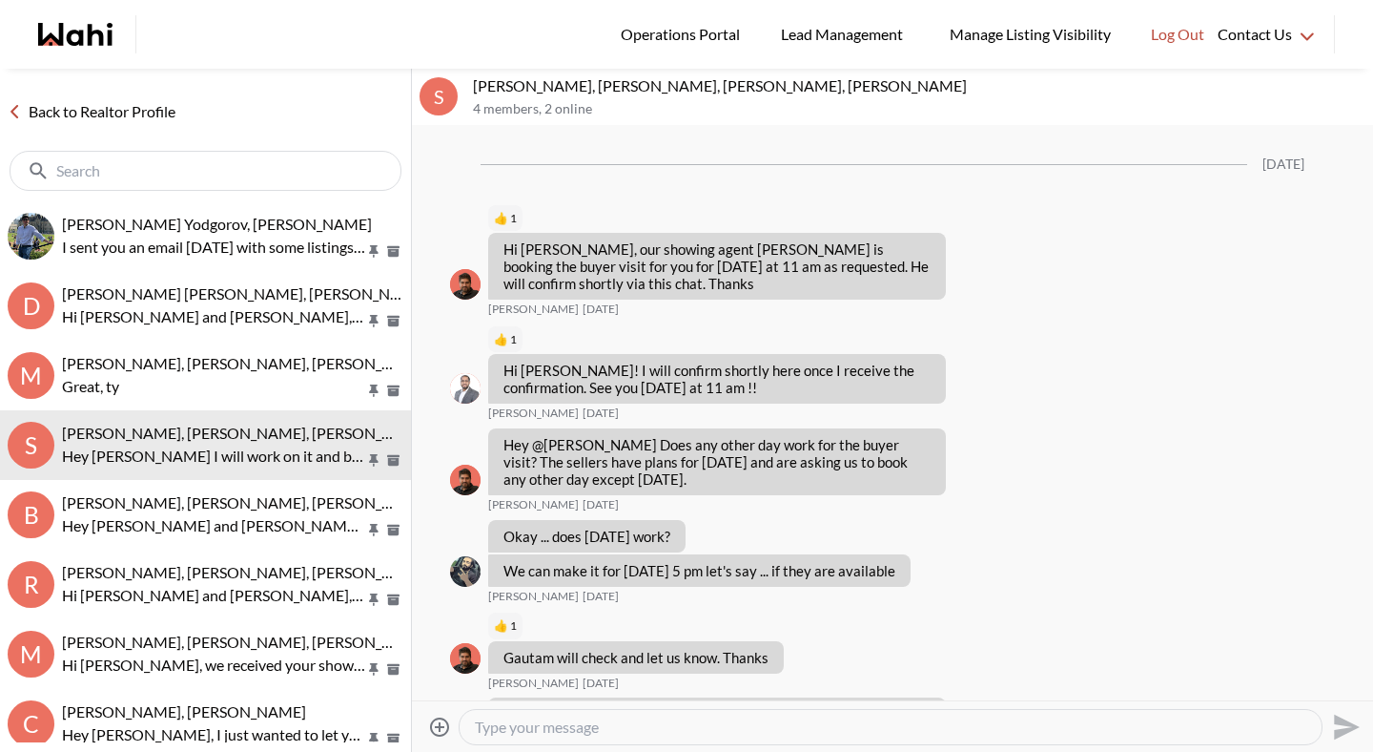
scroll to position [1560, 0]
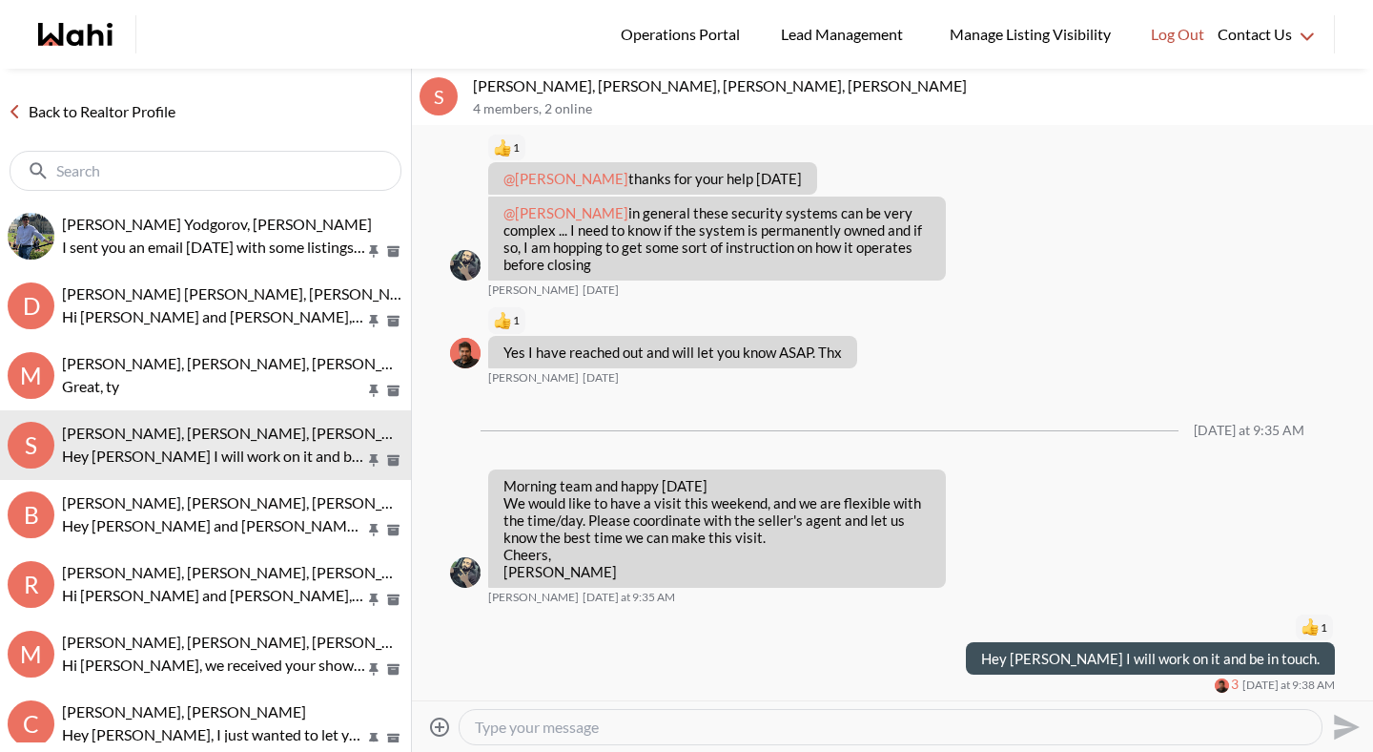
click at [610, 725] on textarea "Type your message" at bounding box center [891, 726] width 832 height 19
type textarea "S"
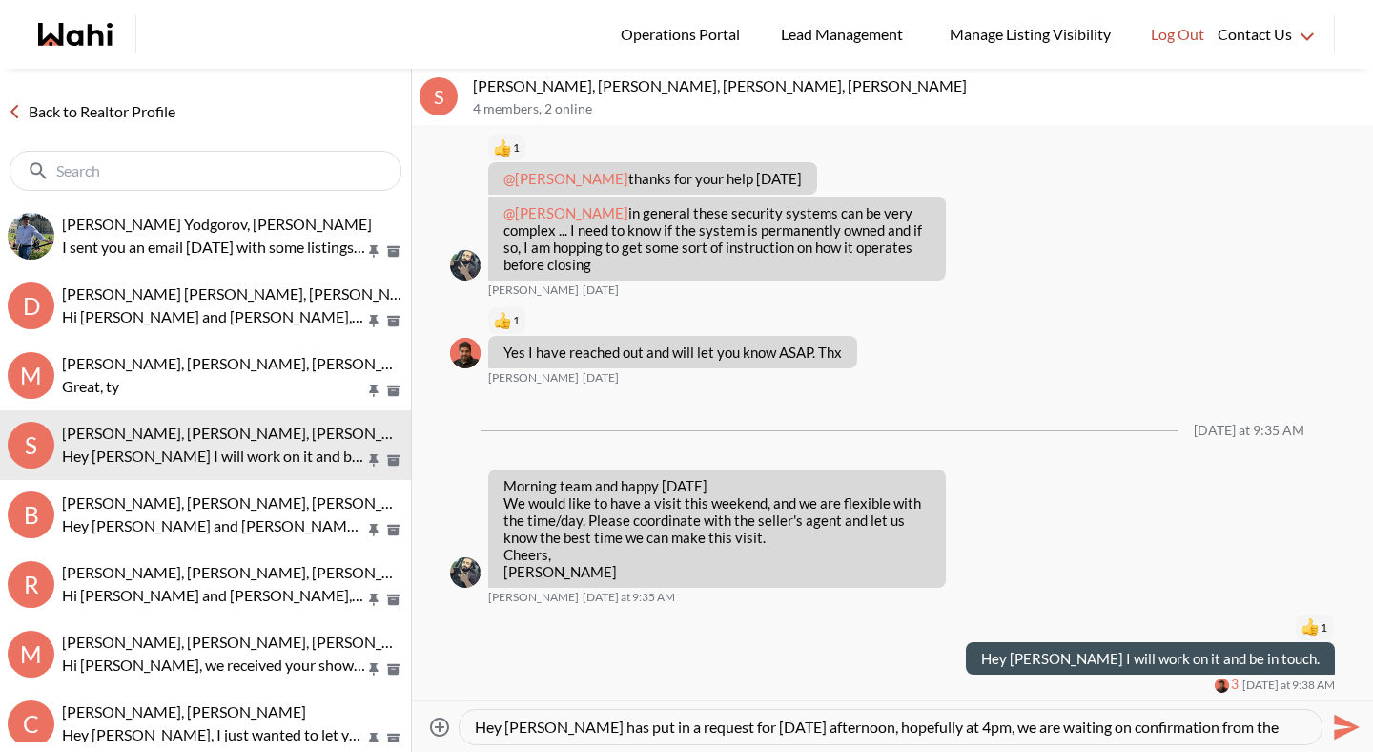
scroll to position [18, 0]
type textarea "Hey [PERSON_NAME] has put in a request for [DATE] afternoon, hopefully at 4pm, …"
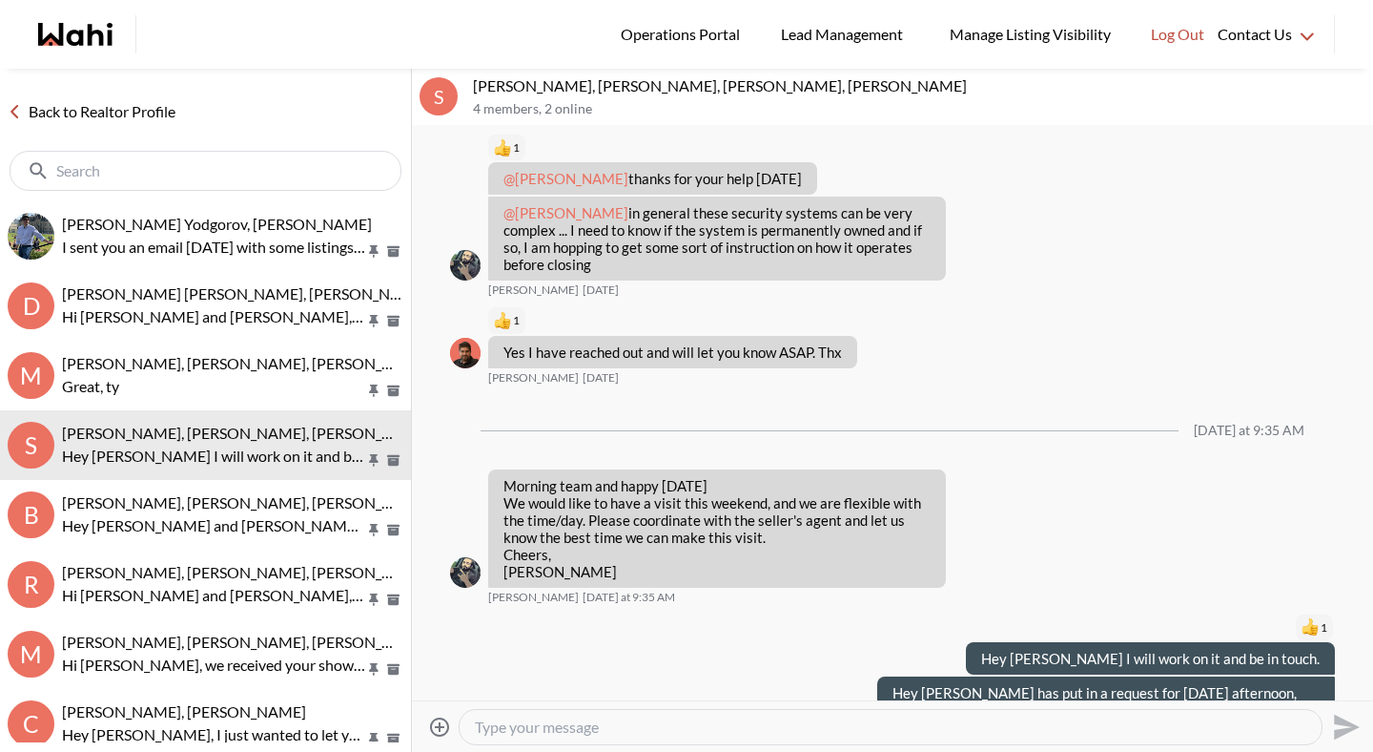
scroll to position [0, 0]
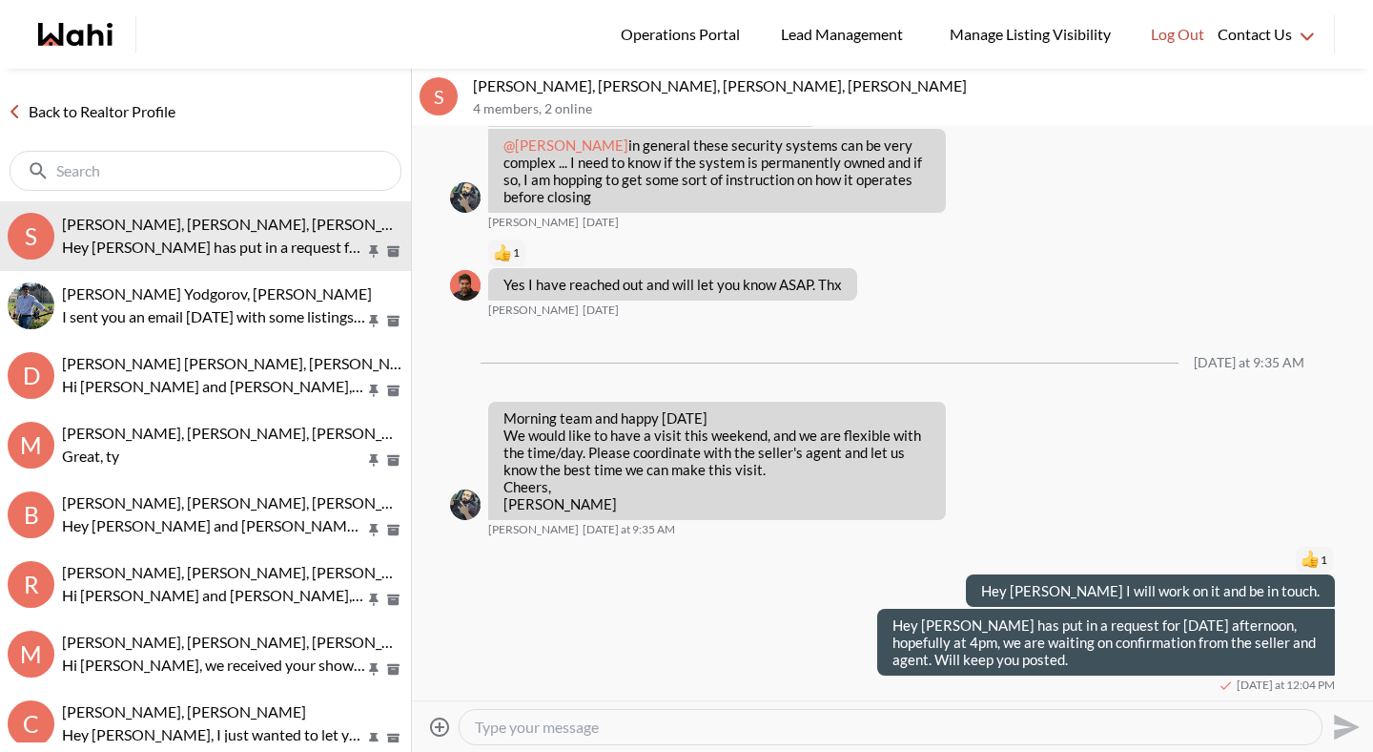
click at [148, 109] on link "Back to Realtor Profile" at bounding box center [91, 111] width 183 height 25
